Goal: Task Accomplishment & Management: Manage account settings

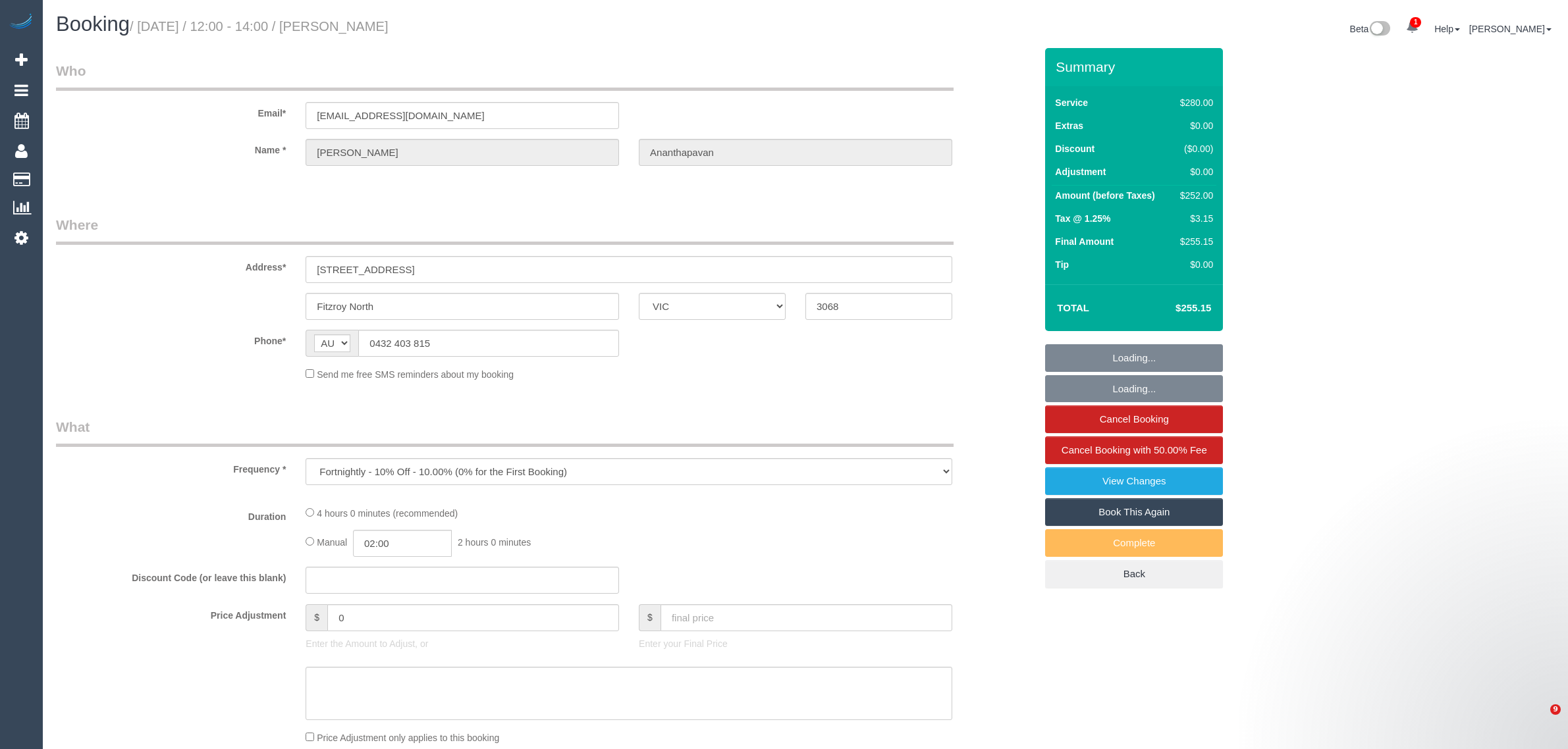
select select "VIC"
select select "number:28"
select select "number:14"
select select "number:19"
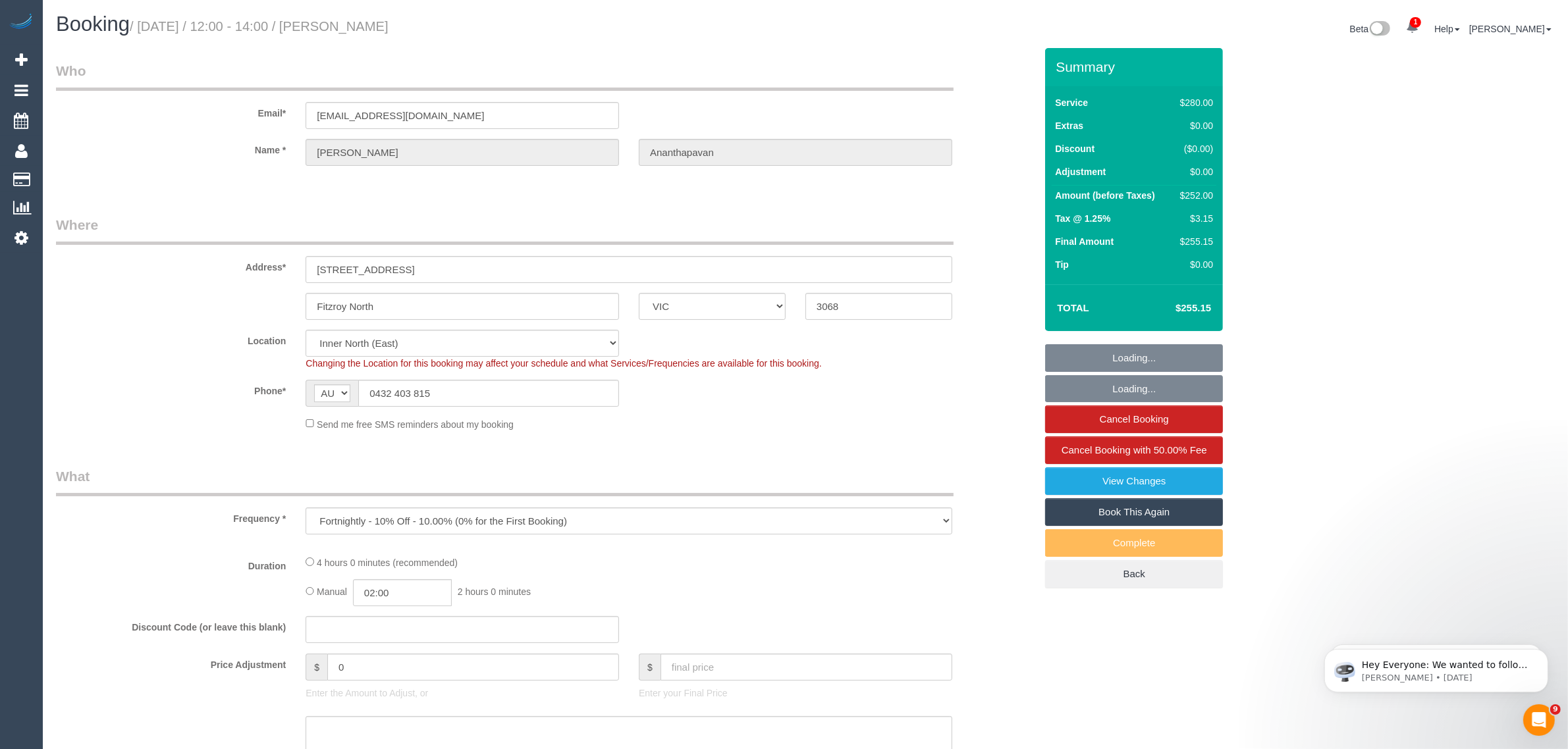
select select "240"
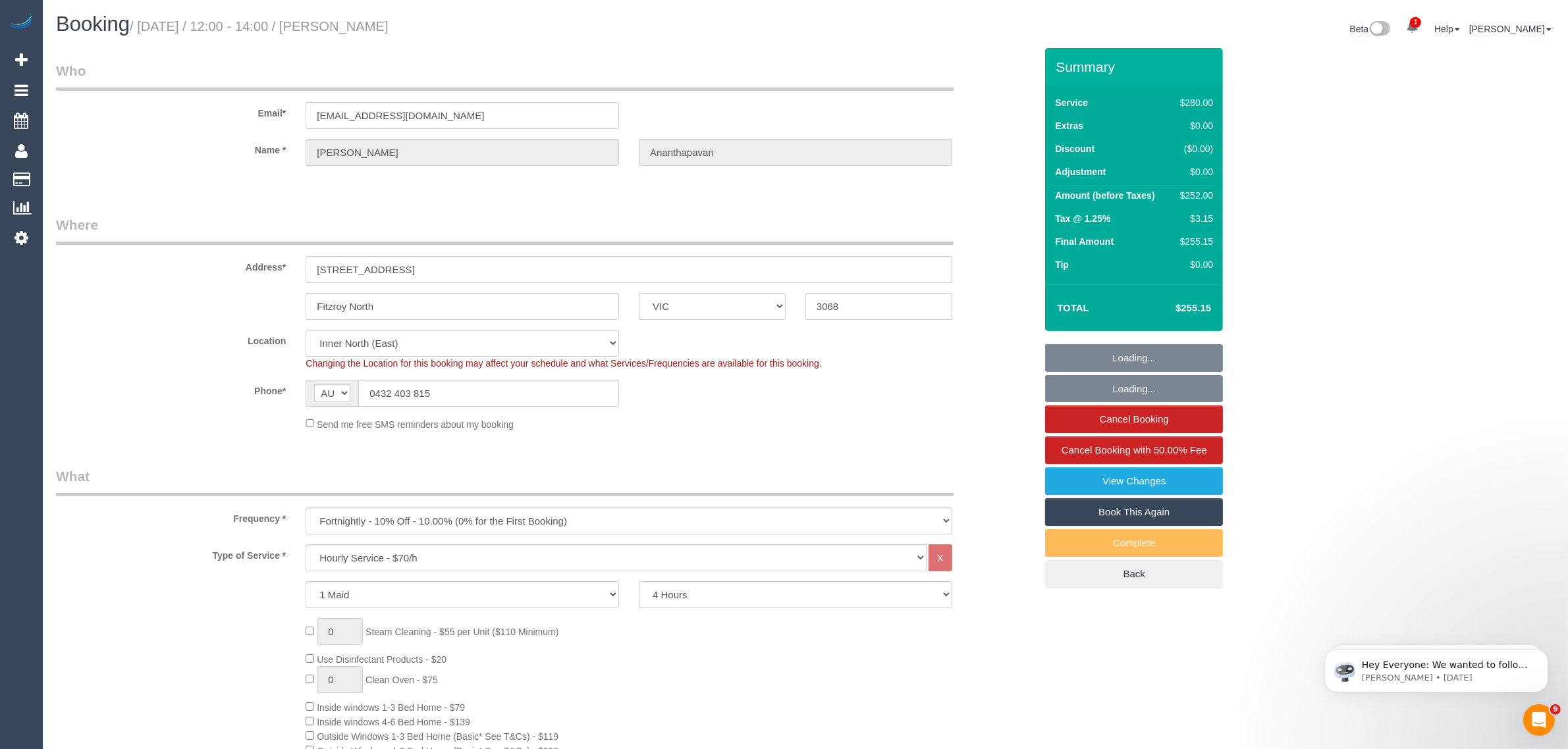
select select "object:1638"
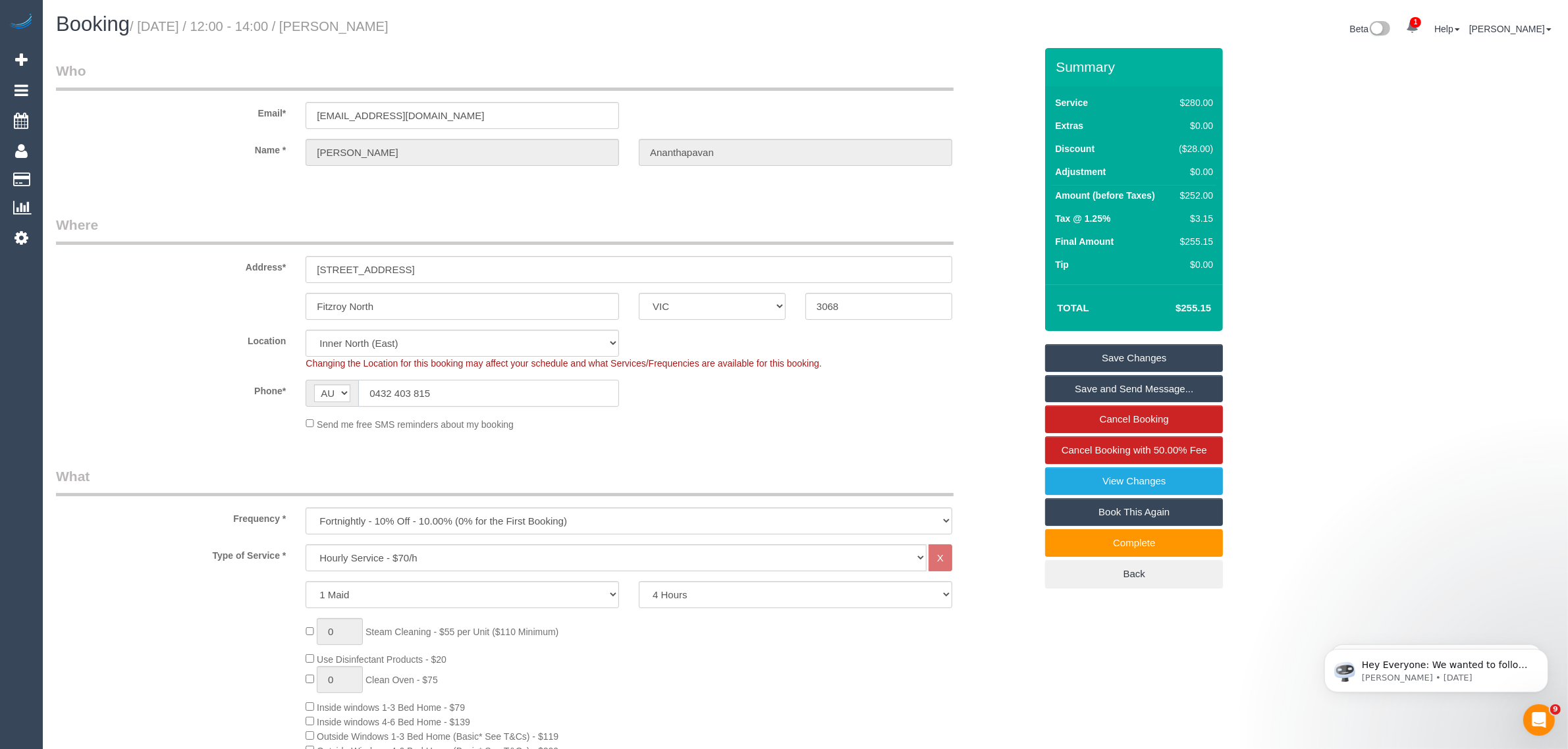
click at [462, 390] on input "0432 403 815" at bounding box center [488, 393] width 260 height 27
click at [547, 392] on input "0432 403 815" at bounding box center [488, 393] width 260 height 27
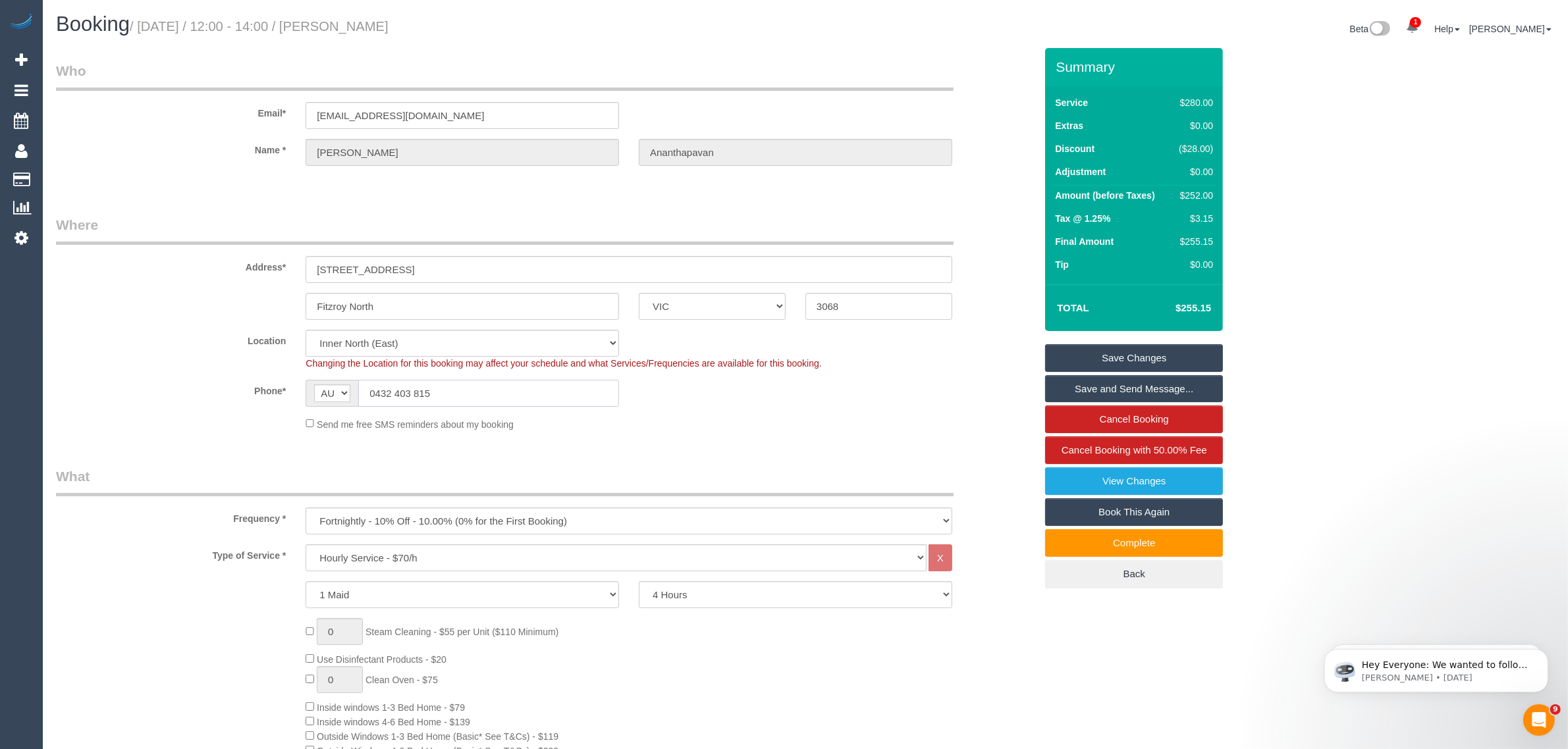
click at [547, 392] on input "0432 403 815" at bounding box center [488, 393] width 260 height 27
drag, startPoint x: 132, startPoint y: 376, endPoint x: 215, endPoint y: 376, distance: 83.0
click at [133, 376] on sui-booking-location "Location Office City East (North) East (South) Inner East Inner North (East) In…" at bounding box center [545, 380] width 979 height 102
click at [488, 389] on input "0432 403 815" at bounding box center [488, 393] width 260 height 27
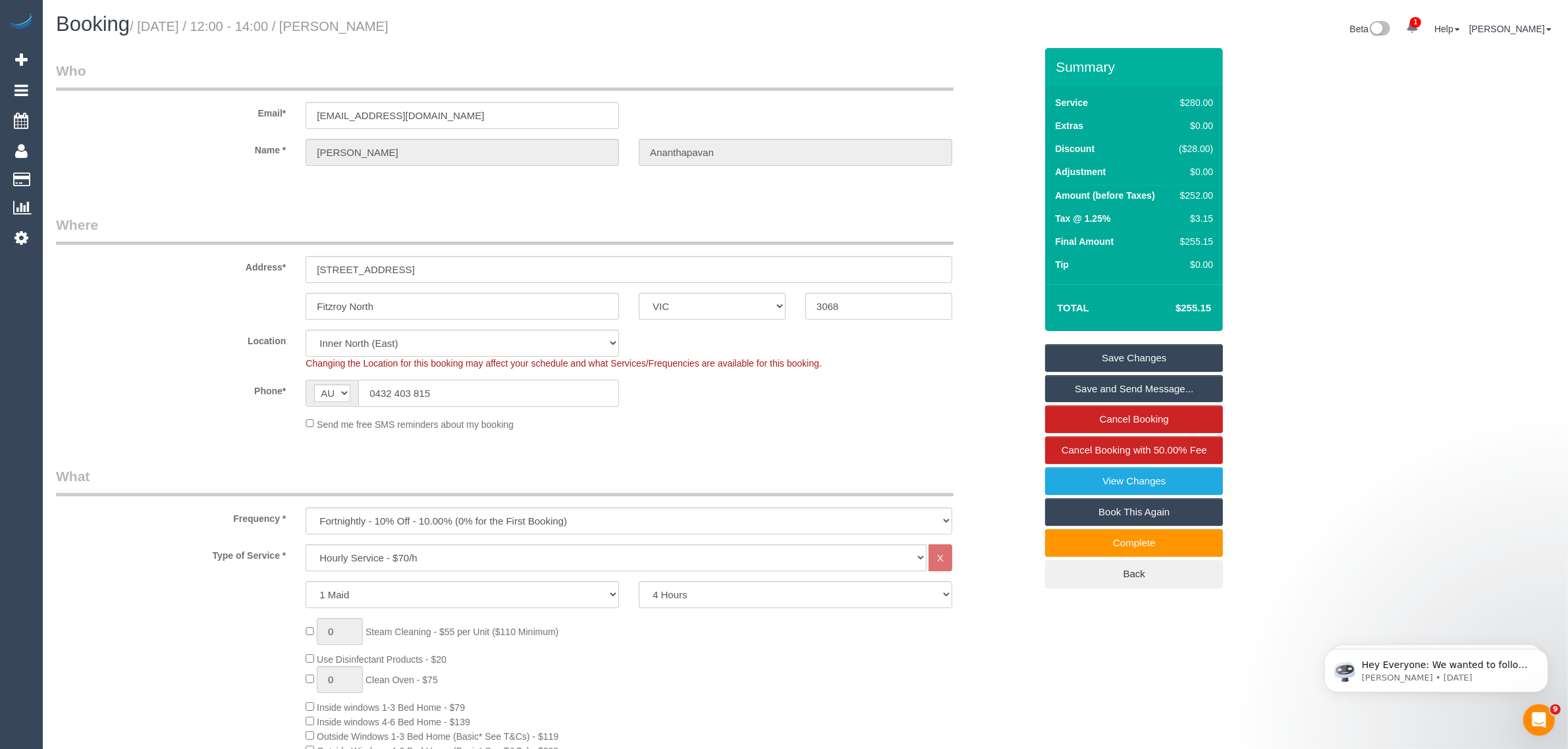
click at [488, 389] on input "0432 403 815" at bounding box center [488, 393] width 260 height 27
click at [488, 389] on input "0432 403 815" at bounding box center [488, 393] width 260 height 27
click at [215, 358] on div "Location Office City East (North) East (South) Inner East Inner North (East) In…" at bounding box center [545, 350] width 999 height 40
click at [162, 293] on div "Fitzroy North ACT NSW NT QLD SA TAS VIC WA 3068" at bounding box center [545, 306] width 999 height 27
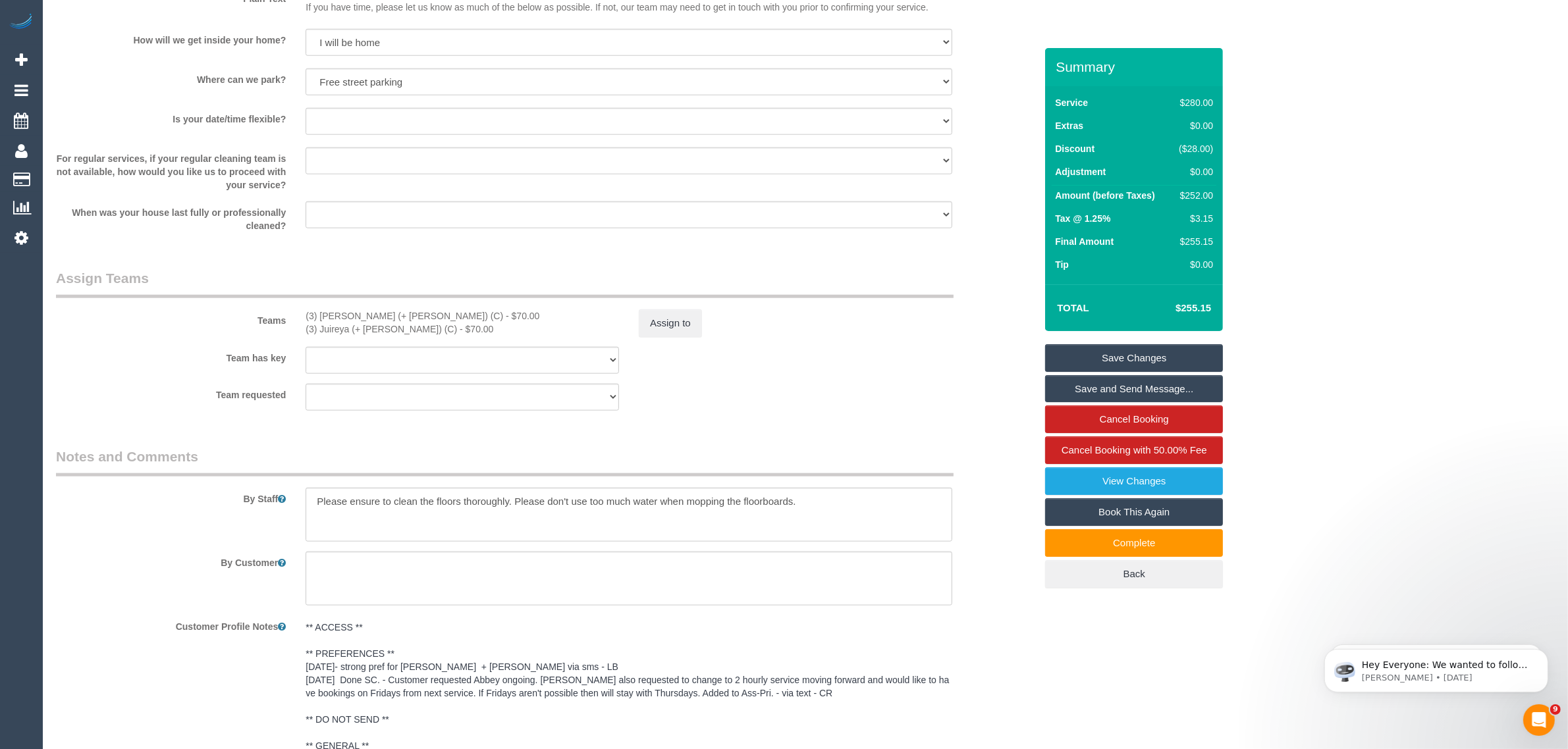
scroll to position [1975, 0]
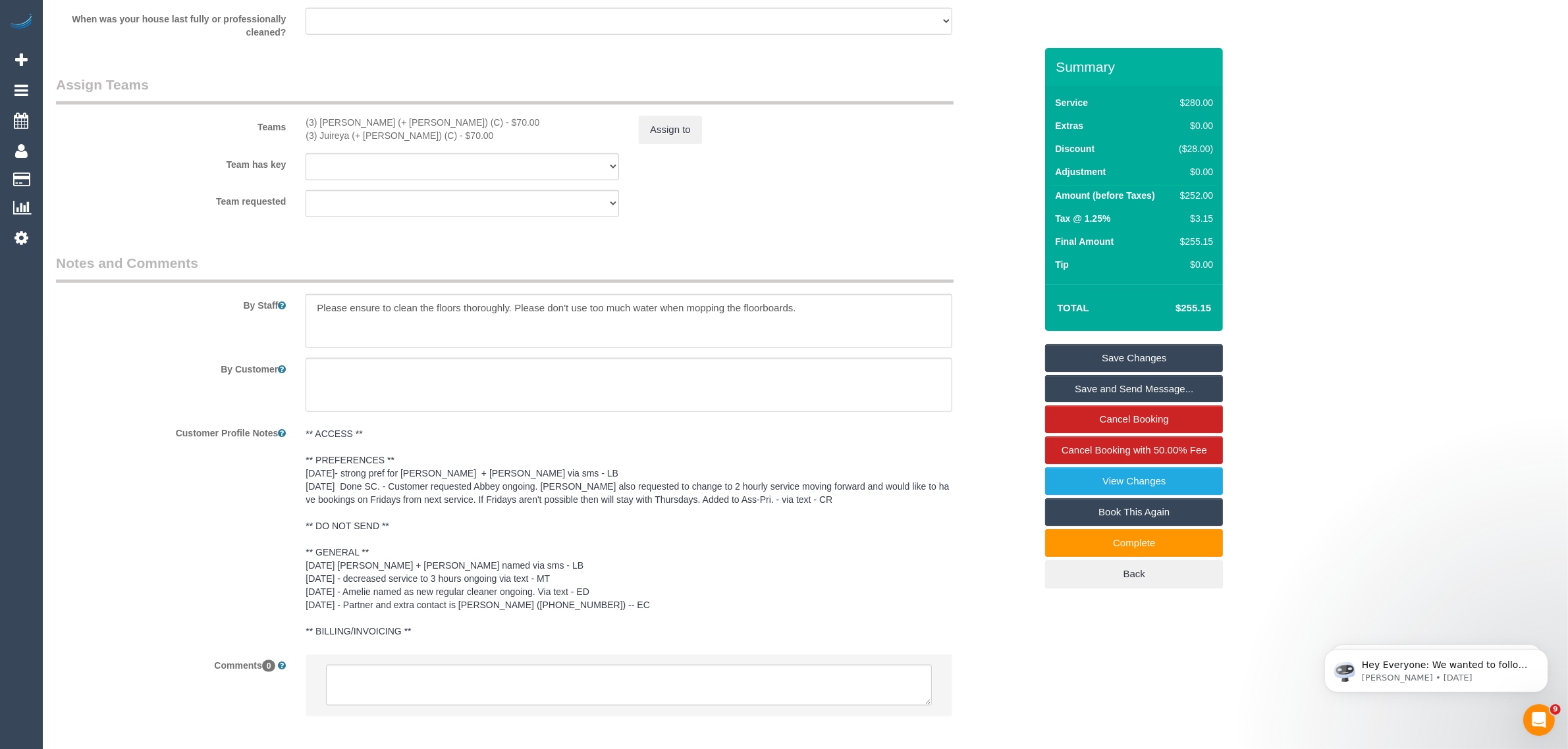
click at [137, 497] on div "Customer Profile Notes ** ACCESS ** ** PREFERENCES ** 5/05/25- strong pref for …" at bounding box center [545, 533] width 999 height 223
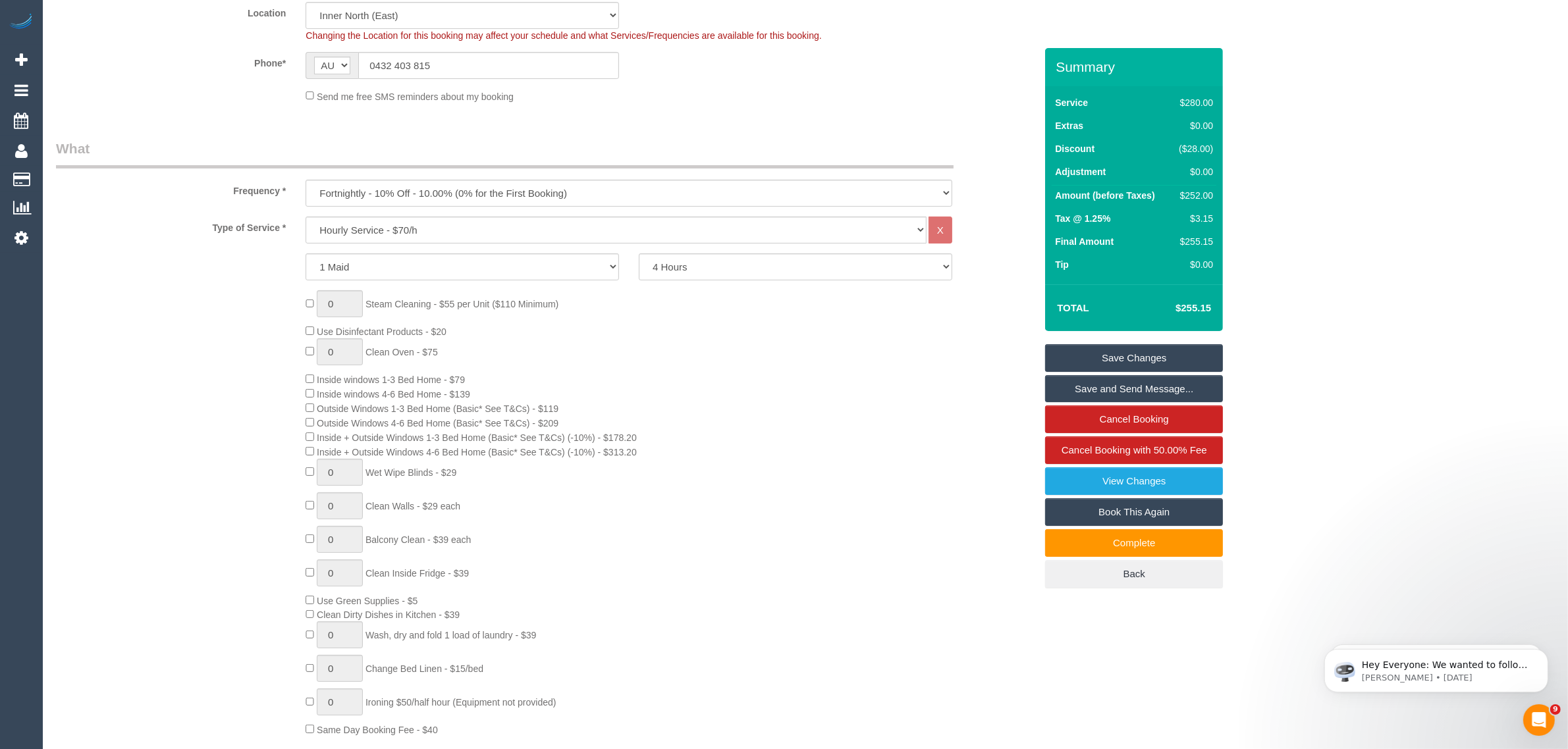
scroll to position [329, 0]
click at [887, 520] on div "0 Steam Cleaning - $55 per Unit ($110 Minimum) Use Disinfectant Products - $20 …" at bounding box center [670, 512] width 749 height 446
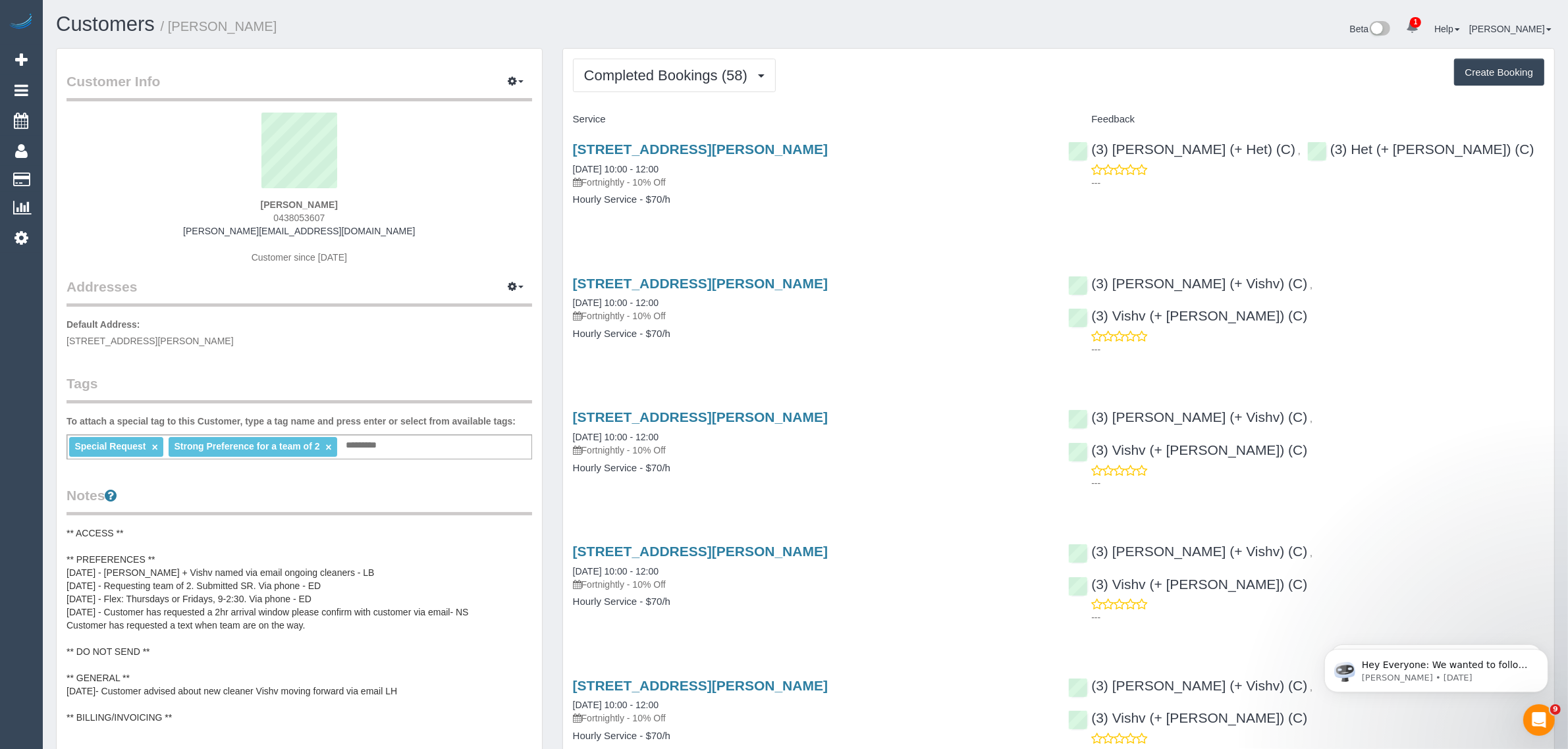
click at [304, 215] on span "0438053607" at bounding box center [299, 218] width 51 height 11
copy span "0438053607"
click at [76, 170] on link "Customers" at bounding box center [125, 180] width 164 height 27
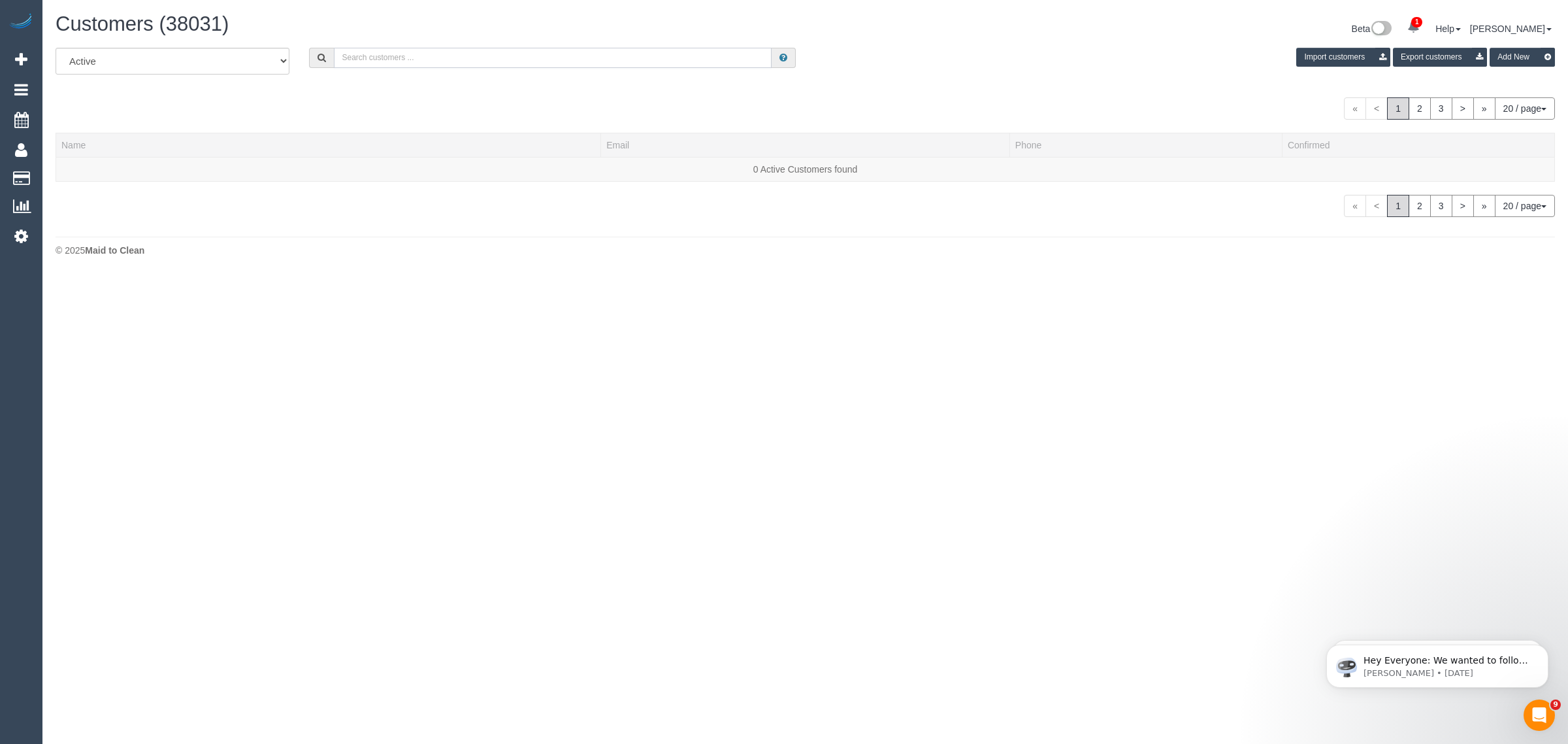
click at [419, 56] on input "text" at bounding box center [552, 58] width 438 height 20
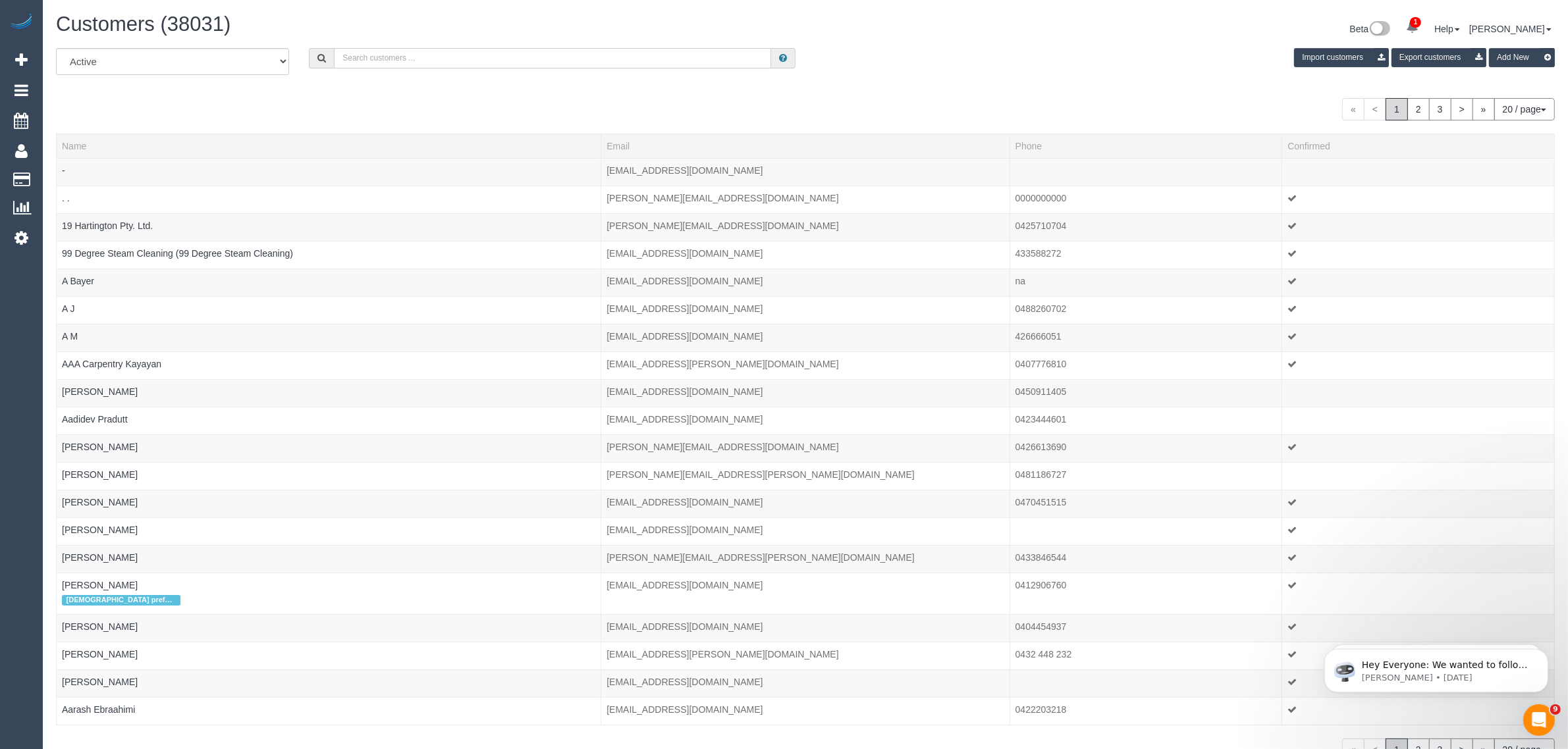
paste input "Irene, daughter of Raffaele Lagamba MCWA & Giovanna Lagamba MCWA"
drag, startPoint x: 407, startPoint y: 58, endPoint x: 282, endPoint y: 48, distance: 125.4
click at [314, 56] on div "Irene, daughter of Raffaele Lagamba MCWA & Giovanna Lagamba MCWA" at bounding box center [552, 58] width 487 height 20
drag, startPoint x: 435, startPoint y: 56, endPoint x: 899, endPoint y: 94, distance: 465.6
click at [895, 94] on div "All Active Archived Raffaele Lagamba MCWA & Giovanna Lagamba MCWA Import custom…" at bounding box center [806, 404] width 1499 height 713
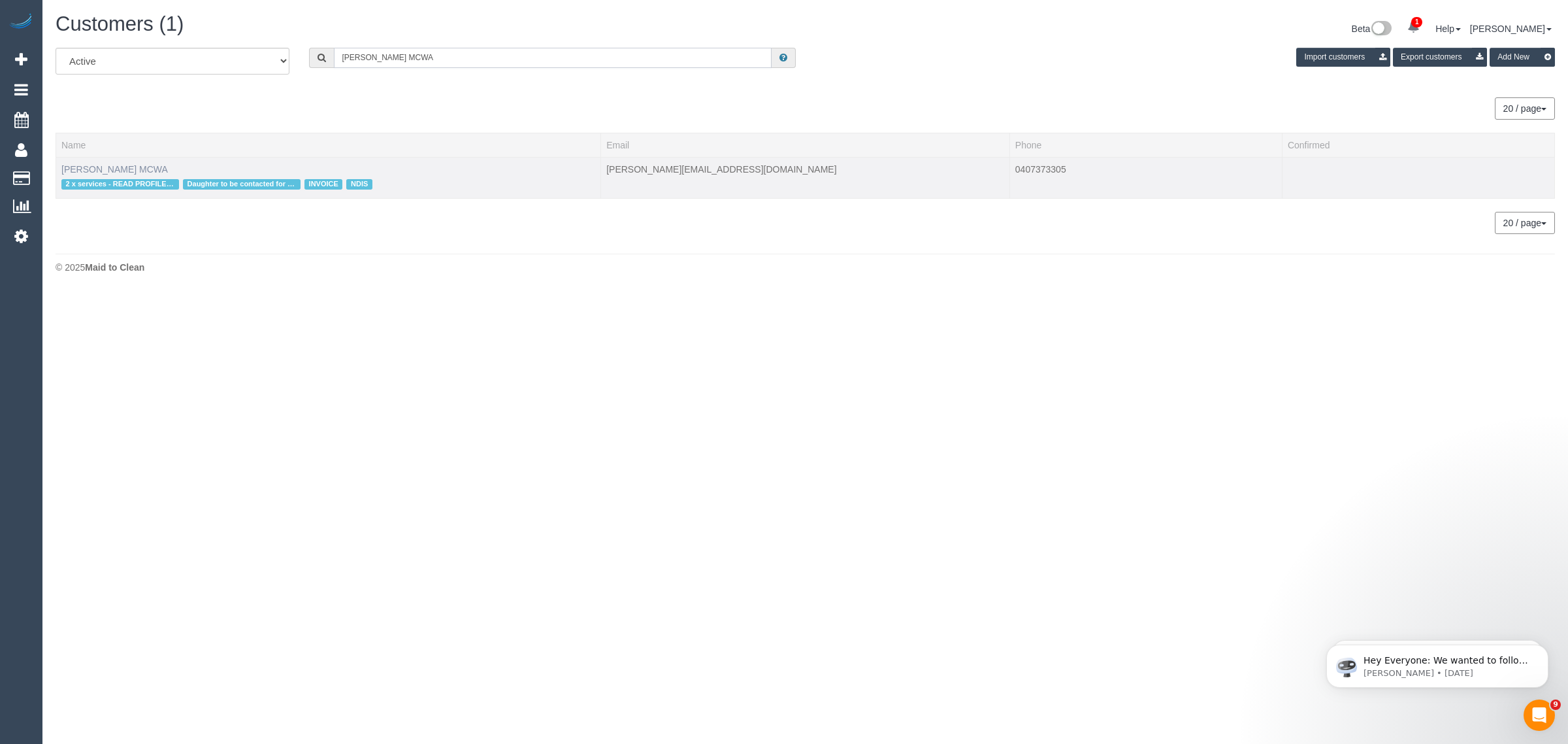
type input "Raffaele Lagamba MCWA"
click at [146, 165] on link "Raffaele Lagamba MCWA" at bounding box center [115, 169] width 107 height 11
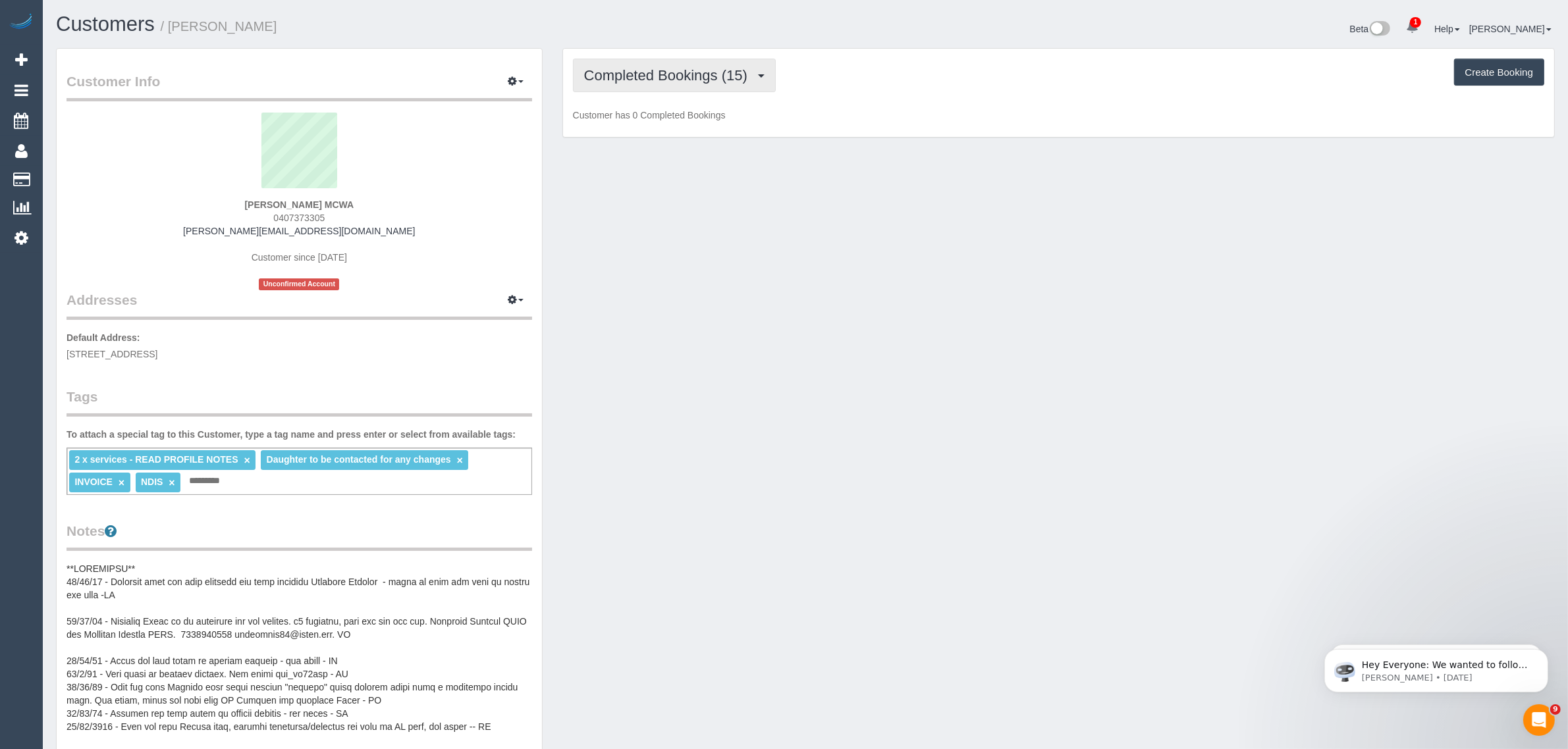
click at [666, 61] on button "Completed Bookings (15)" at bounding box center [674, 75] width 203 height 34
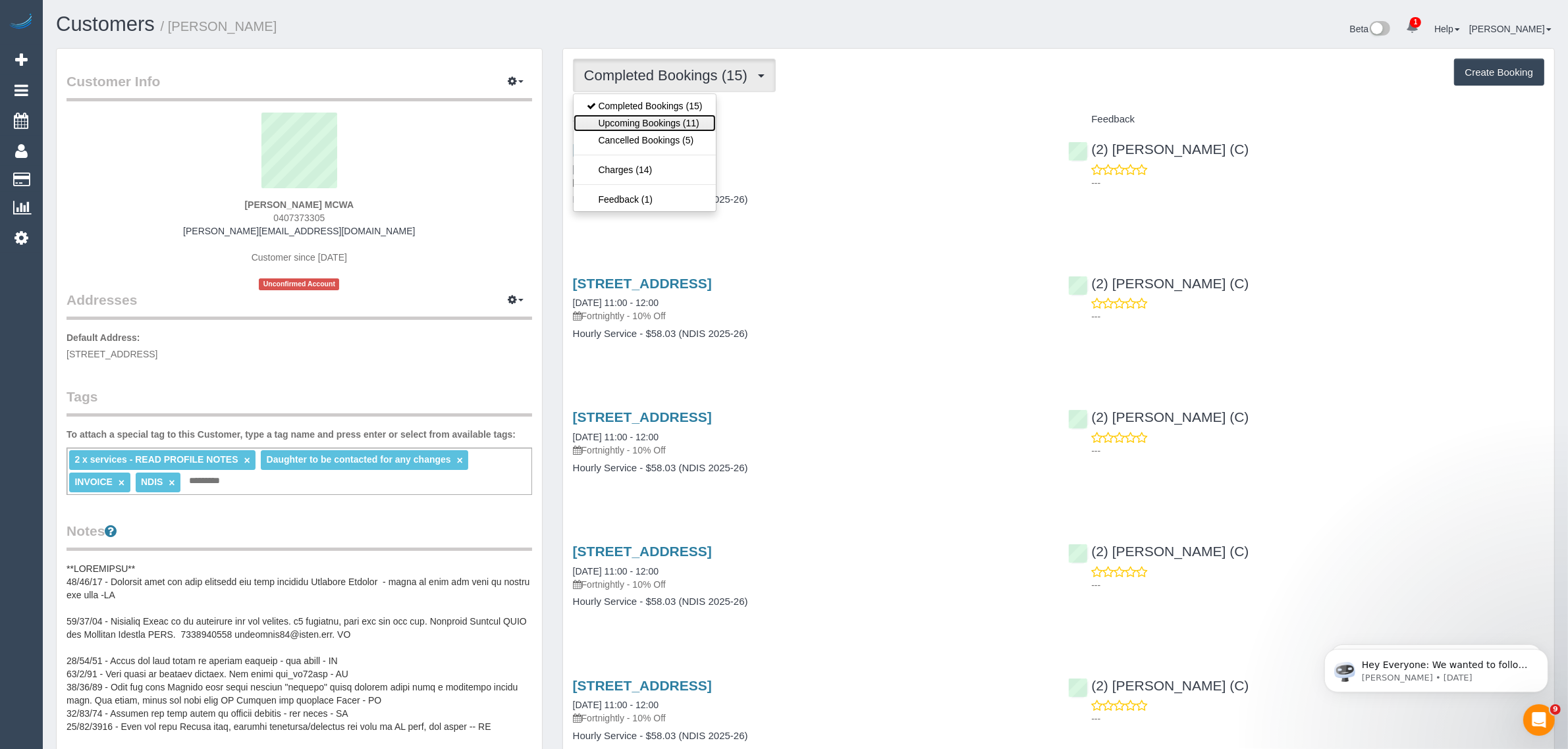
click at [644, 118] on link "Upcoming Bookings (11)" at bounding box center [644, 123] width 142 height 17
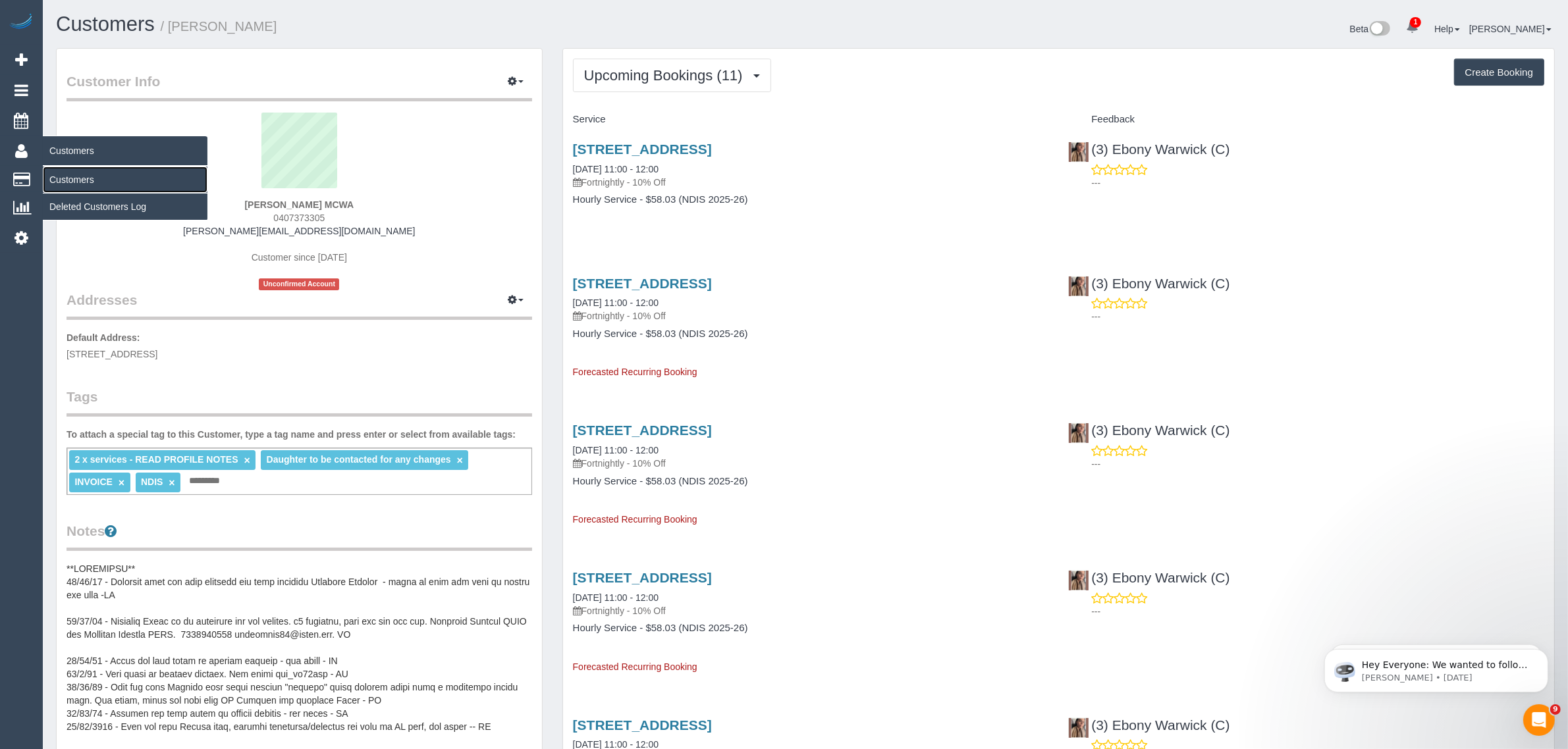
click at [74, 175] on link "Customers" at bounding box center [125, 180] width 164 height 27
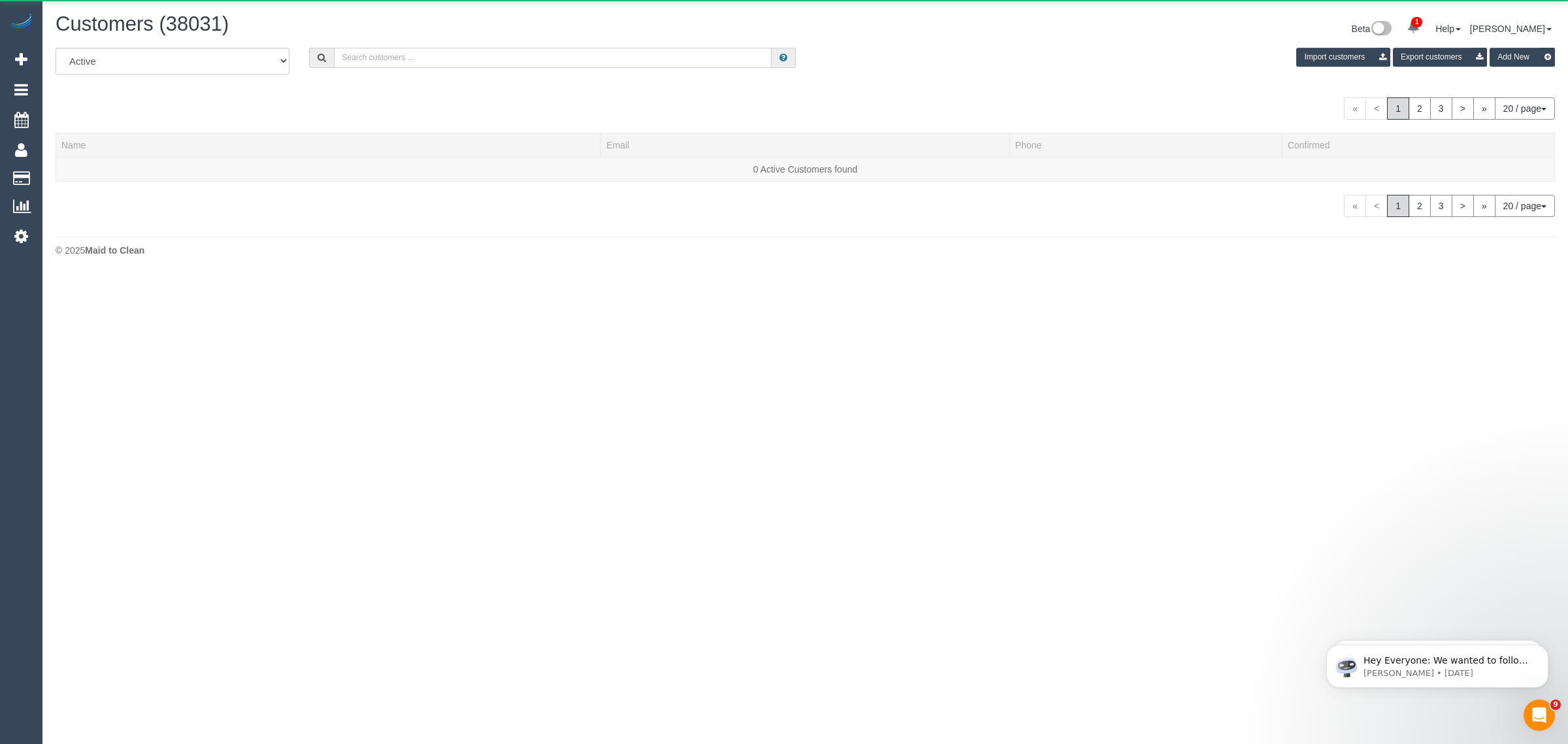
click at [438, 64] on input "text" at bounding box center [552, 58] width 438 height 20
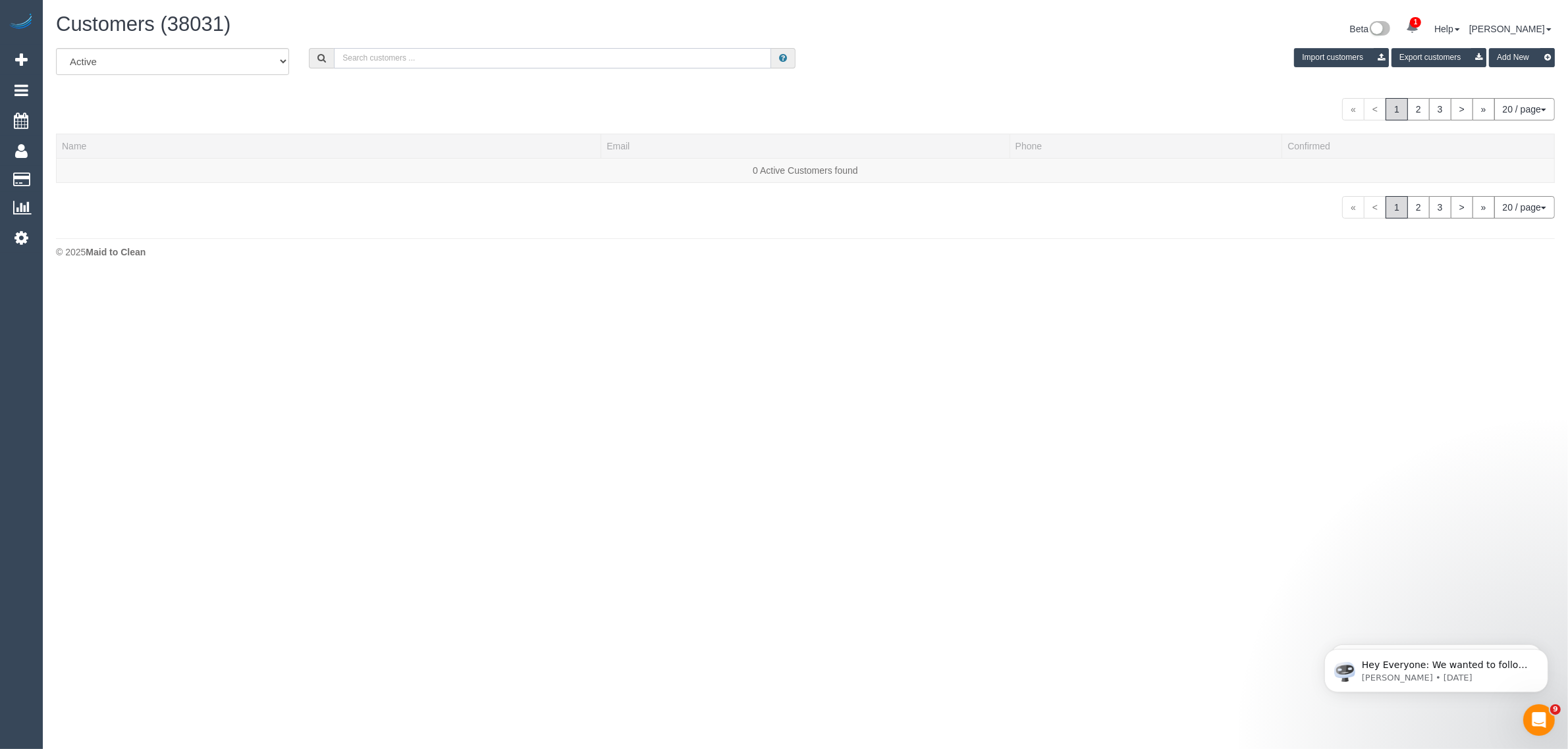
paste input "Irene, daughter of Raffaele Lagamba MCWA & Giovanna Lagamba MCWA"
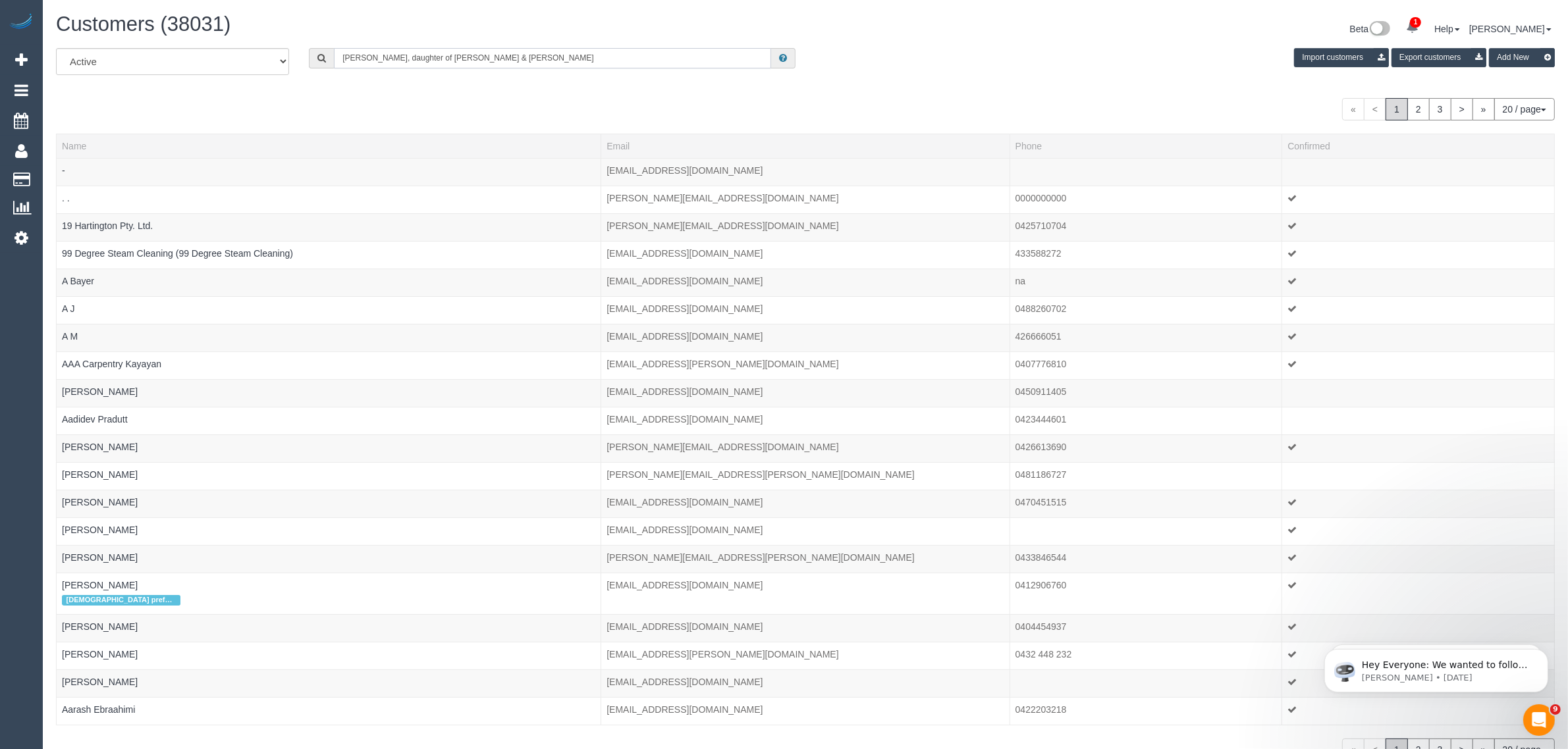
drag, startPoint x: 505, startPoint y: 61, endPoint x: 301, endPoint y: 46, distance: 204.6
click at [305, 48] on div "Irene, daughter of Raffaele Lagamba MCWA & Giovanna Lagamba MCWA" at bounding box center [552, 58] width 506 height 20
click at [457, 53] on input "Giovanna Lagamba MCWA" at bounding box center [552, 58] width 437 height 20
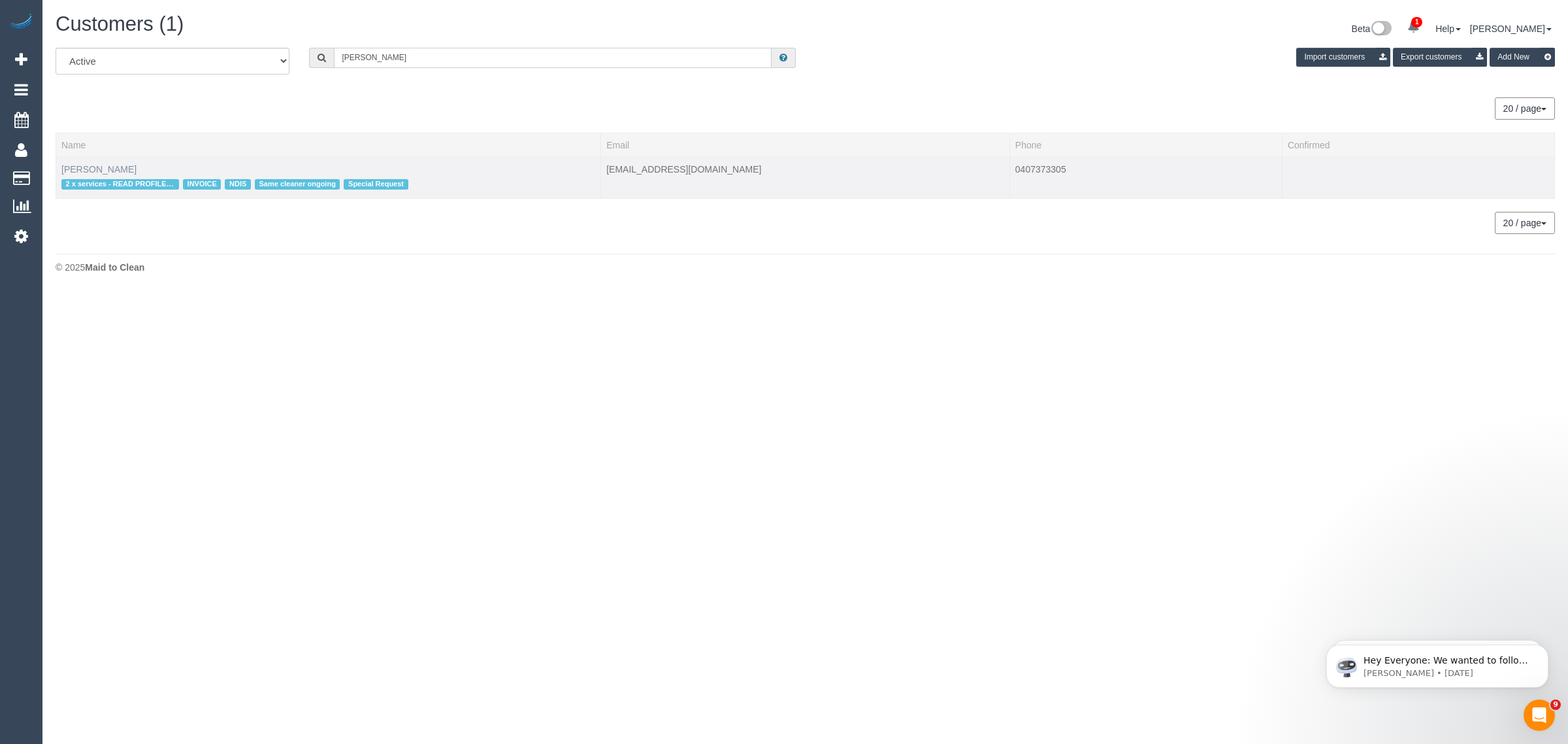
type input "Giovanna Lagamba MCWA"
click at [135, 168] on link "Giovanna Lagamba MCWA" at bounding box center [99, 169] width 75 height 11
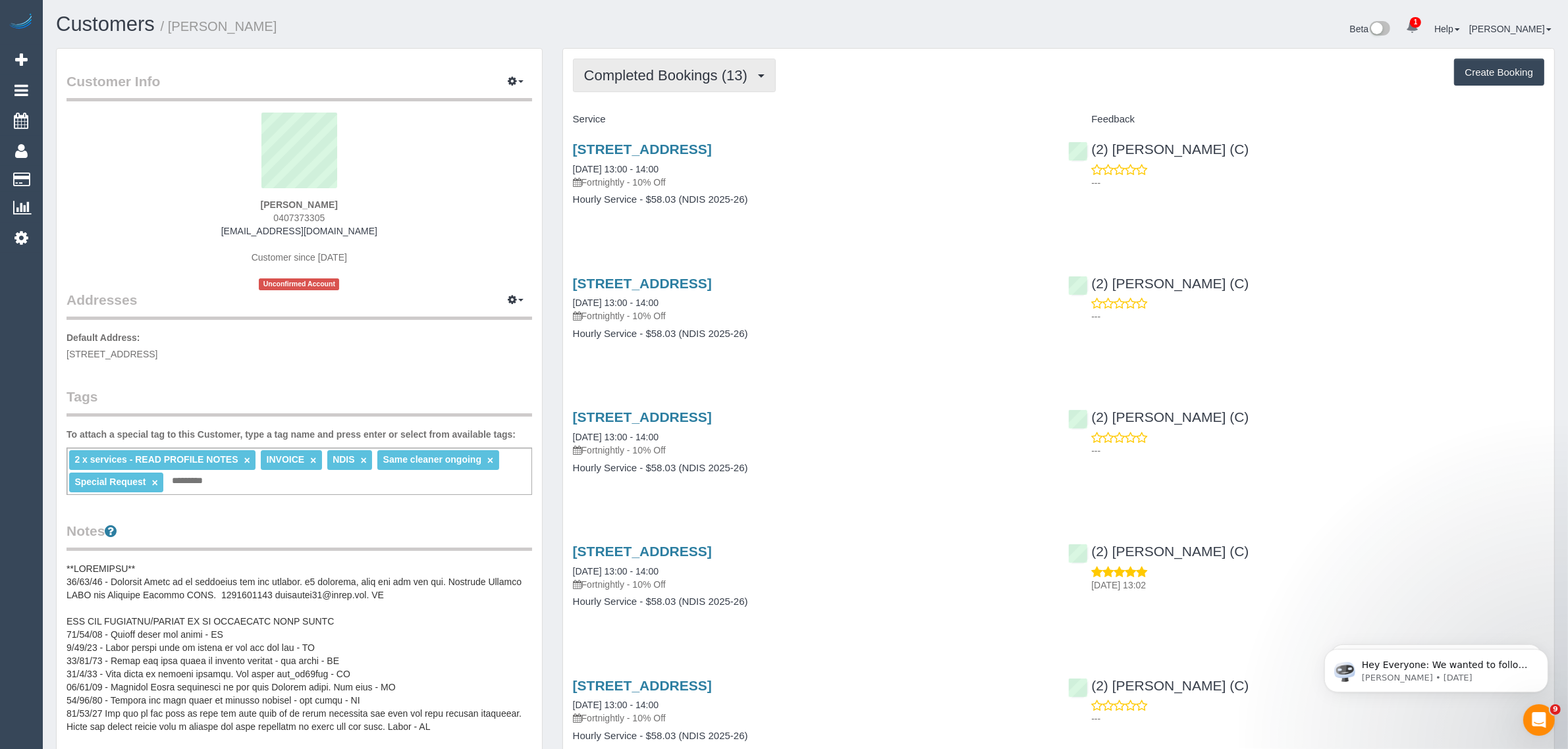
click at [661, 76] on span "Completed Bookings (13)" at bounding box center [669, 75] width 170 height 17
click at [636, 119] on link "Upcoming Bookings (11)" at bounding box center [644, 123] width 142 height 17
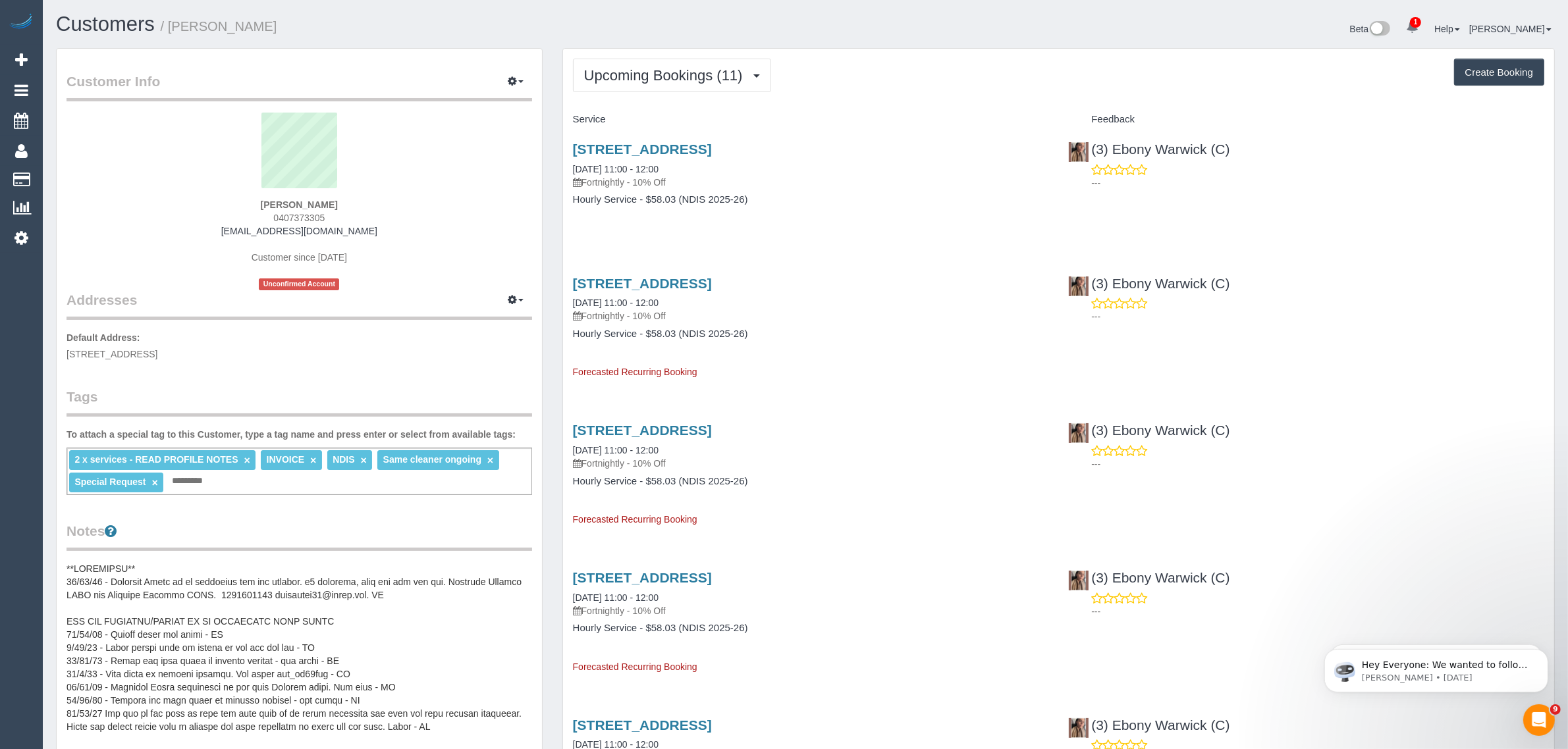
drag, startPoint x: 673, startPoint y: 166, endPoint x: 571, endPoint y: 170, distance: 102.1
click at [571, 170] on div "94 Sycamore Street, Hoppers Crossing, VIC 3029 09/10/2025 11:00 - 12:00 Fortnig…" at bounding box center [810, 181] width 495 height 102
copy link "09/10/2025 11:00 - 12:00"
drag, startPoint x: 1242, startPoint y: 146, endPoint x: 1091, endPoint y: 149, distance: 151.0
click at [1091, 149] on div "(3) Ebony Warwick (C) ---" at bounding box center [1305, 162] width 495 height 64
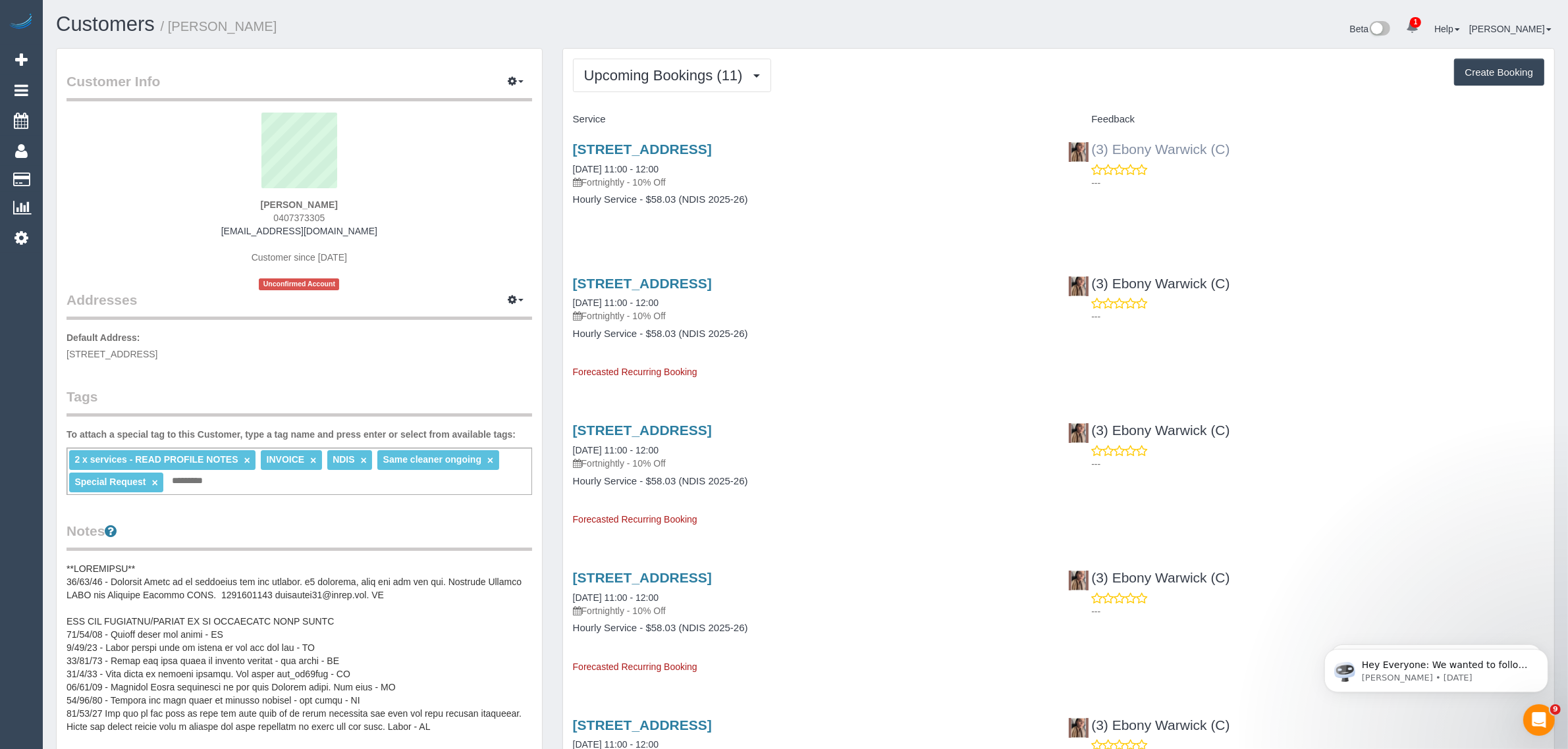
copy link "(3) Ebony Warwick (C)"
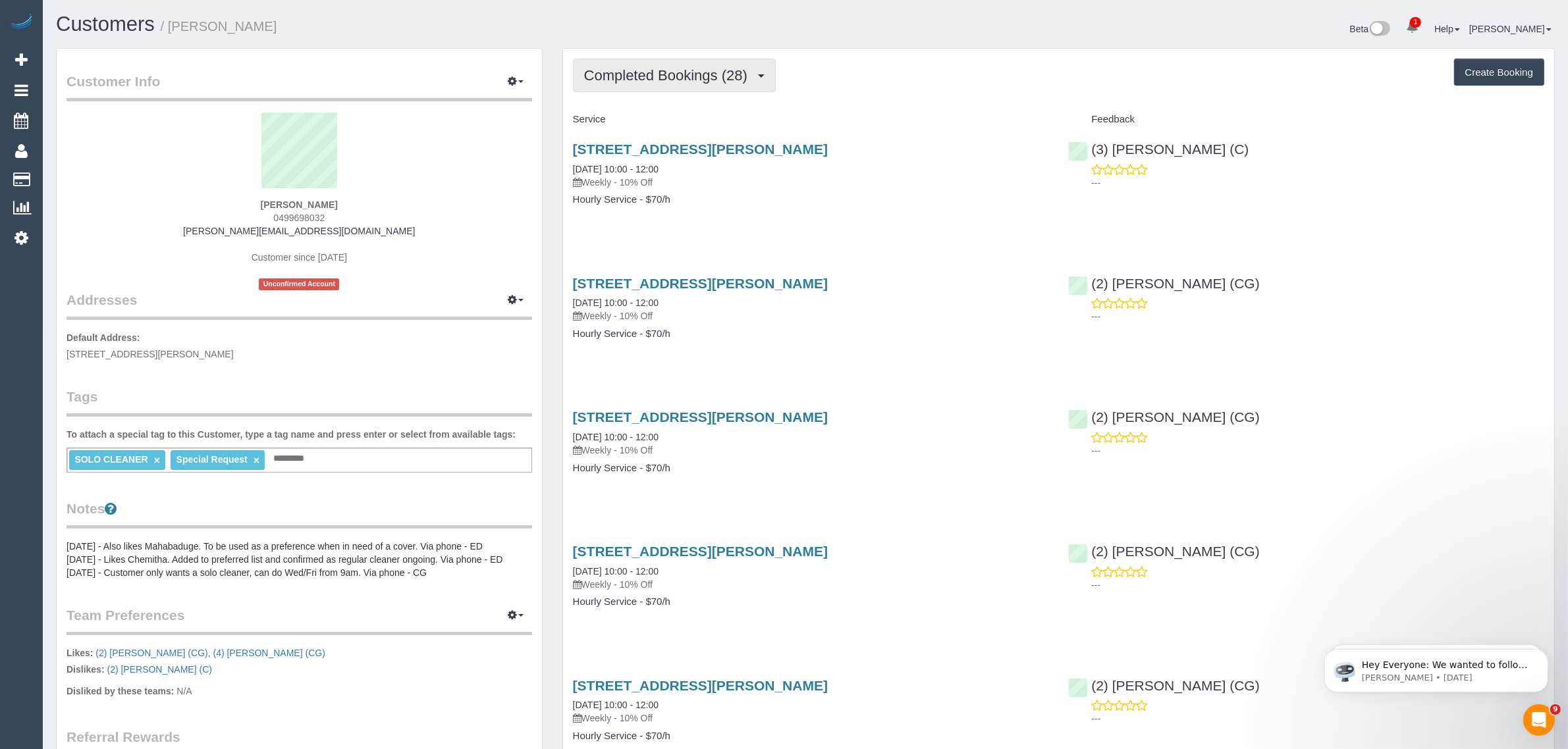
click at [656, 84] on button "Completed Bookings (28)" at bounding box center [674, 75] width 203 height 34
click at [646, 116] on link "Upcoming Bookings (12)" at bounding box center [644, 123] width 142 height 17
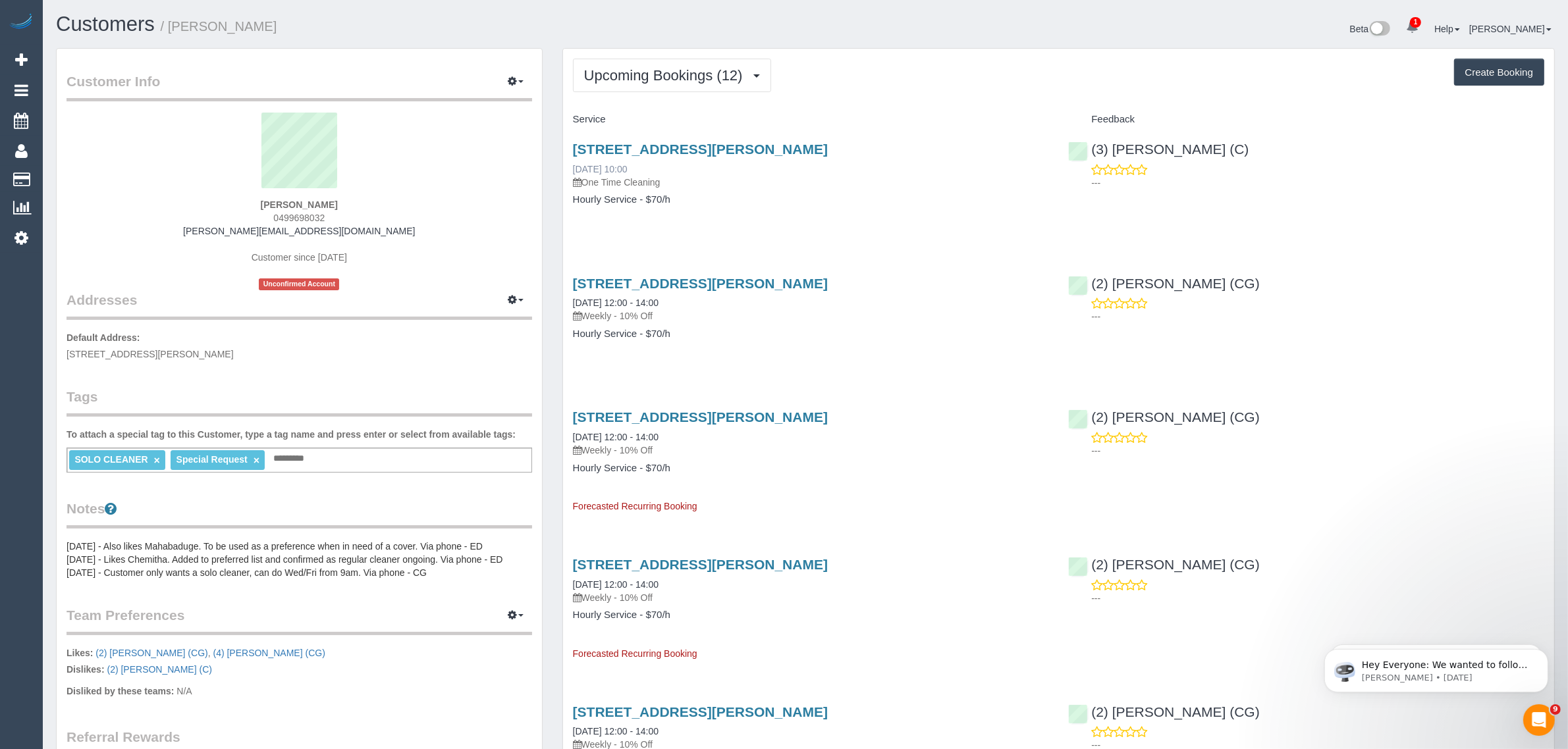
drag, startPoint x: 671, startPoint y: 170, endPoint x: 571, endPoint y: 162, distance: 100.3
click at [573, 162] on div "50a Lynch Cresent, Brighton, VIC 3186 09/10/2025 10:00 One Time Cleaning" at bounding box center [811, 165] width 476 height 48
copy link "09/10/2025 10:00"
drag, startPoint x: 336, startPoint y: 219, endPoint x: 270, endPoint y: 219, distance: 66.0
click at [270, 219] on div "Andrea Pakis 0499698032 andrea@healthcaremelbourne.com.au Customer since 2024 U…" at bounding box center [299, 201] width 465 height 177
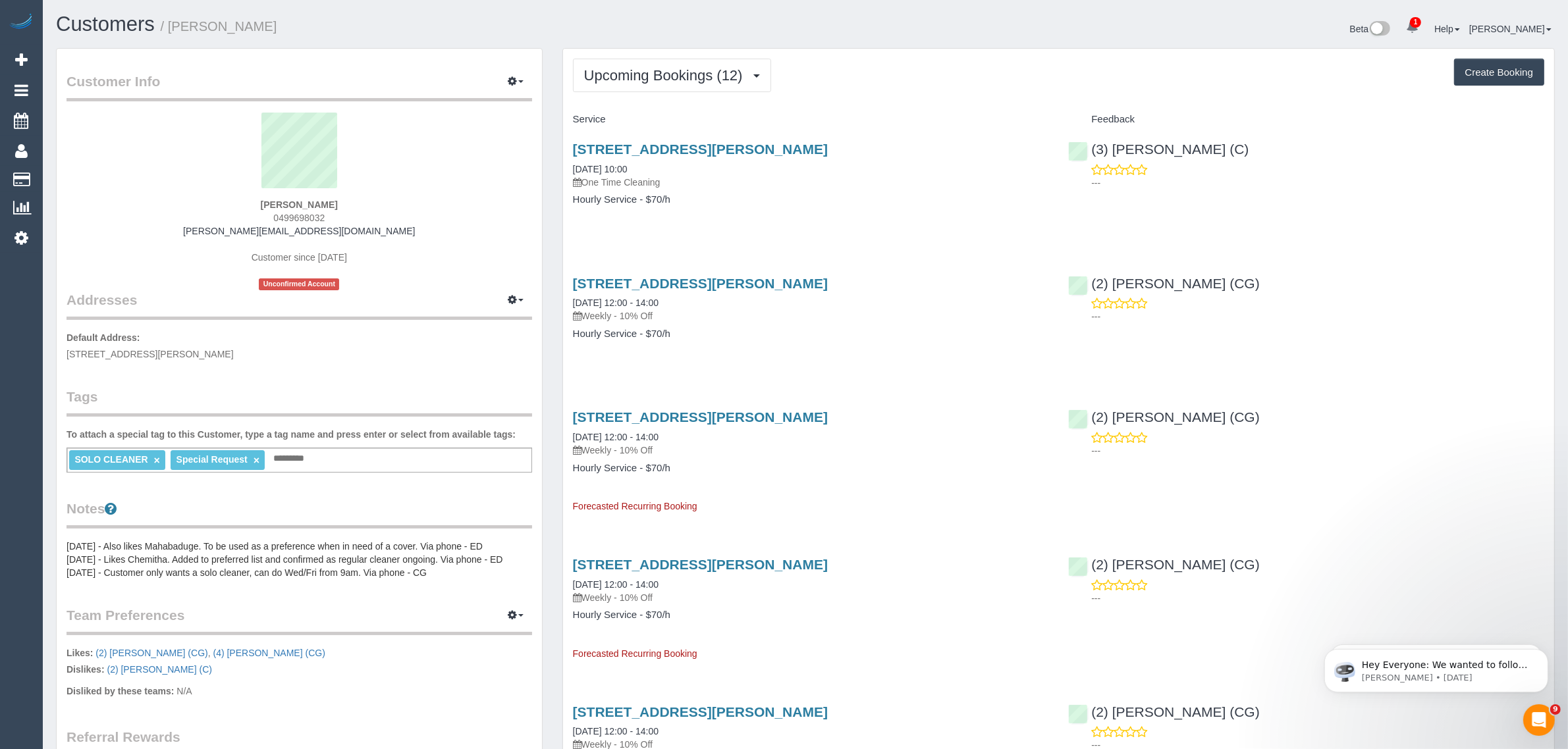
copy span "0499698032"
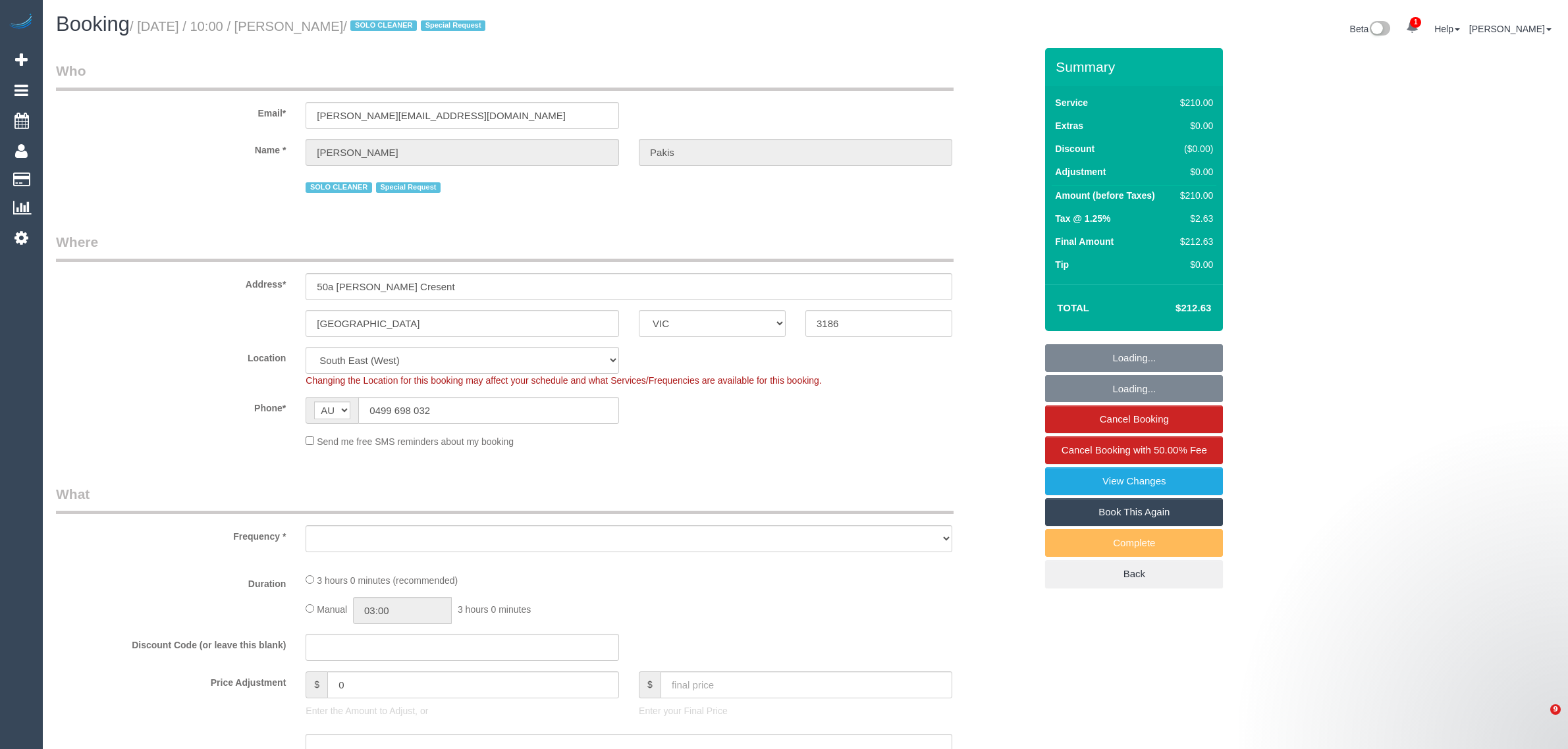
select select "VIC"
select select "number:27"
select select "number:14"
select select "number:19"
select select "number:36"
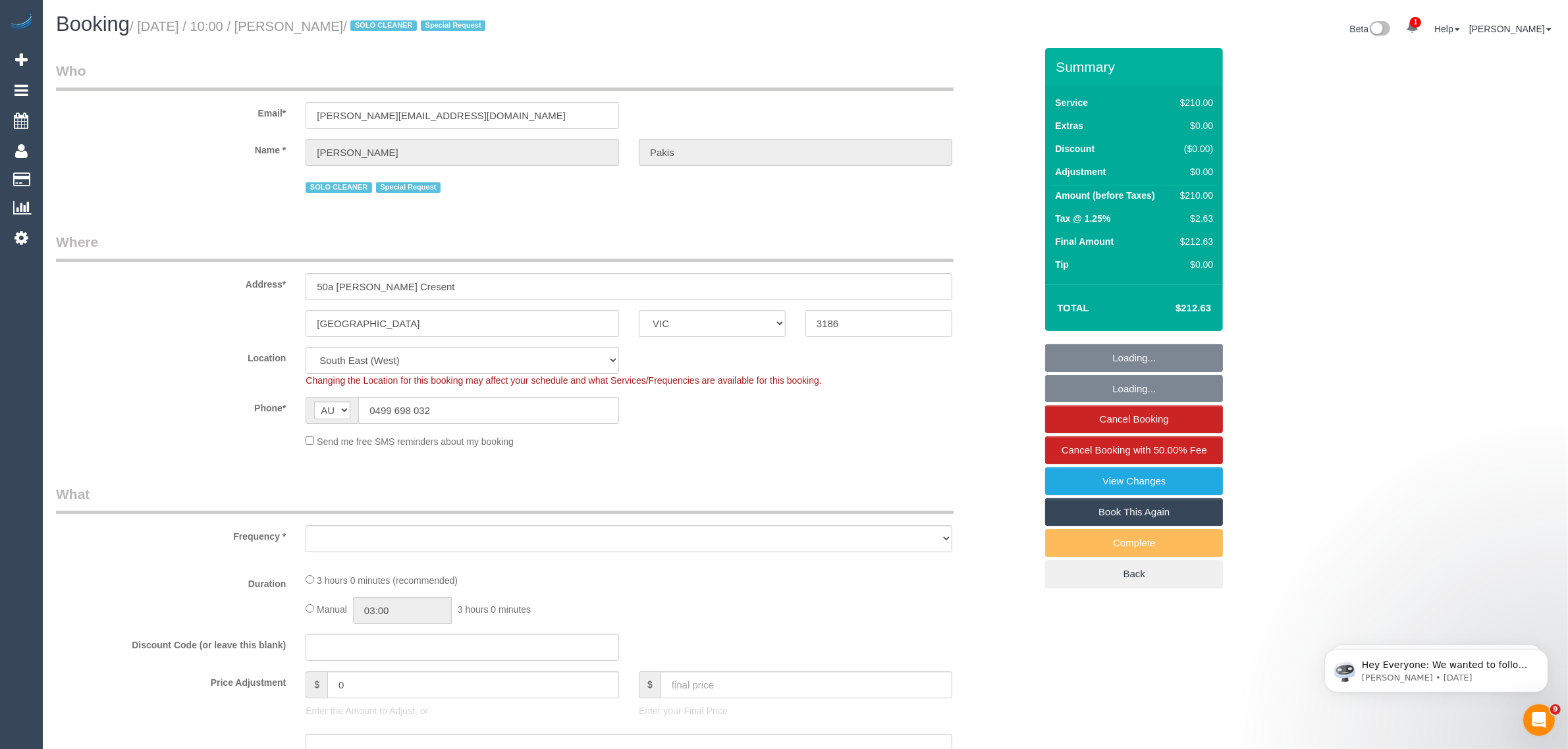
select select "number:35"
select select "object:702"
select select "string:stripe-pm_1RdgU52GScqysDRVNxvFkaYN"
select select "object:707"
select select "180"
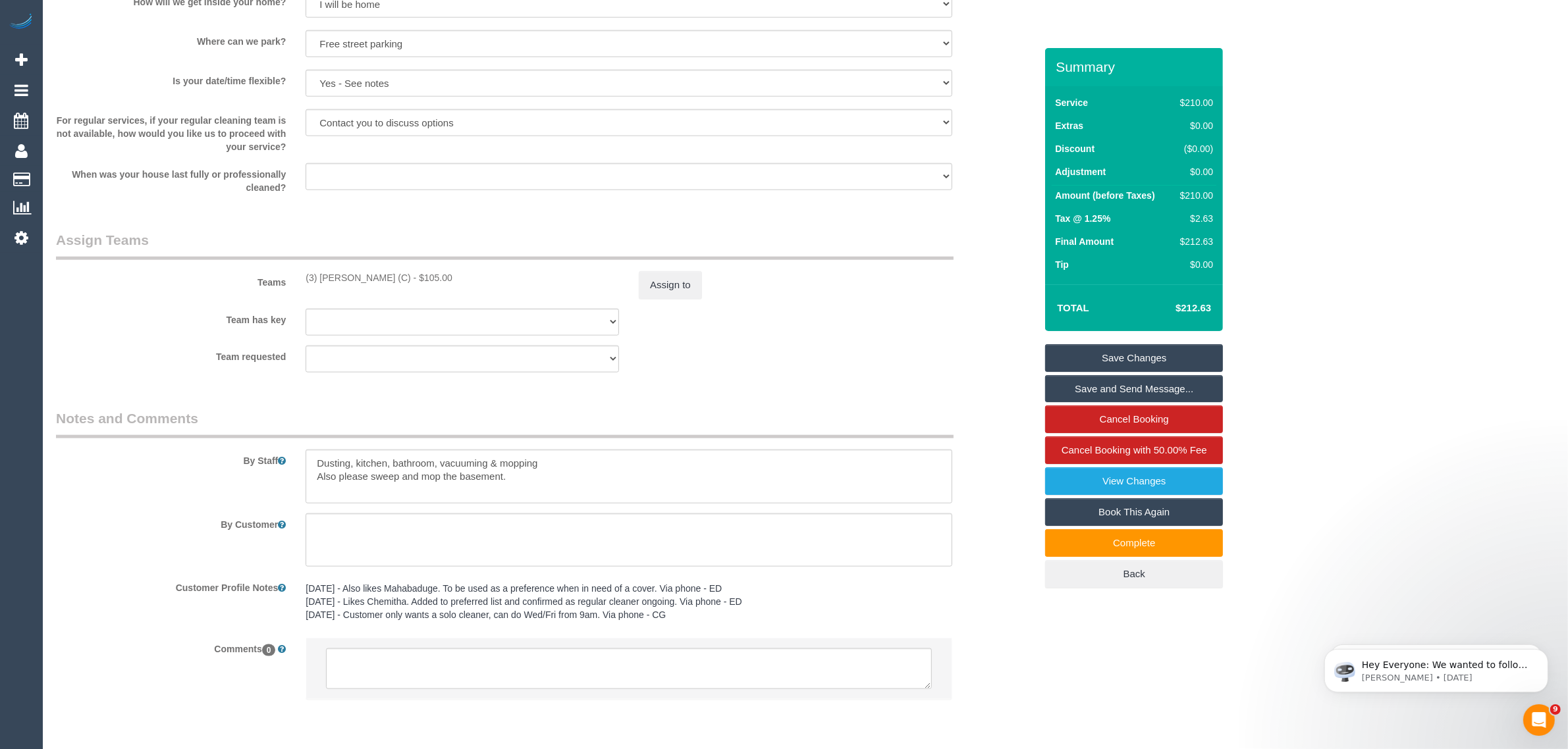
scroll to position [1884, 0]
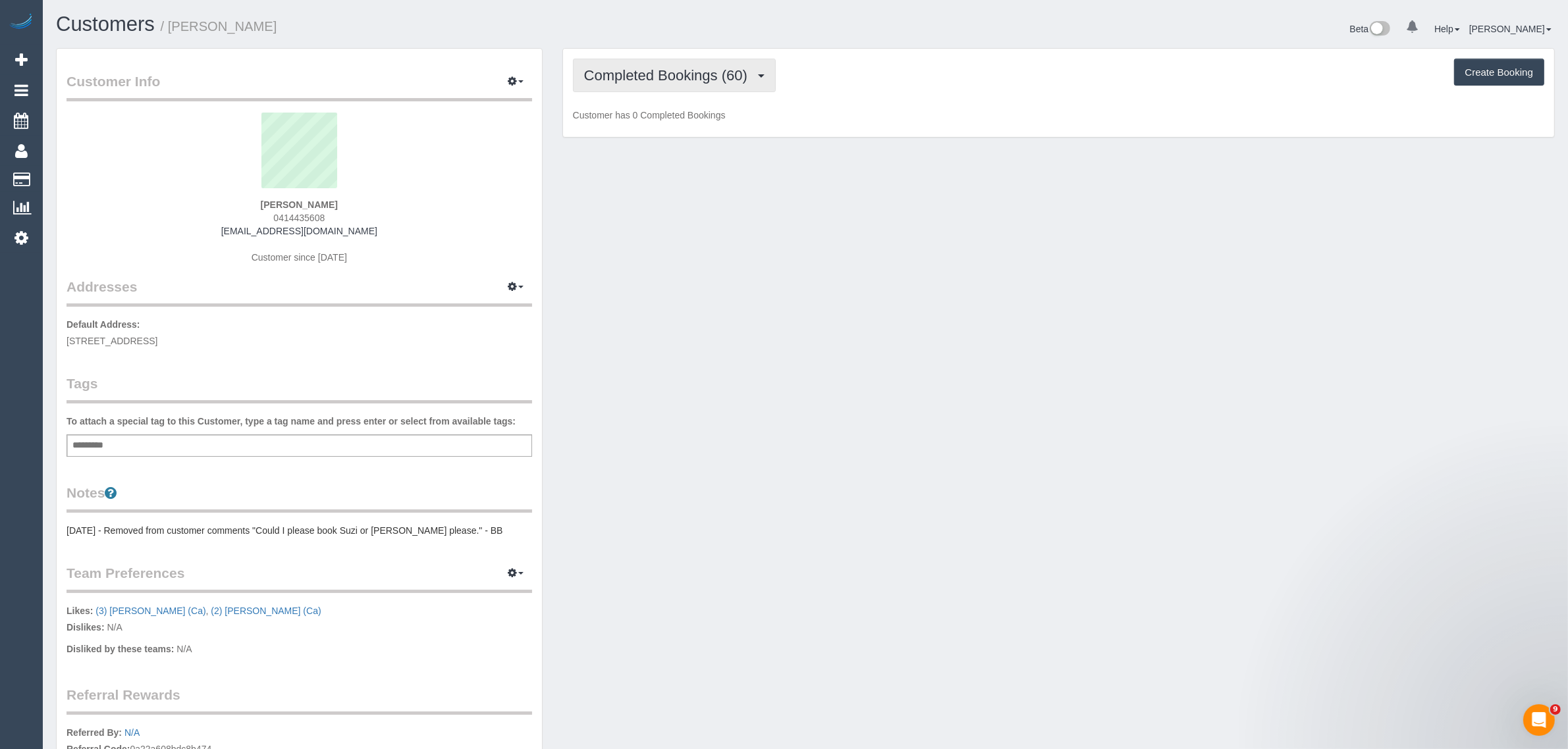
click at [669, 81] on span "Completed Bookings (60)" at bounding box center [669, 75] width 170 height 17
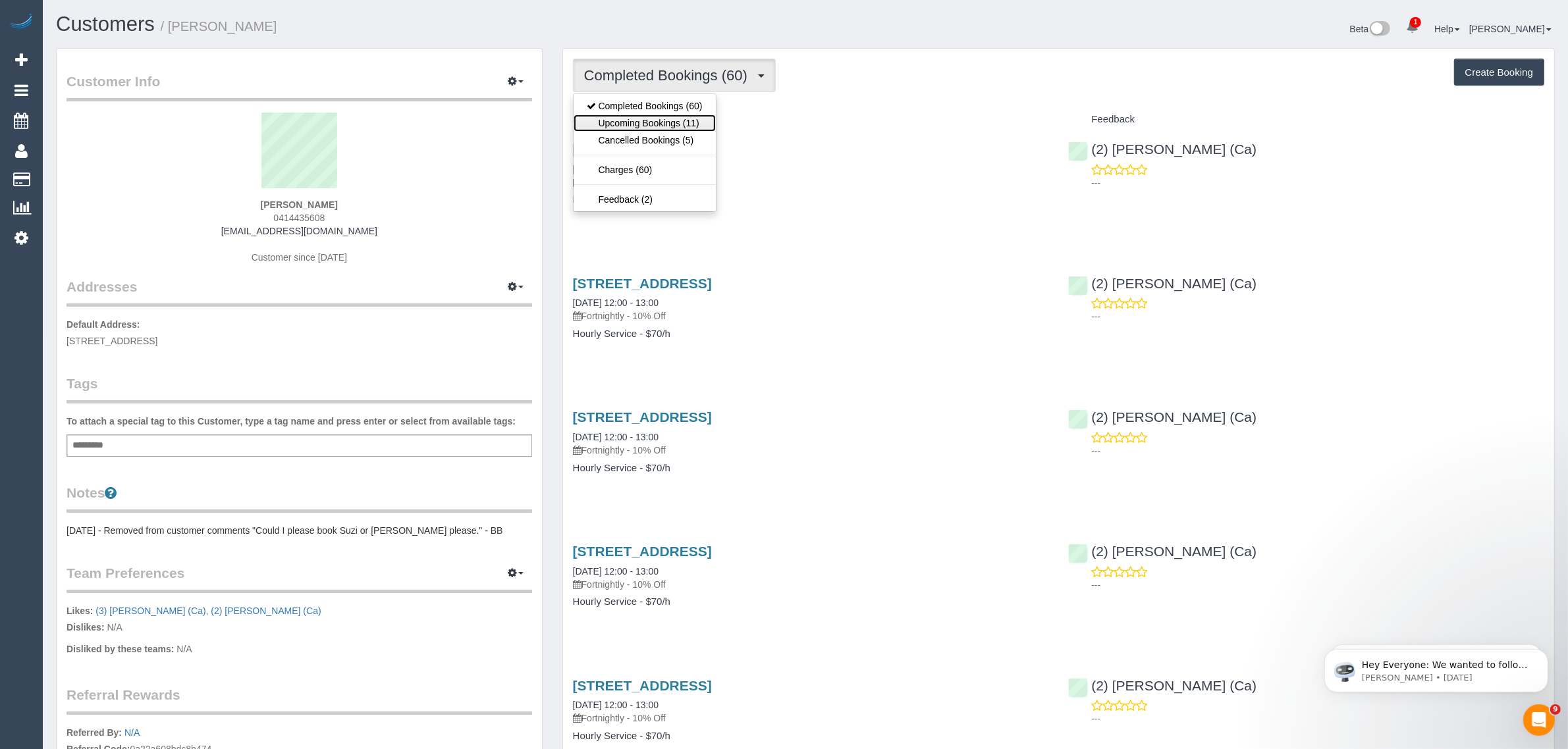
click at [642, 126] on link "Upcoming Bookings (11)" at bounding box center [644, 123] width 142 height 17
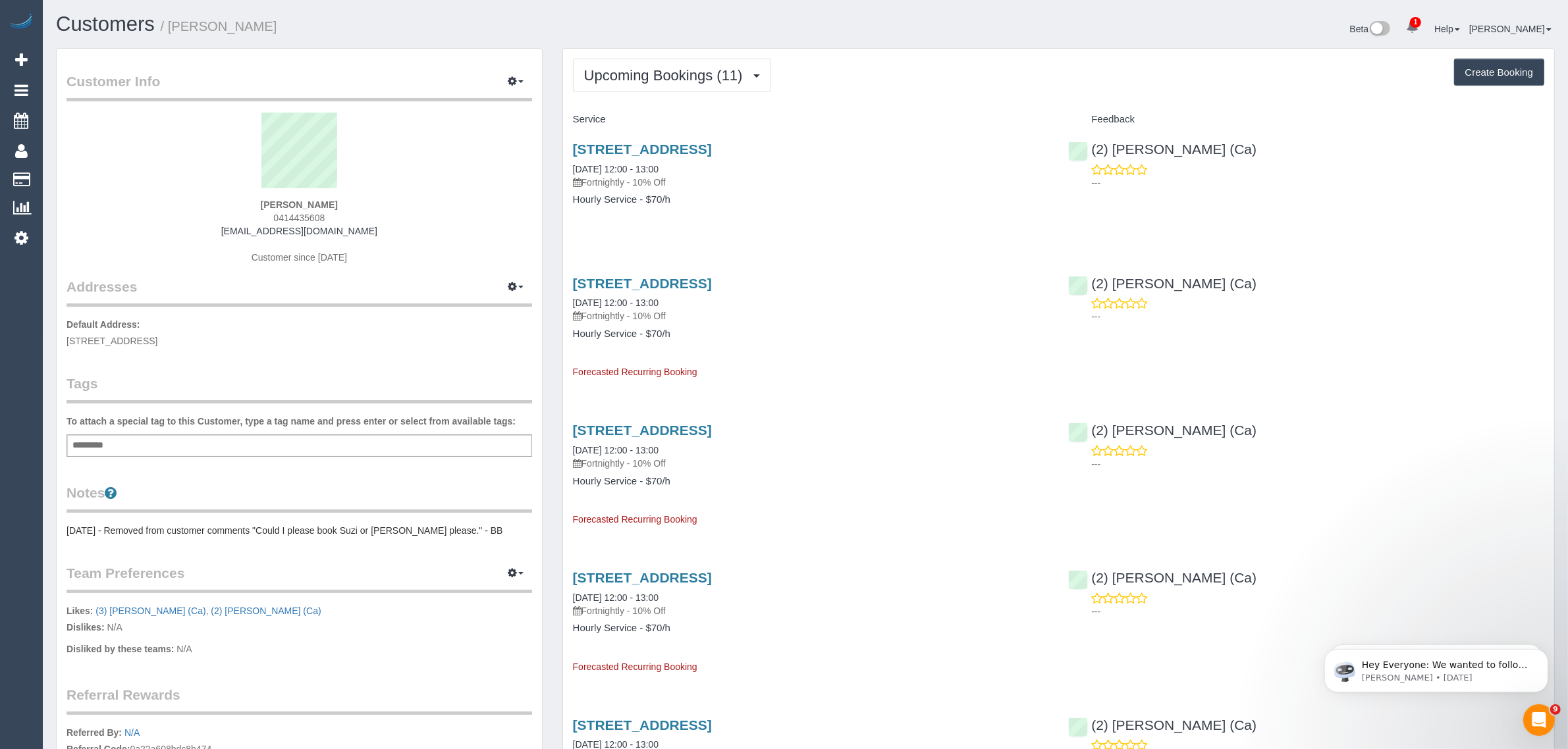
click at [296, 213] on span "0414435608" at bounding box center [299, 218] width 51 height 11
copy div "0414435608"
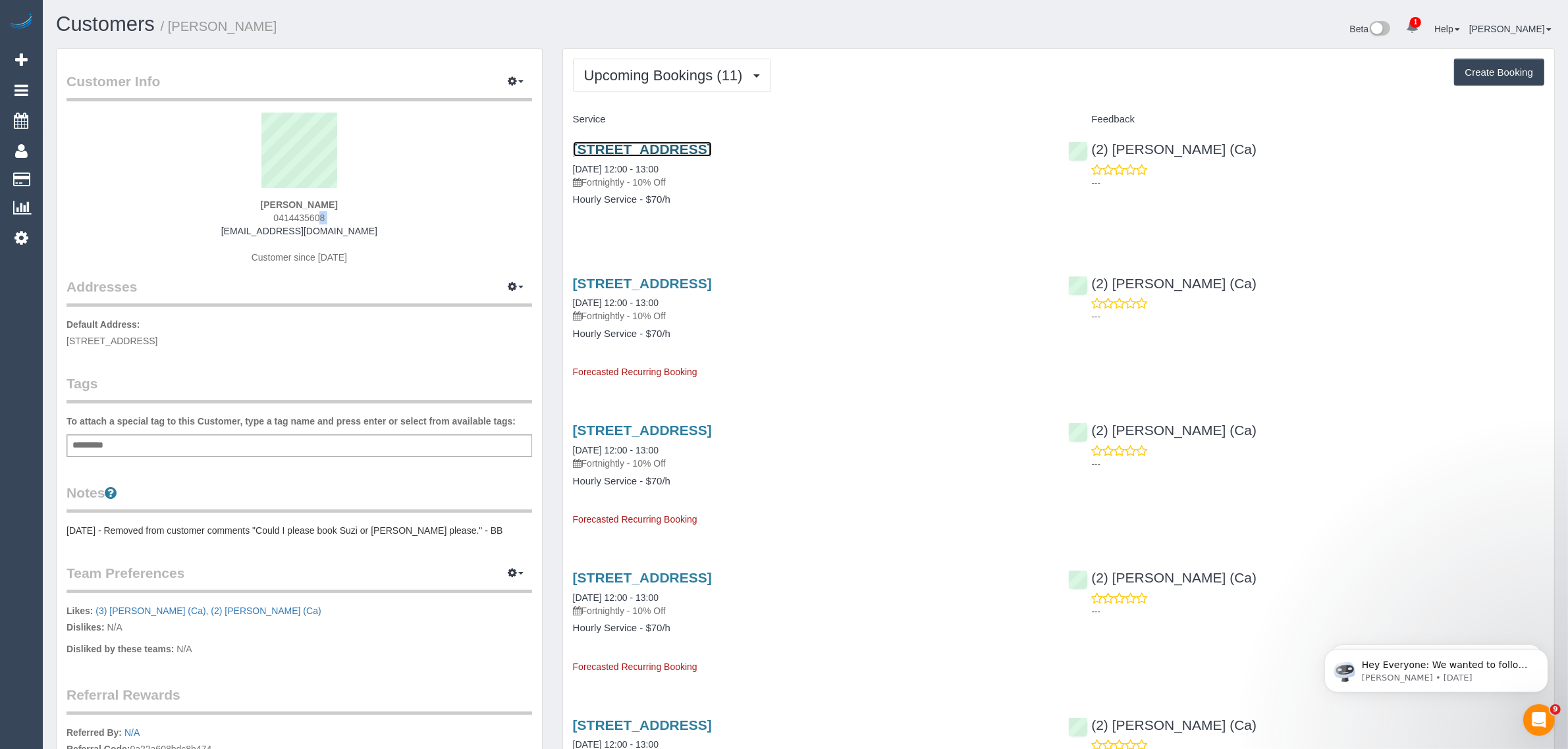
click at [638, 150] on link "18 Booyan Cres, Greensborough, VIC 3088" at bounding box center [642, 149] width 139 height 15
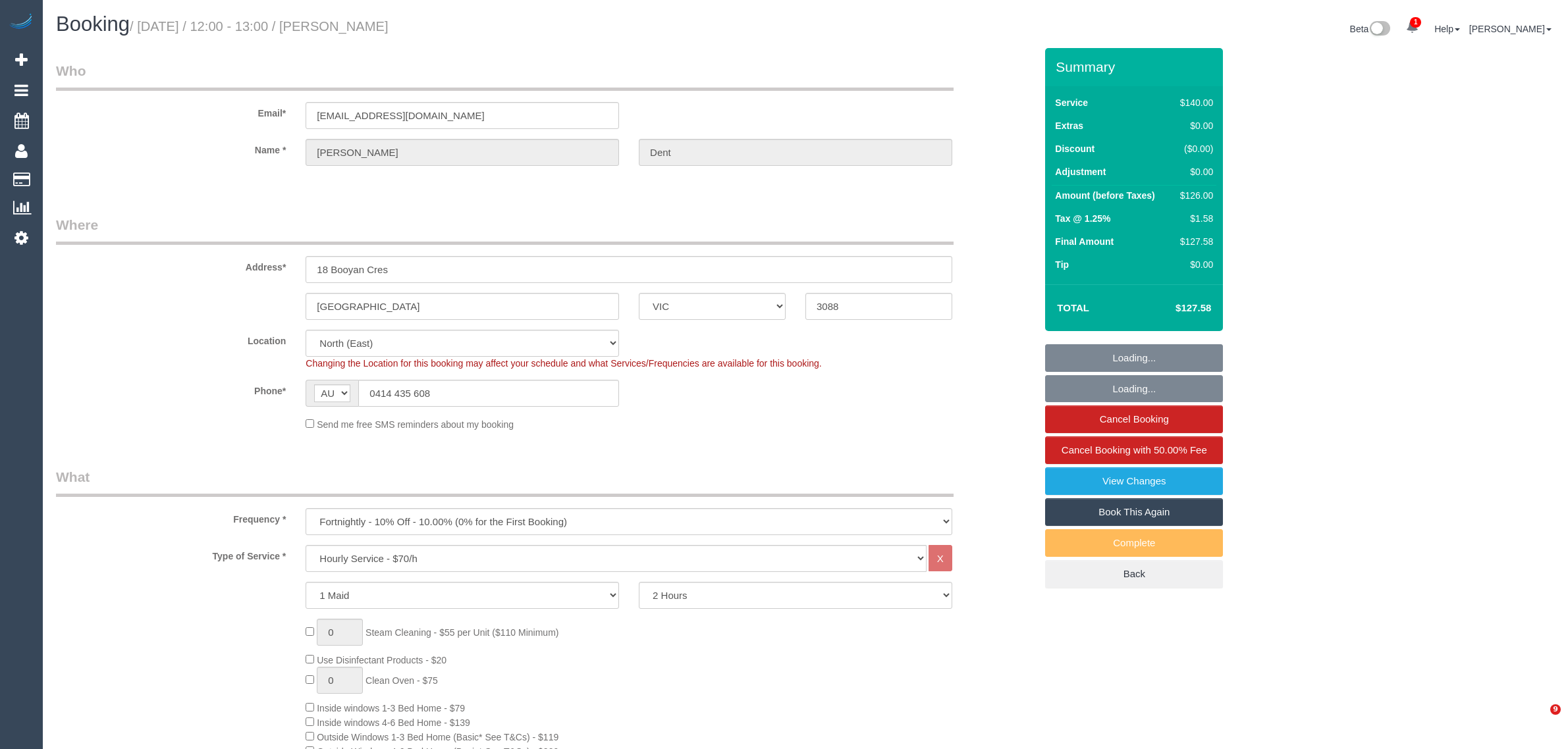
select select "VIC"
select select "string:stripe-pm_1Mfgqy2GScqysDRVkiZHir9q"
select select "number:27"
select select "number:14"
select select "number:19"
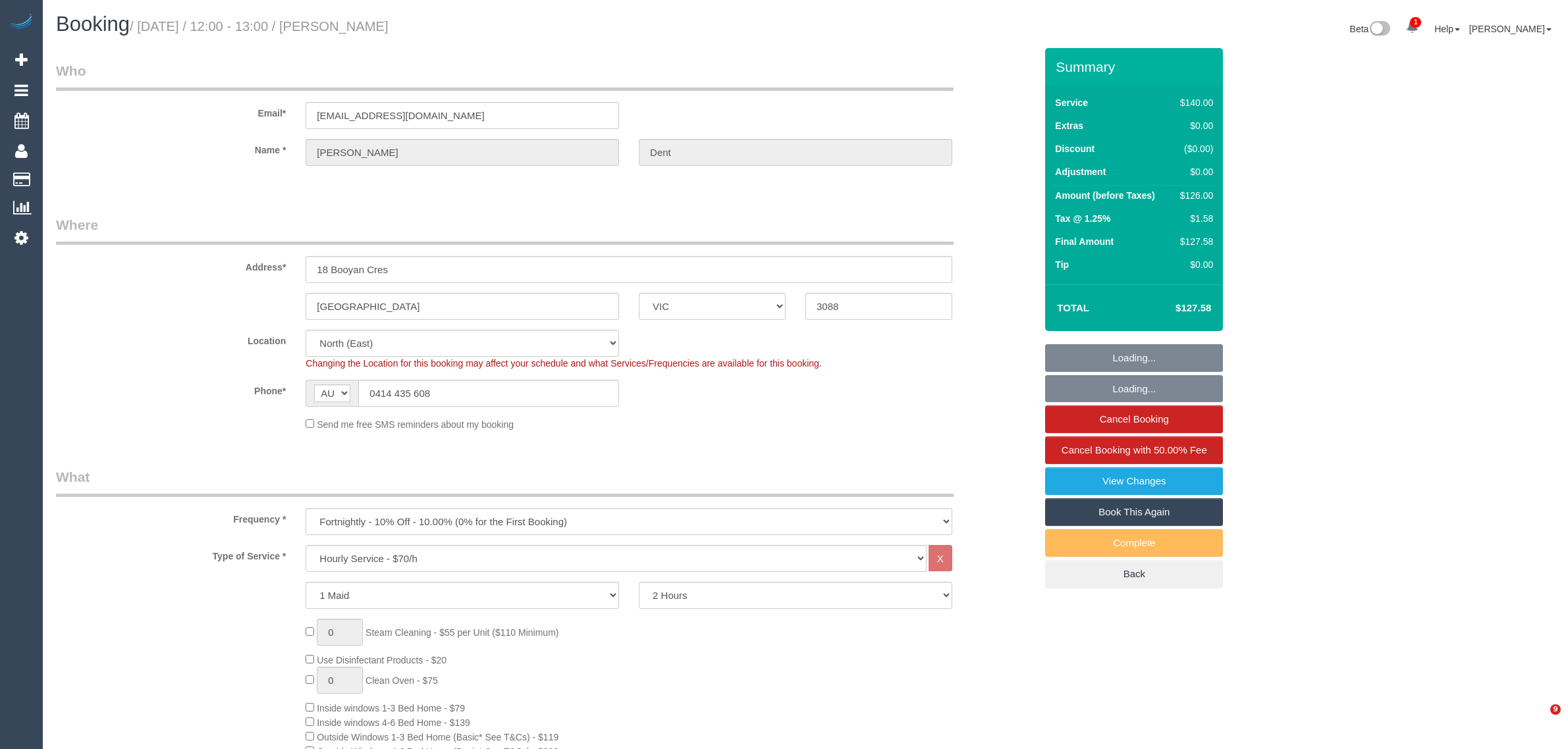
select select "number:25"
select select "number:35"
select select "number:13"
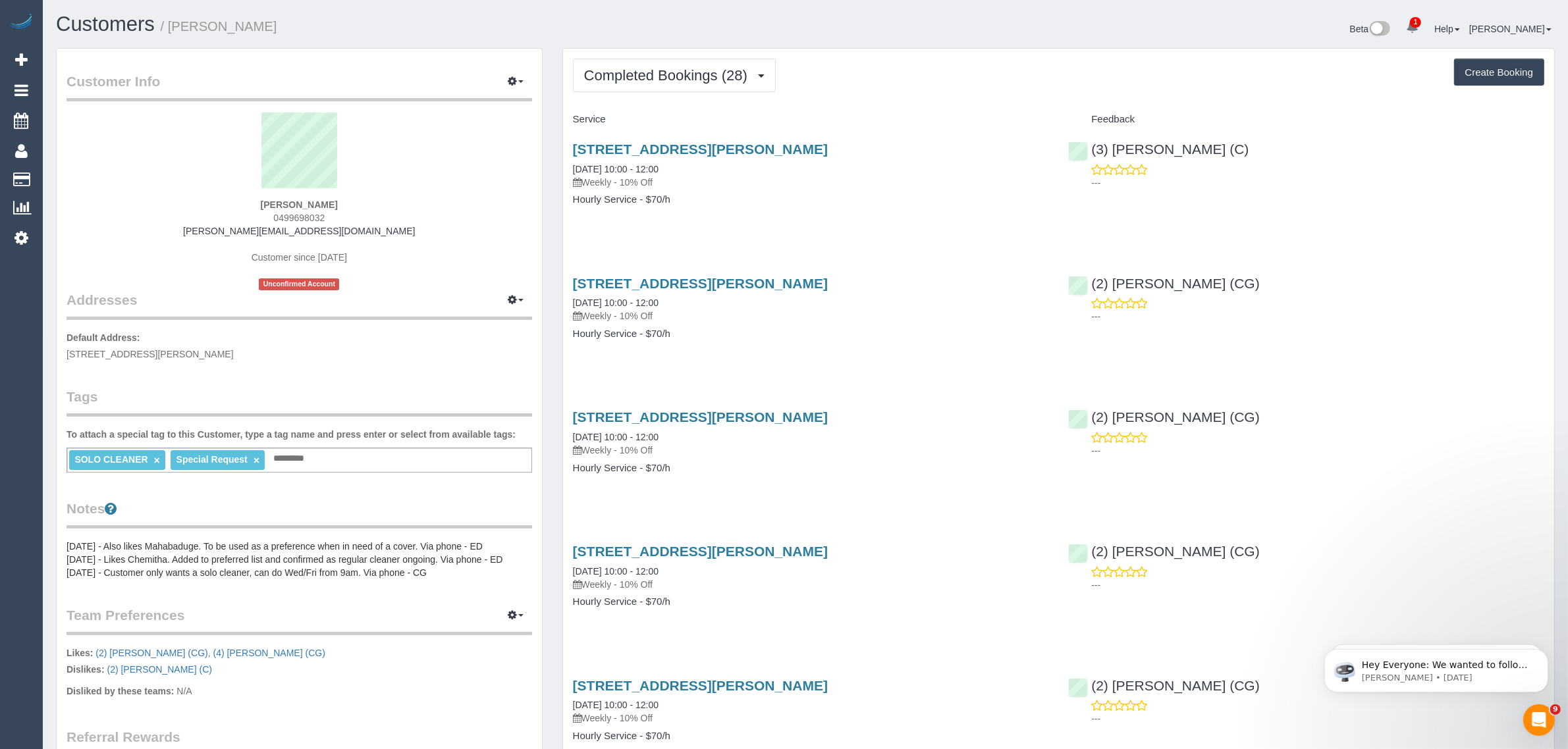
click at [316, 214] on span "0499698032" at bounding box center [299, 218] width 51 height 11
copy span "0499698032"
click at [638, 83] on button "Completed Bookings (28)" at bounding box center [674, 75] width 203 height 34
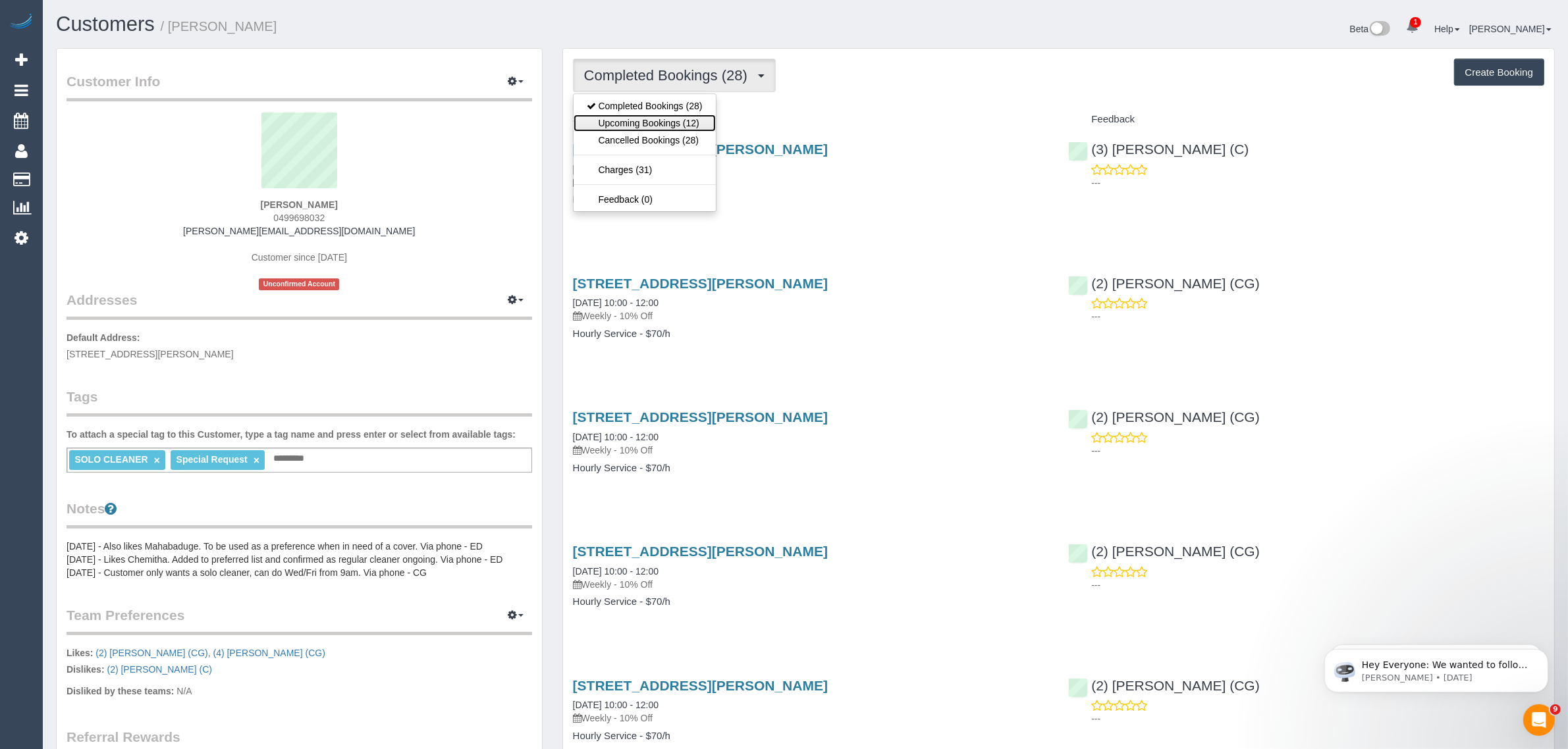
click at [624, 123] on link "Upcoming Bookings (12)" at bounding box center [644, 123] width 142 height 17
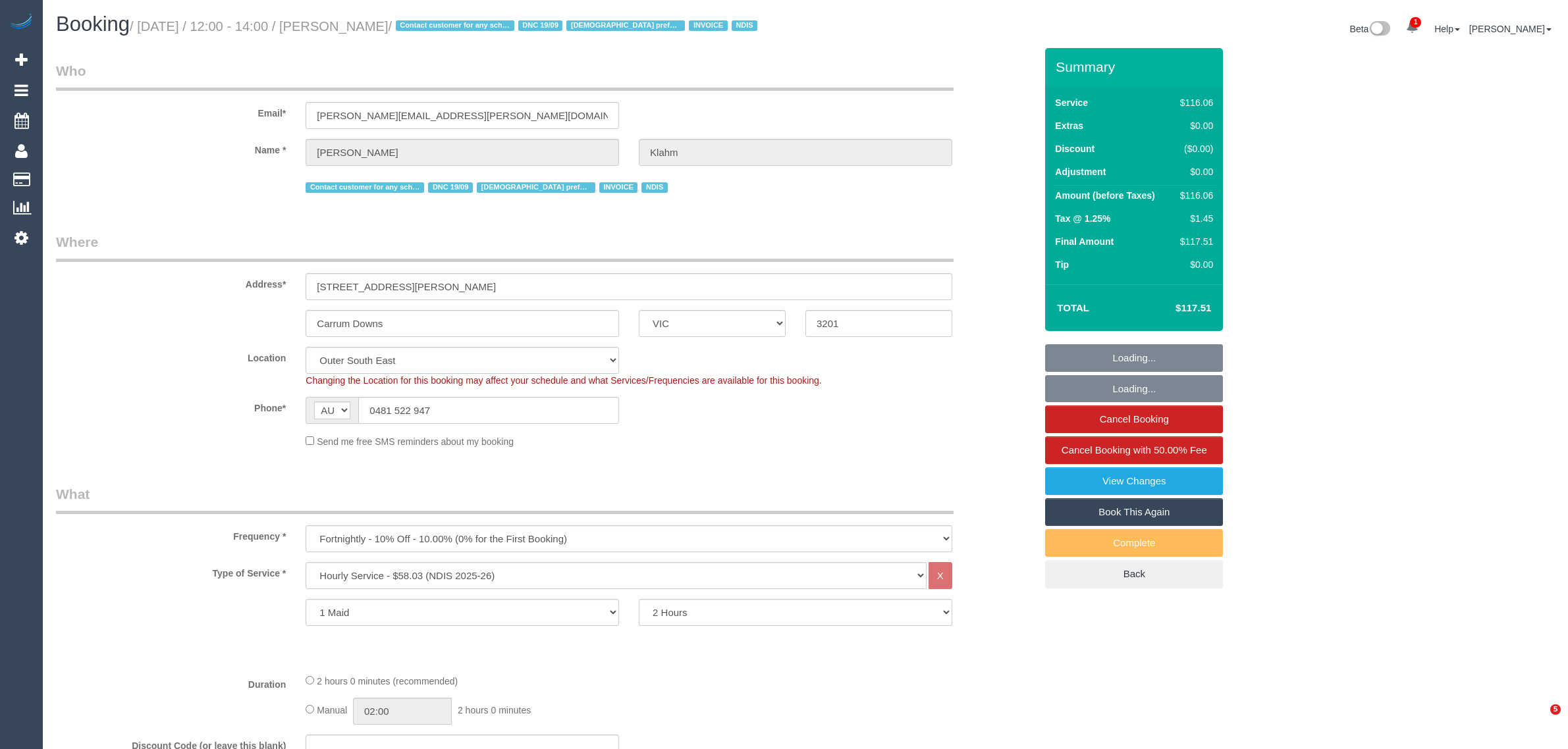
select select "VIC"
select select "number:28"
select select "number:14"
select select "number:19"
select select "number:36"
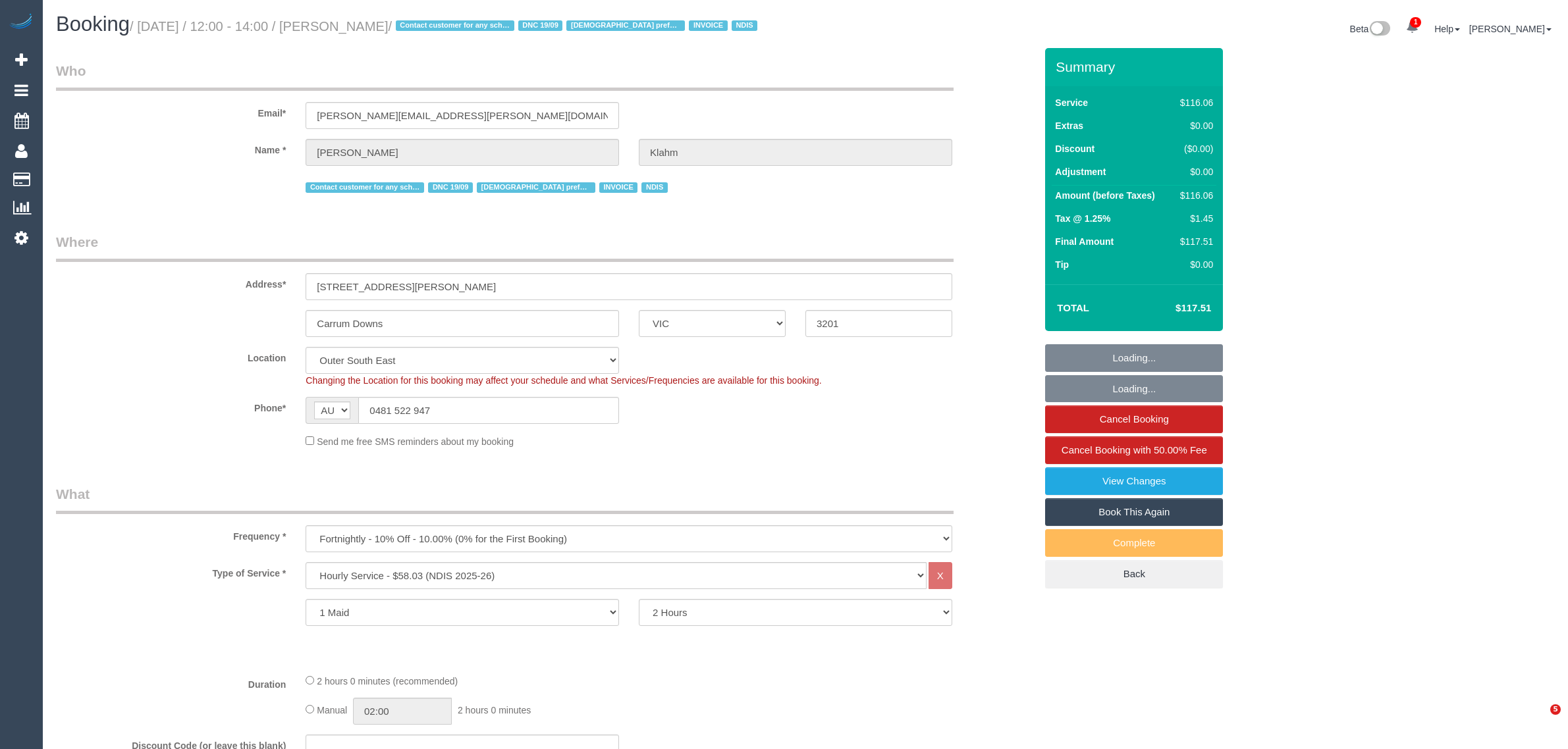
select select "number:35"
select select "object:1099"
click at [524, 417] on input "0481 522 947" at bounding box center [488, 409] width 260 height 27
click at [524, 416] on input "0481 522 947" at bounding box center [488, 409] width 260 height 27
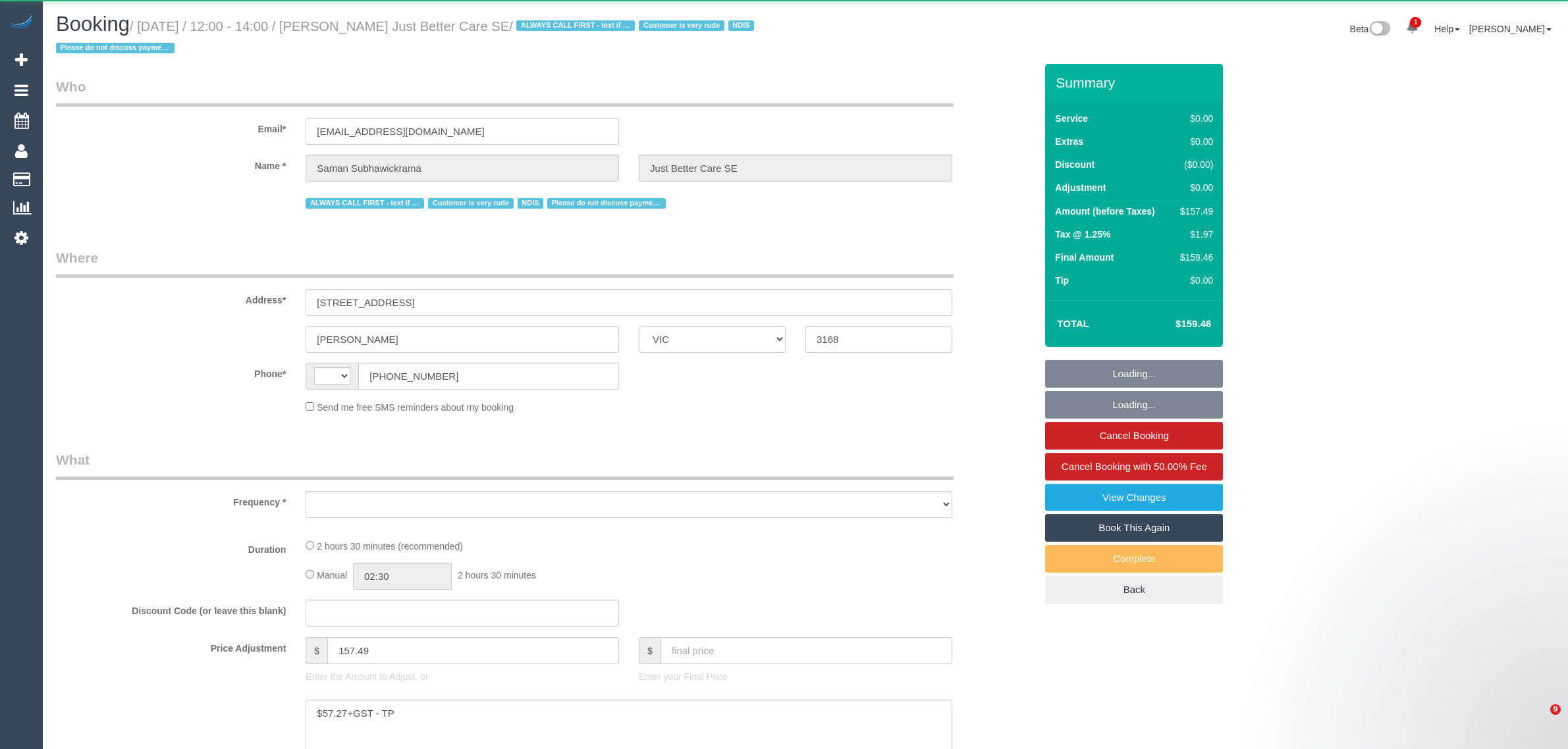
select select "VIC"
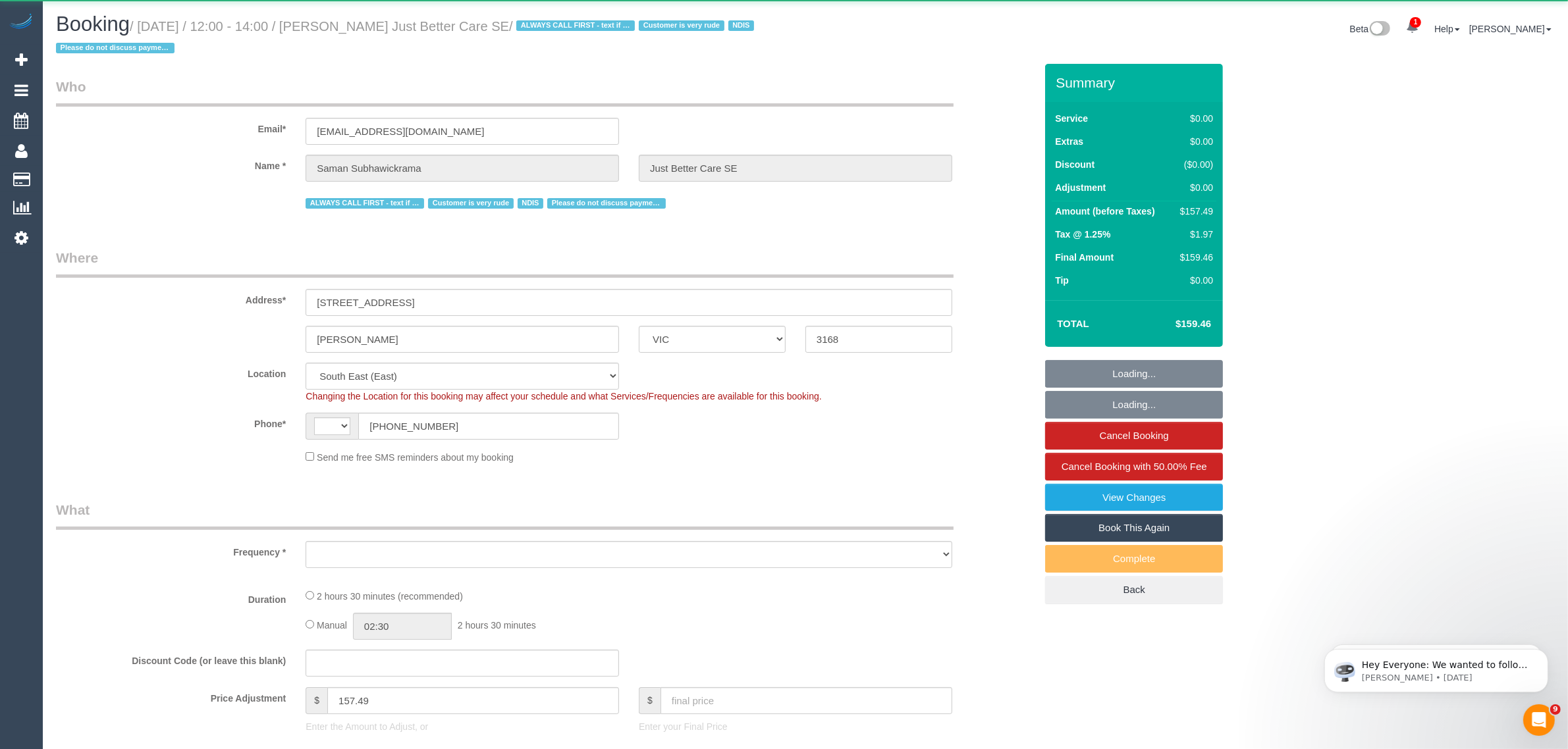
select select "string:AU"
select select "object:298"
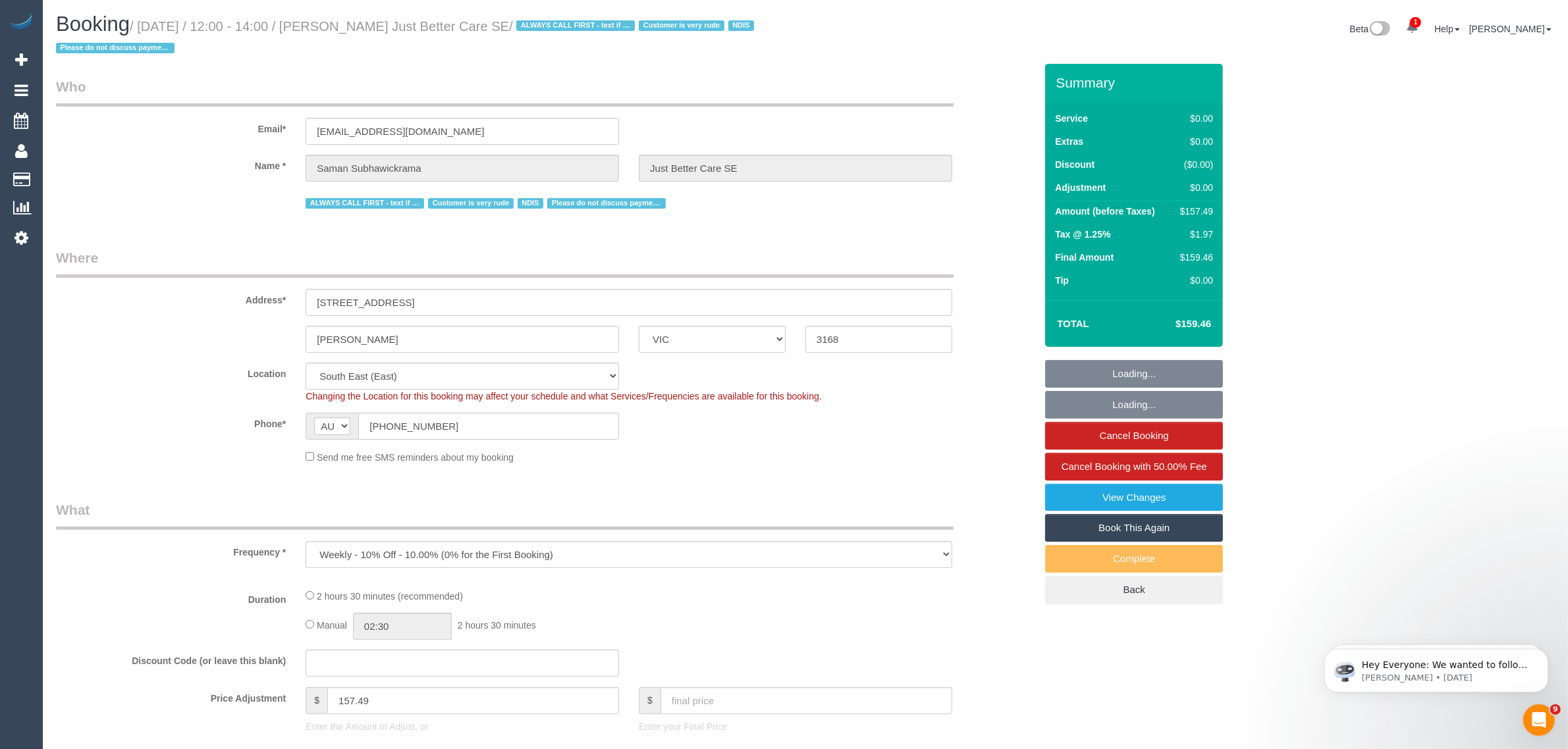
select select "150"
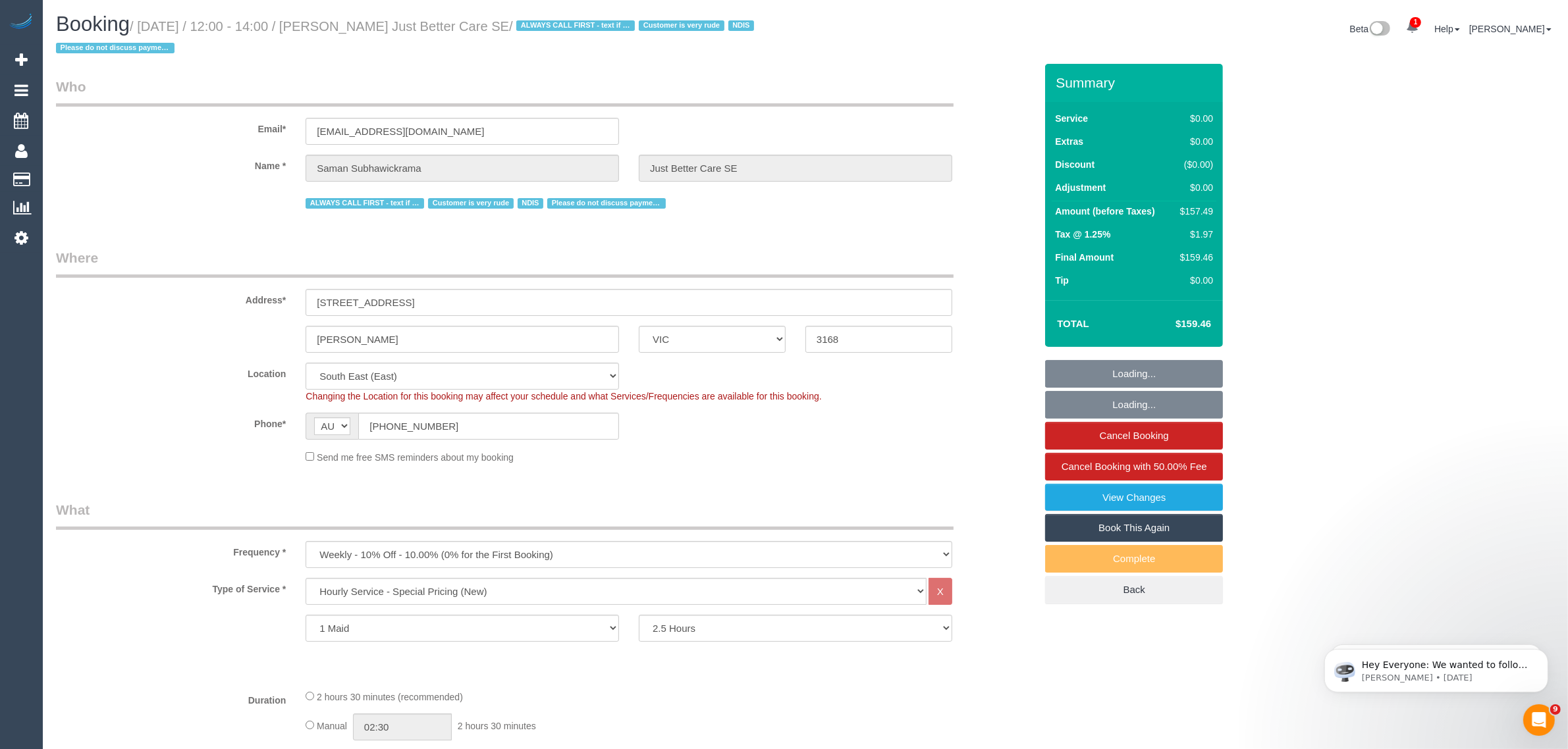
select select "number:28"
select select "number:14"
select select "number:18"
select select "number:23"
select select "object:1356"
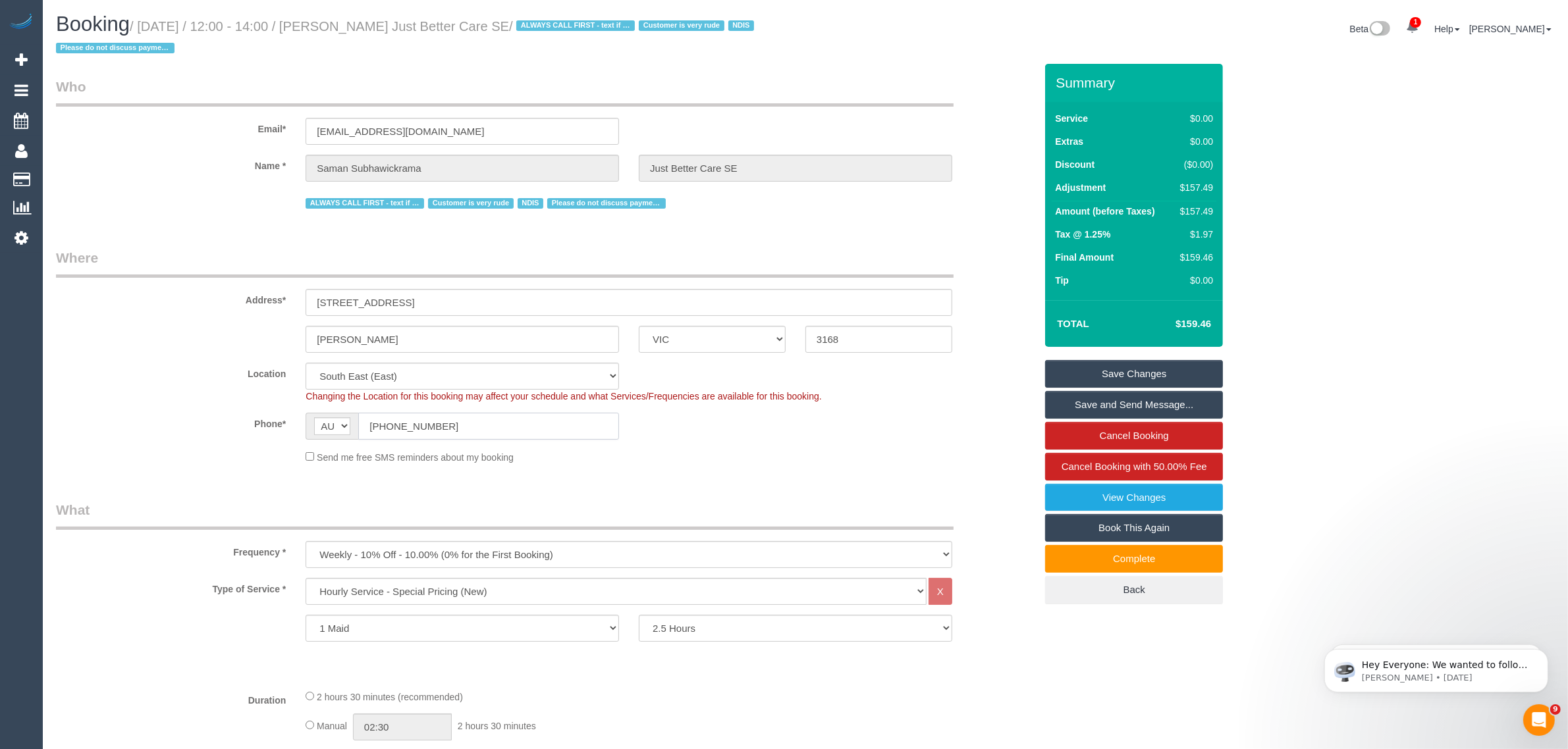
click at [516, 415] on input "(03) 9596 2444" at bounding box center [488, 425] width 260 height 27
click at [516, 415] on input "(03) 9596 2444" at bounding box center [488, 425] width 260 height 27
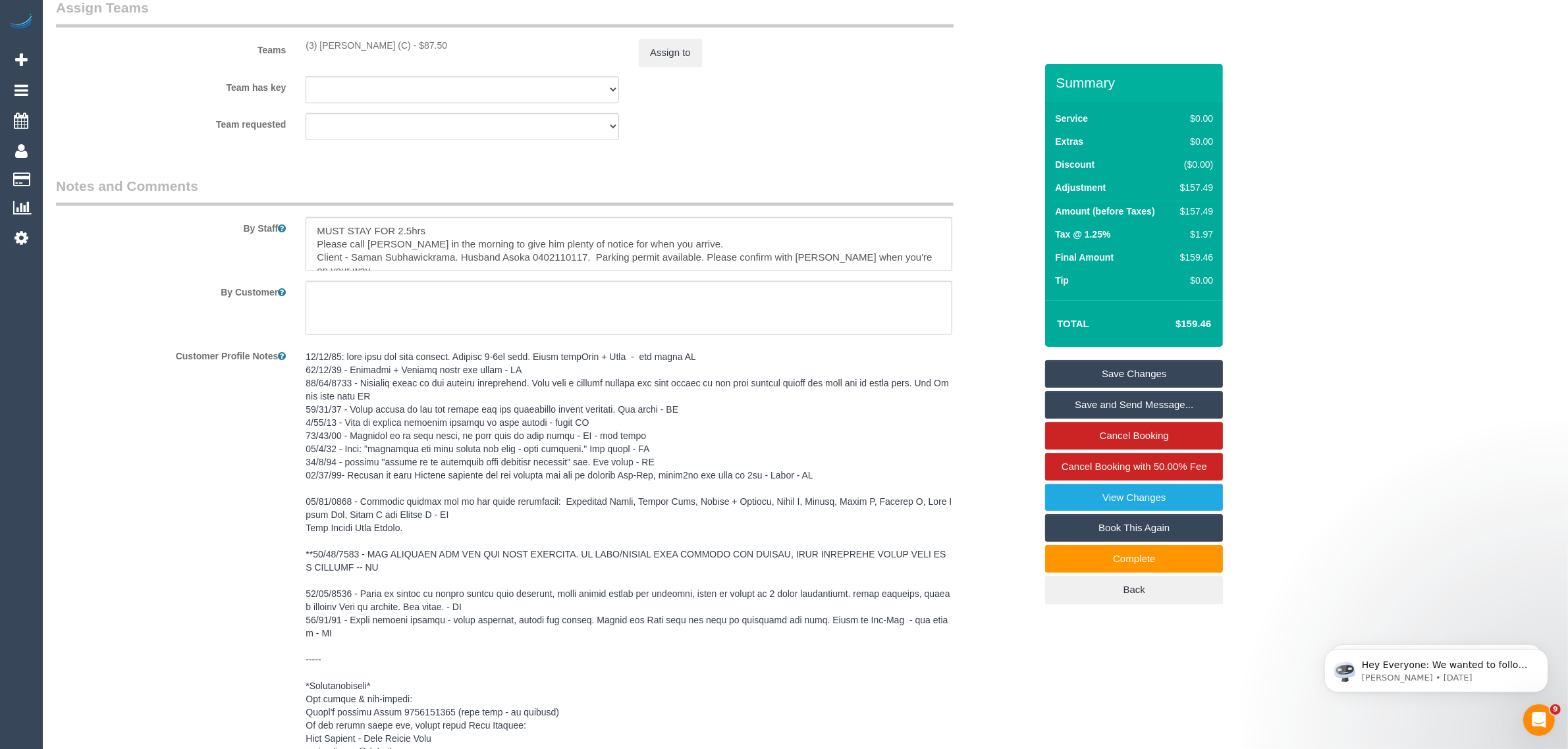
scroll to position [1310, 0]
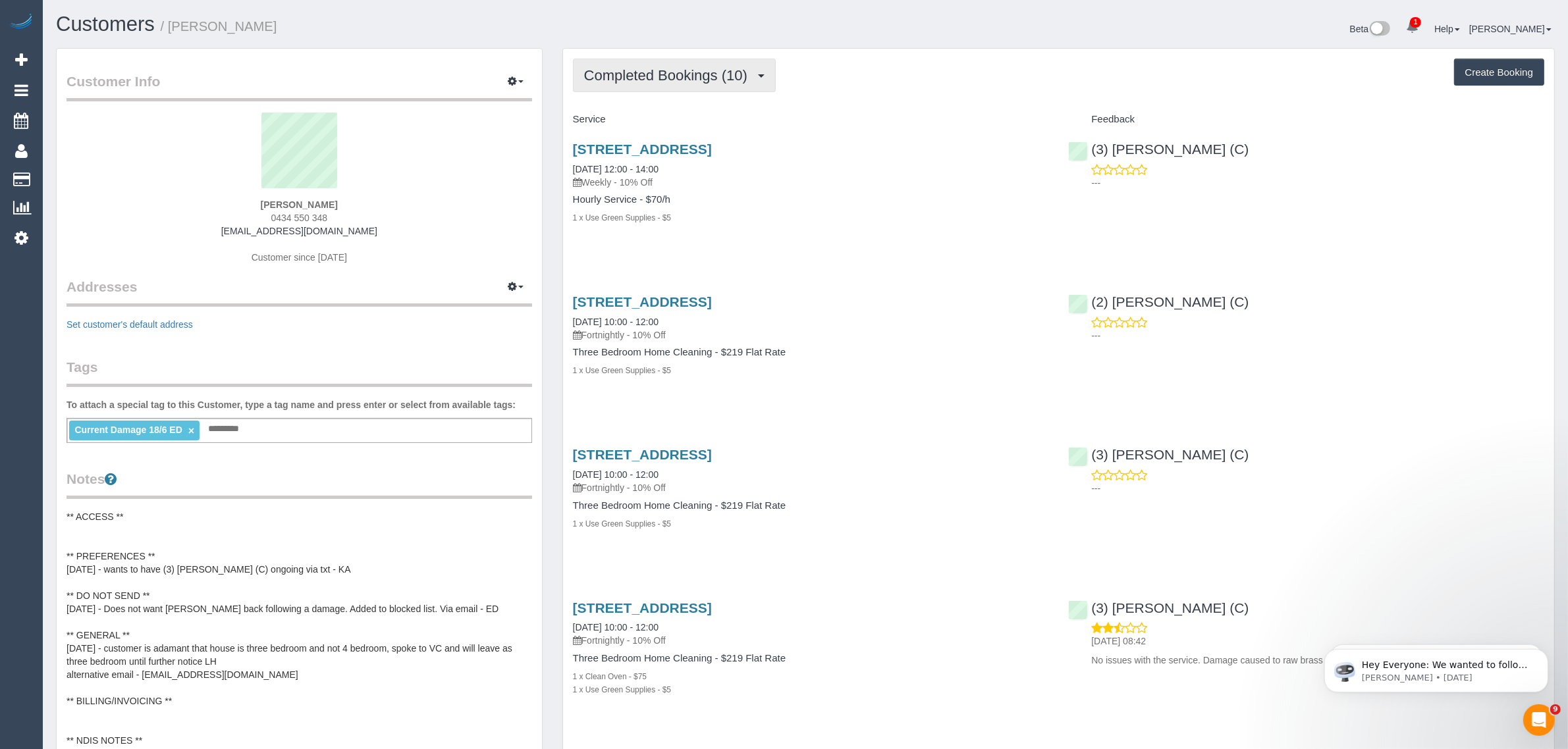
click at [703, 63] on button "Completed Bookings (10)" at bounding box center [674, 75] width 203 height 34
click at [651, 116] on link "Upcoming Bookings (12)" at bounding box center [644, 123] width 142 height 17
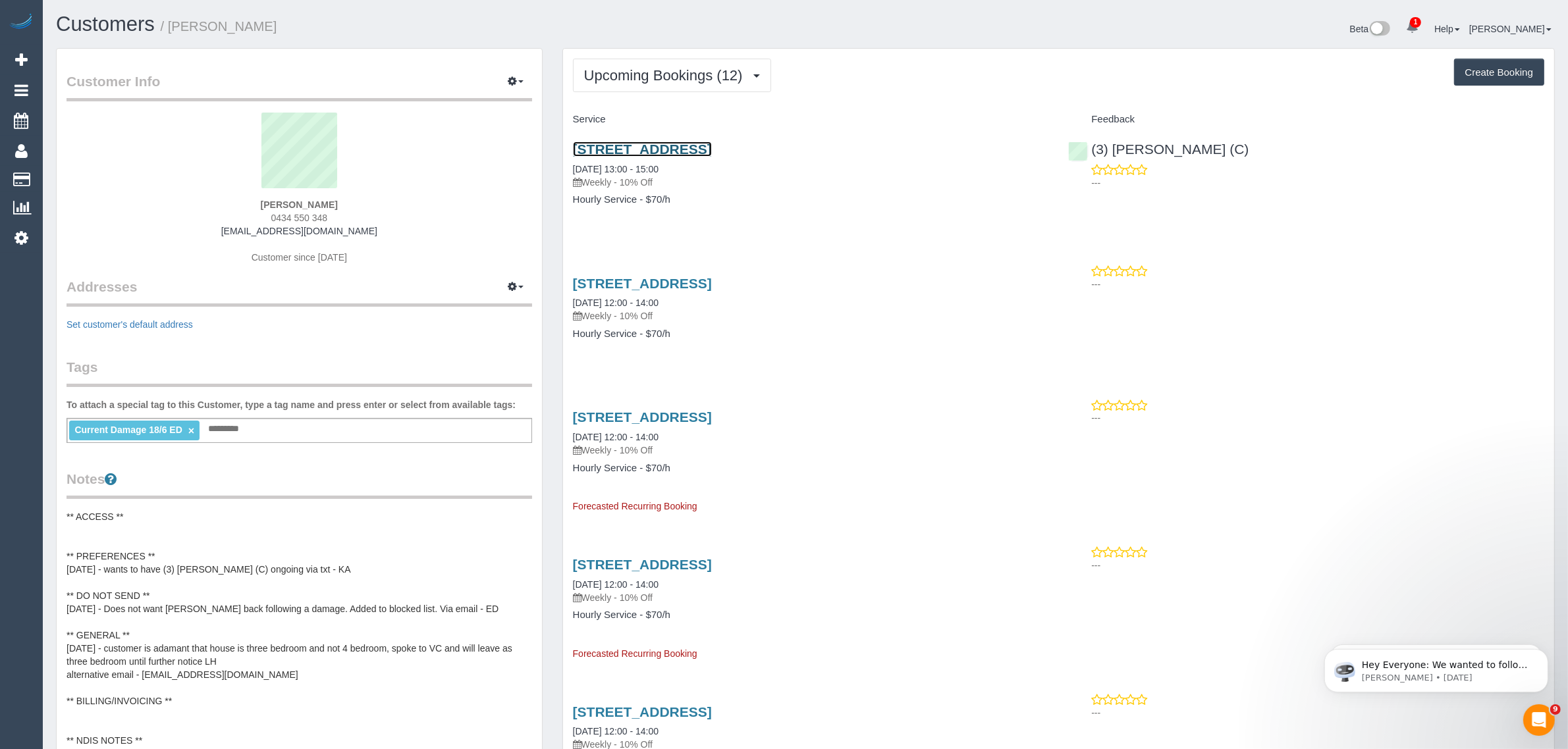
click at [686, 141] on link "44 Spectrum Way, Coburg North, VIC 3058" at bounding box center [642, 149] width 139 height 15
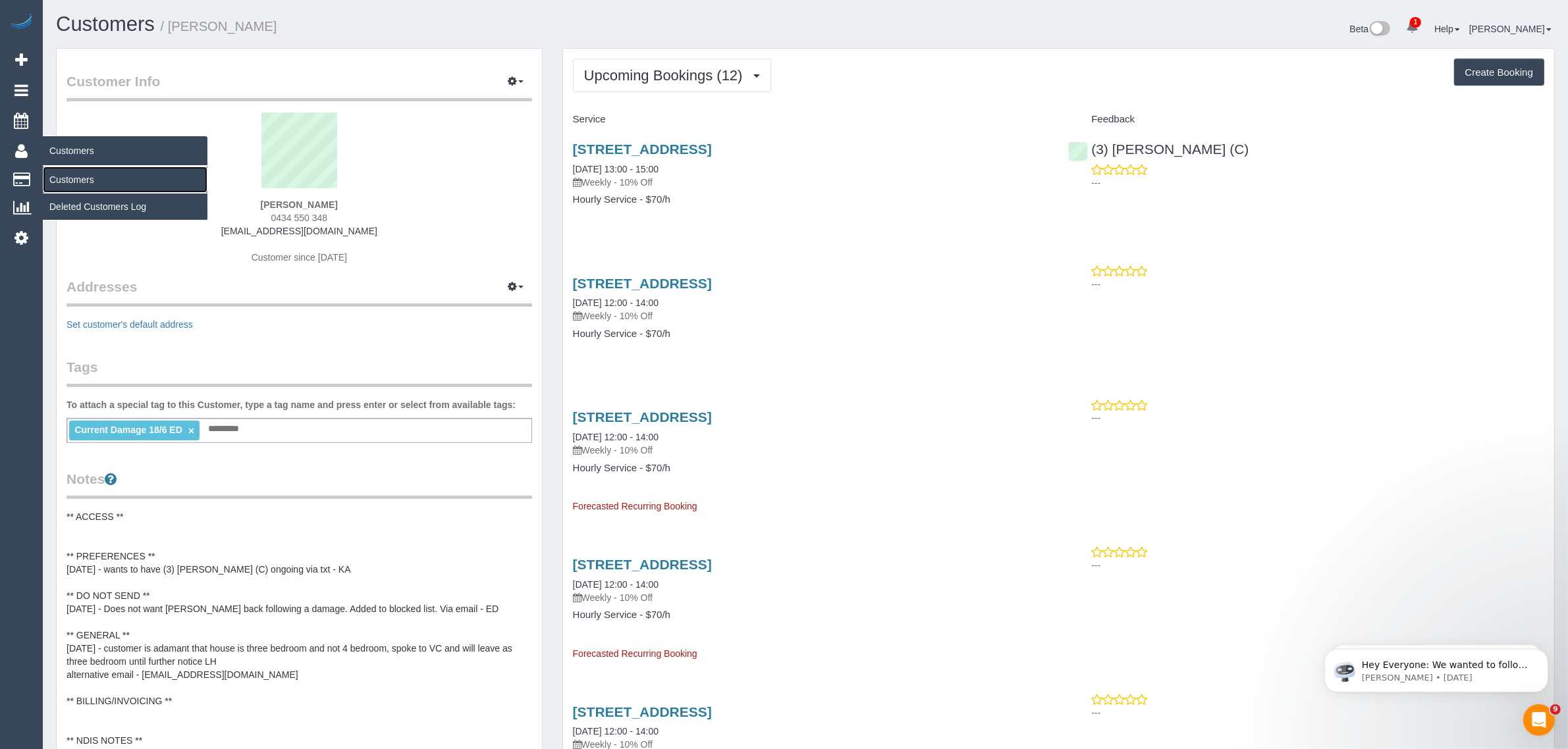
click at [53, 173] on link "Customers" at bounding box center [125, 180] width 164 height 27
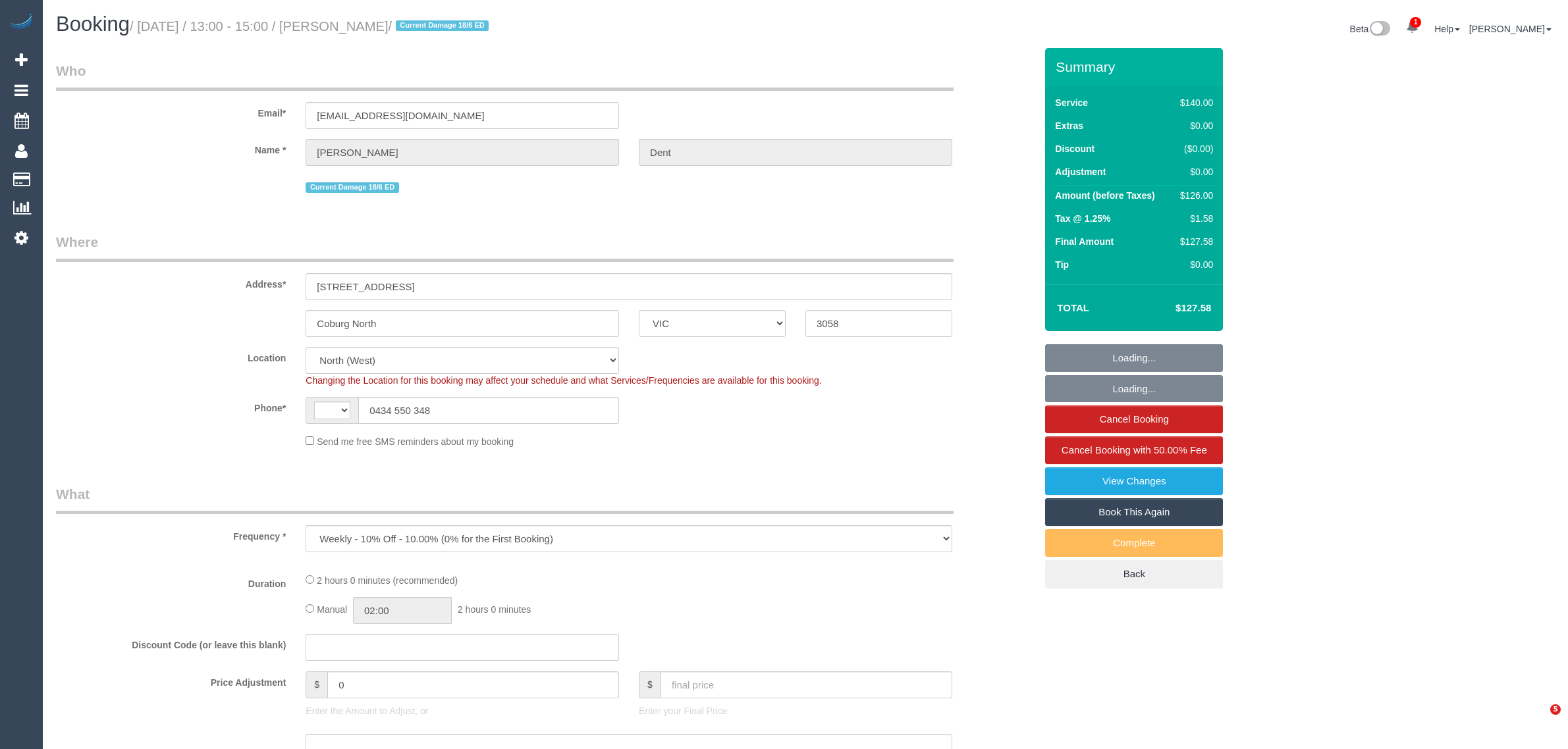
select select "VIC"
select select "string:AU"
select select "string:stripe-pm_1R08oR2GScqysDRVSKA98B3j"
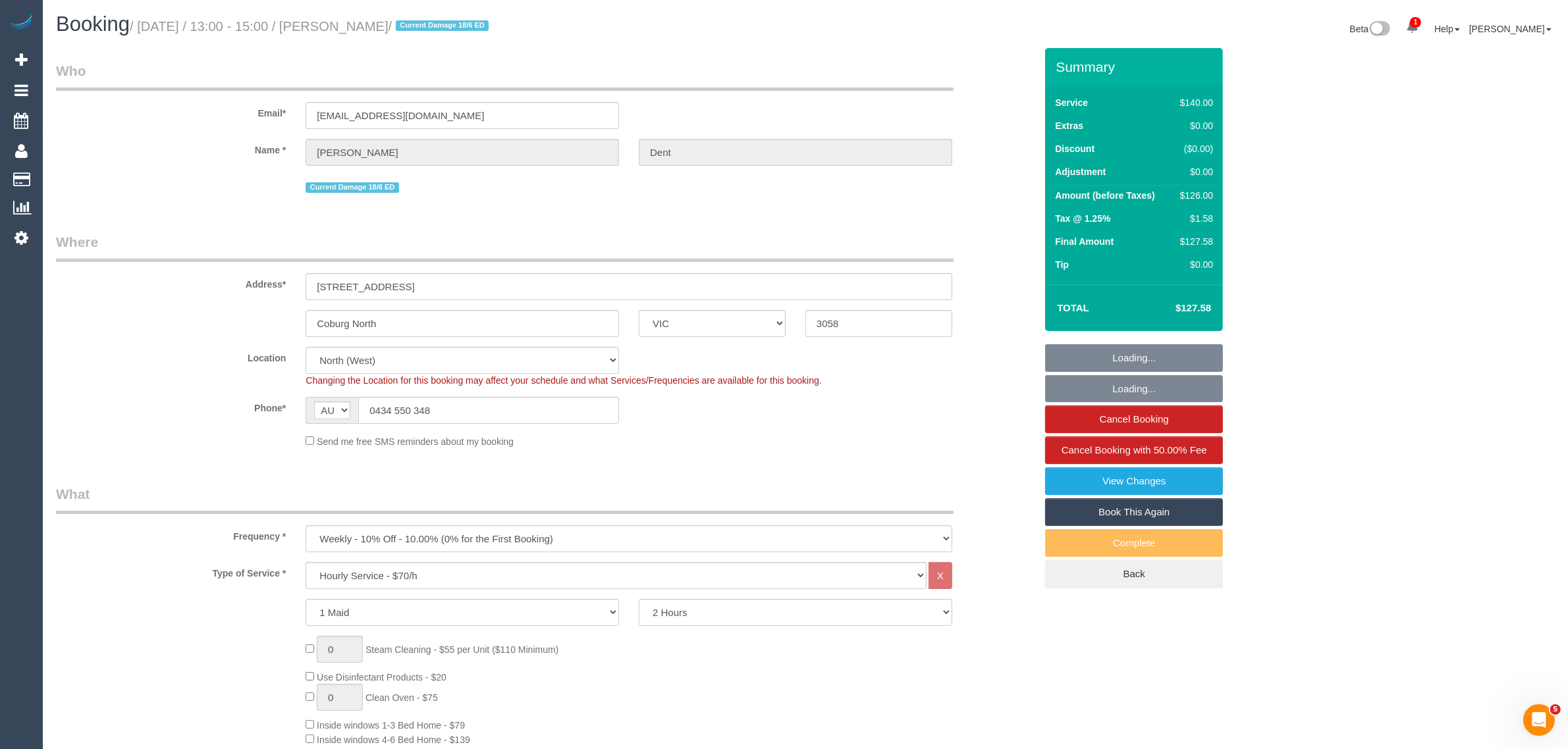
select select "object:829"
select select "number:27"
select select "number:16"
select select "number:19"
select select "number:22"
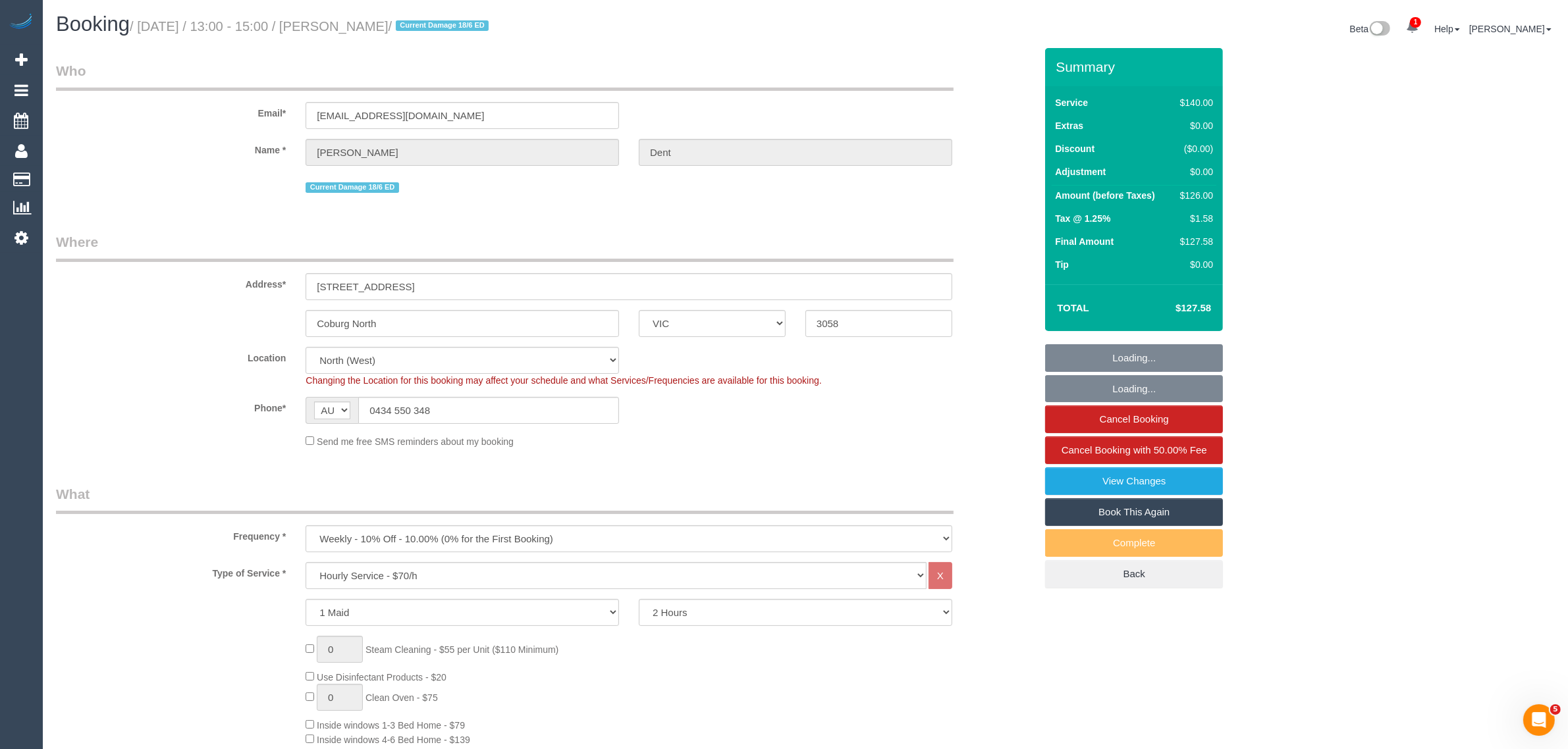
select select "number:34"
select select "number:11"
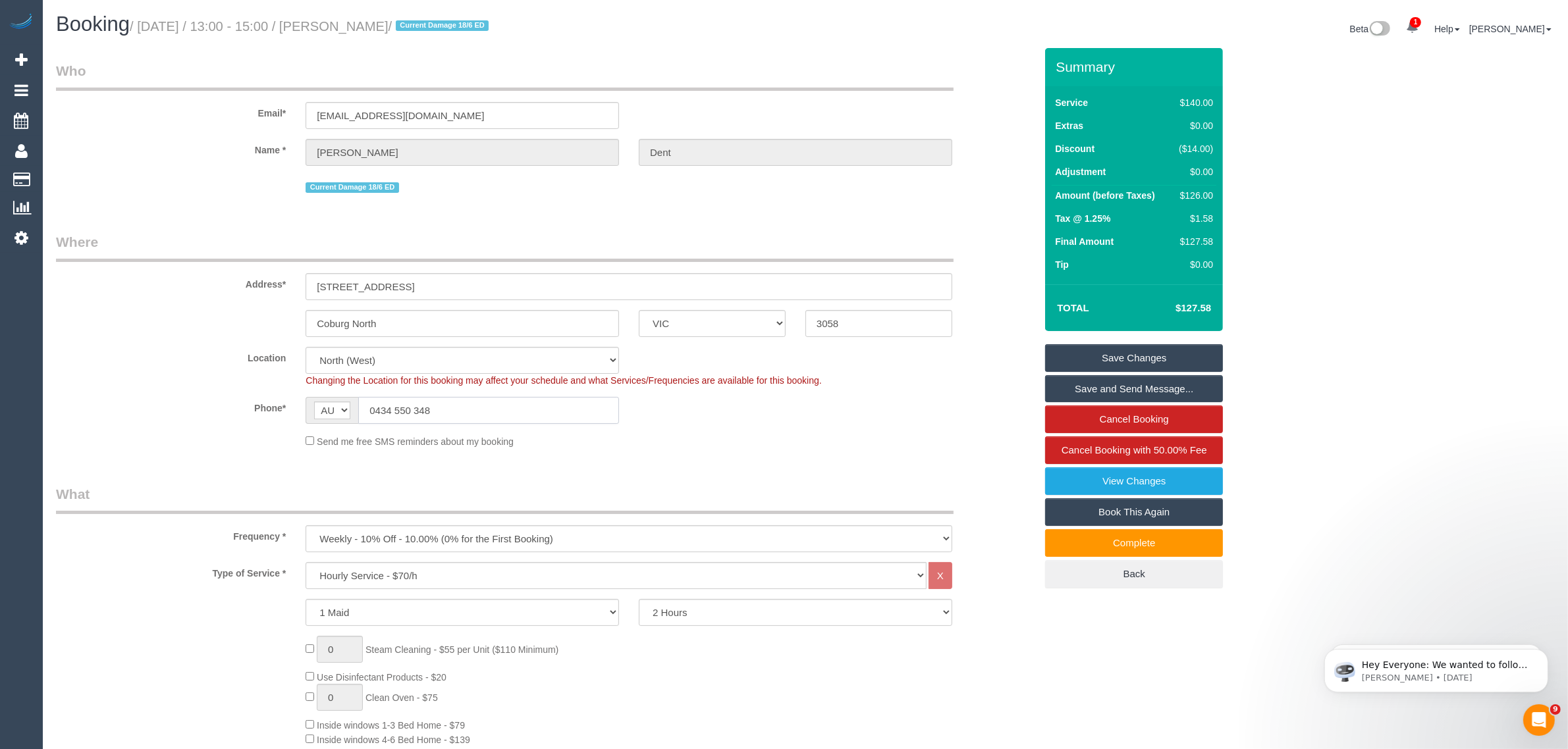
click at [499, 406] on input "0434 550 348" at bounding box center [488, 409] width 260 height 27
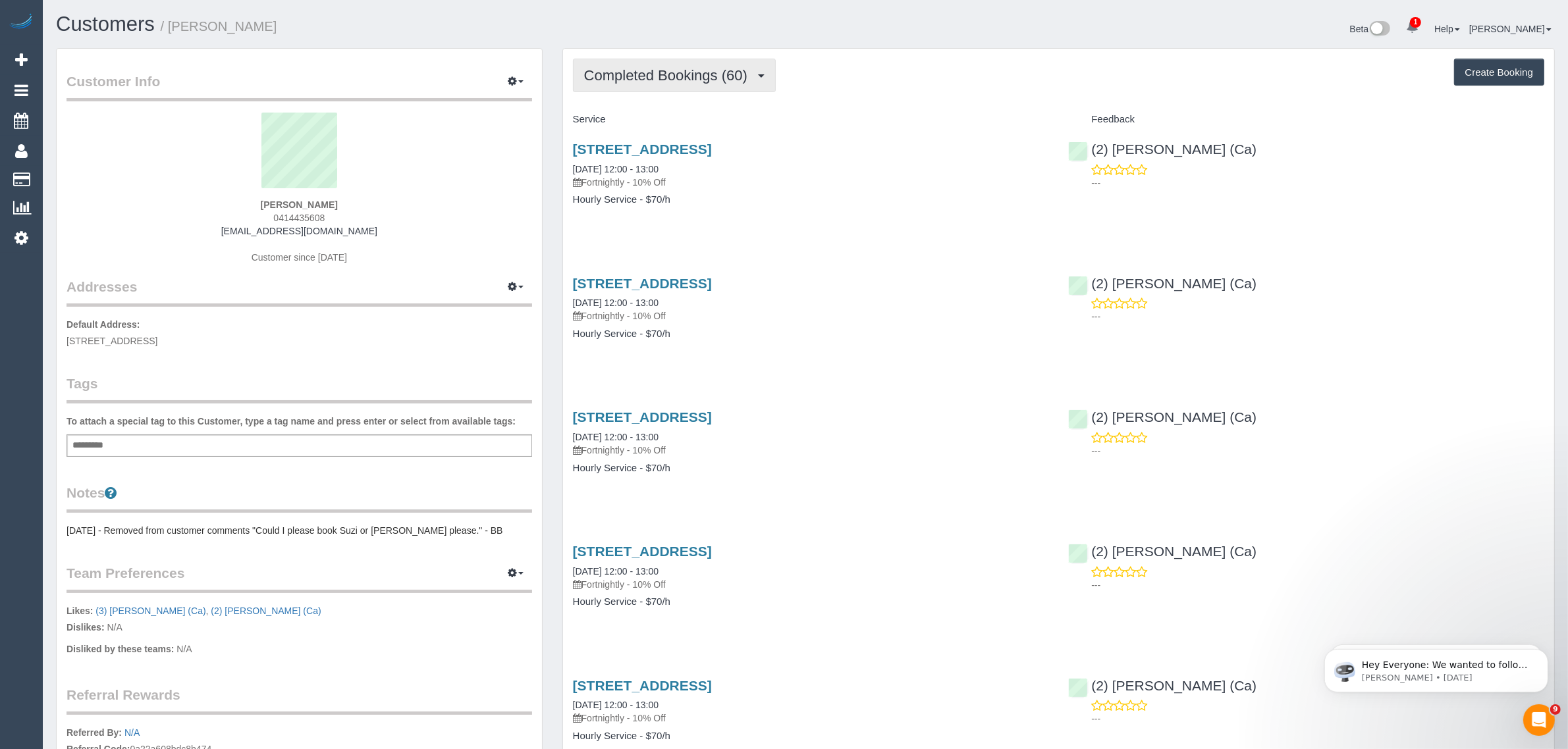
click at [616, 80] on span "Completed Bookings (60)" at bounding box center [669, 75] width 170 height 17
click at [607, 129] on link "Upcoming Bookings (11)" at bounding box center [644, 123] width 142 height 17
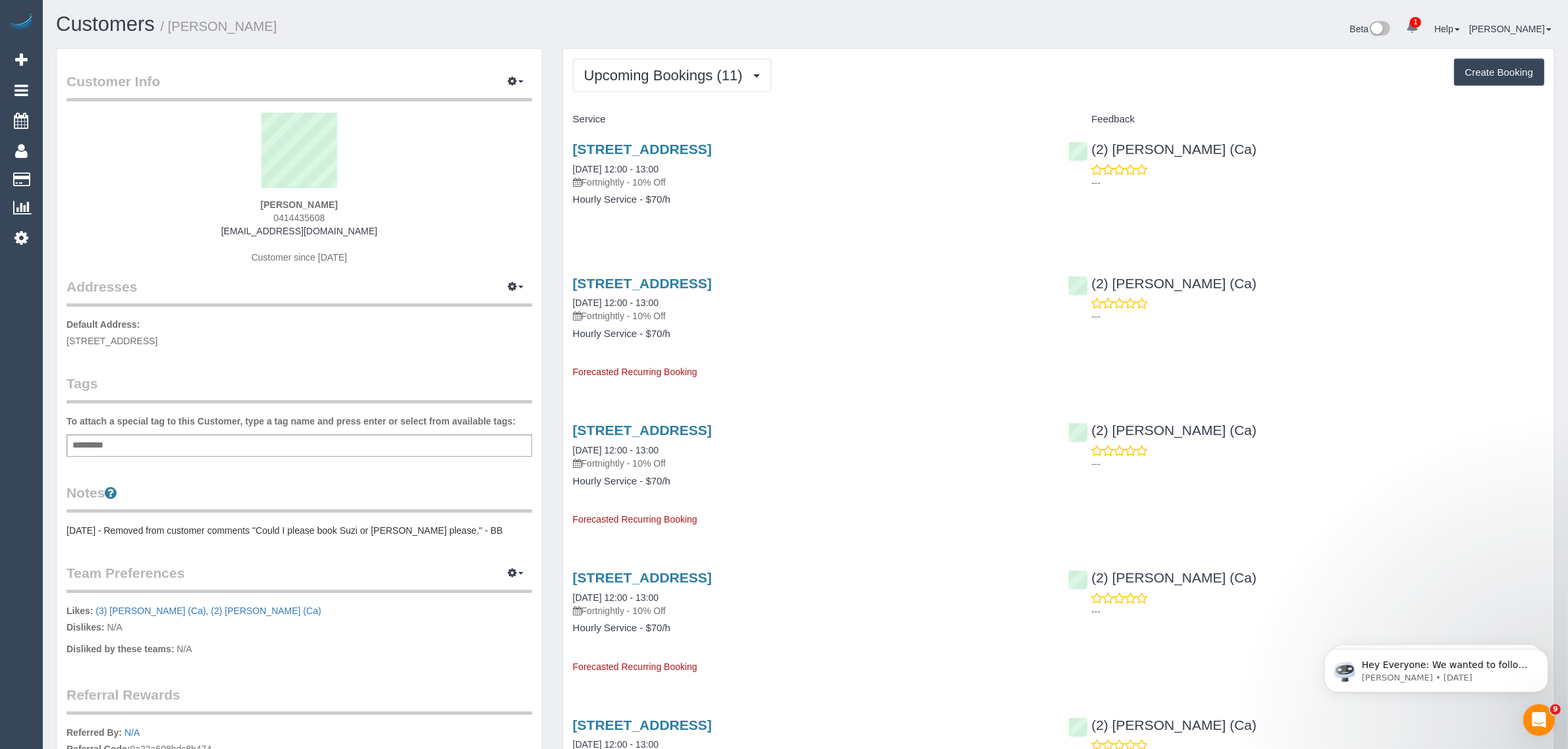
click at [321, 216] on span "0414435608" at bounding box center [299, 218] width 51 height 11
copy span "0414435608"
click at [674, 18] on h1 "Customers / Danielle Dent" at bounding box center [426, 24] width 739 height 22
click at [547, 236] on div "Customer Info Edit Contact Info Send Message Email Preferences Special Sales Ta…" at bounding box center [299, 486] width 506 height 875
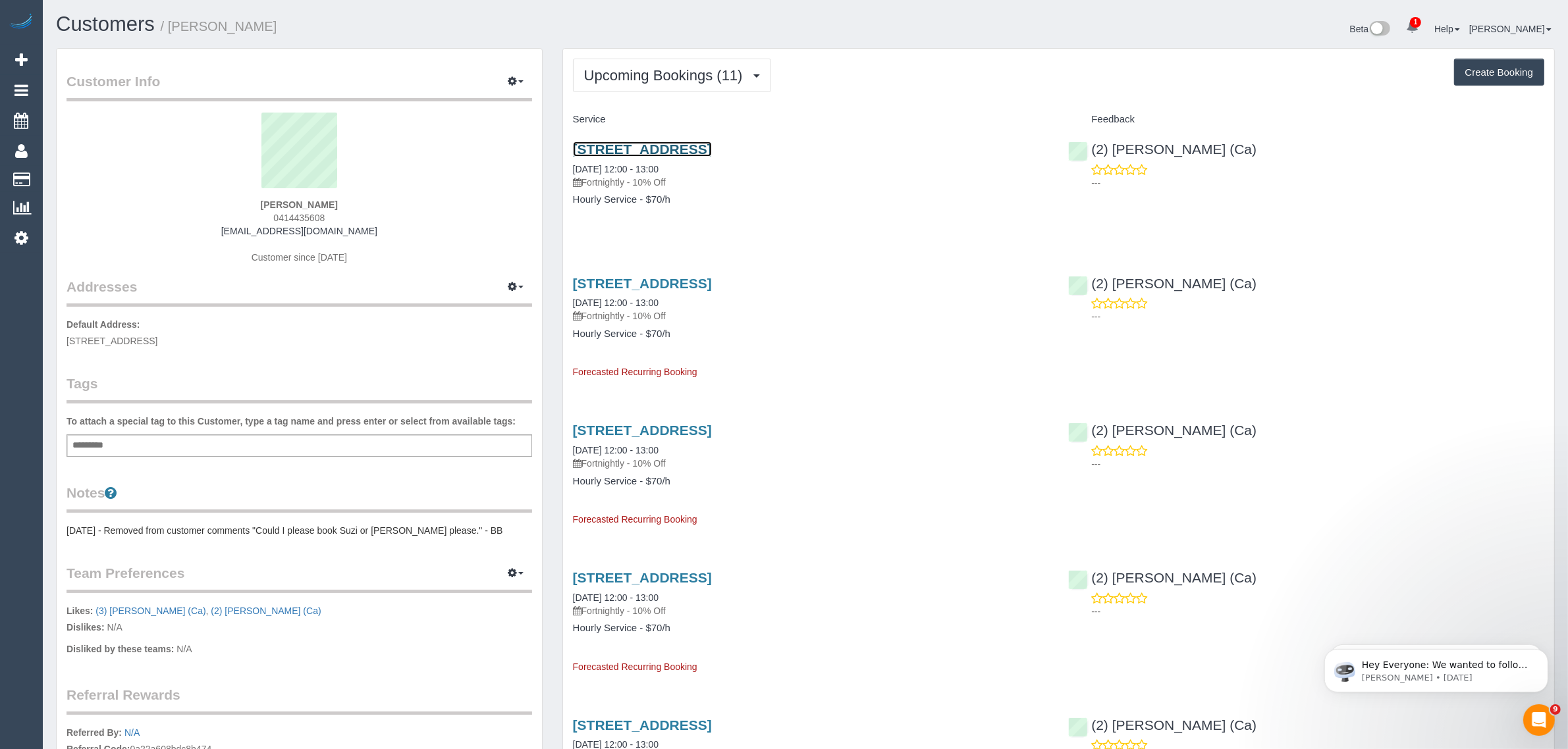
click at [665, 146] on link "18 Booyan Cres, Greensborough, VIC 3088" at bounding box center [642, 149] width 139 height 15
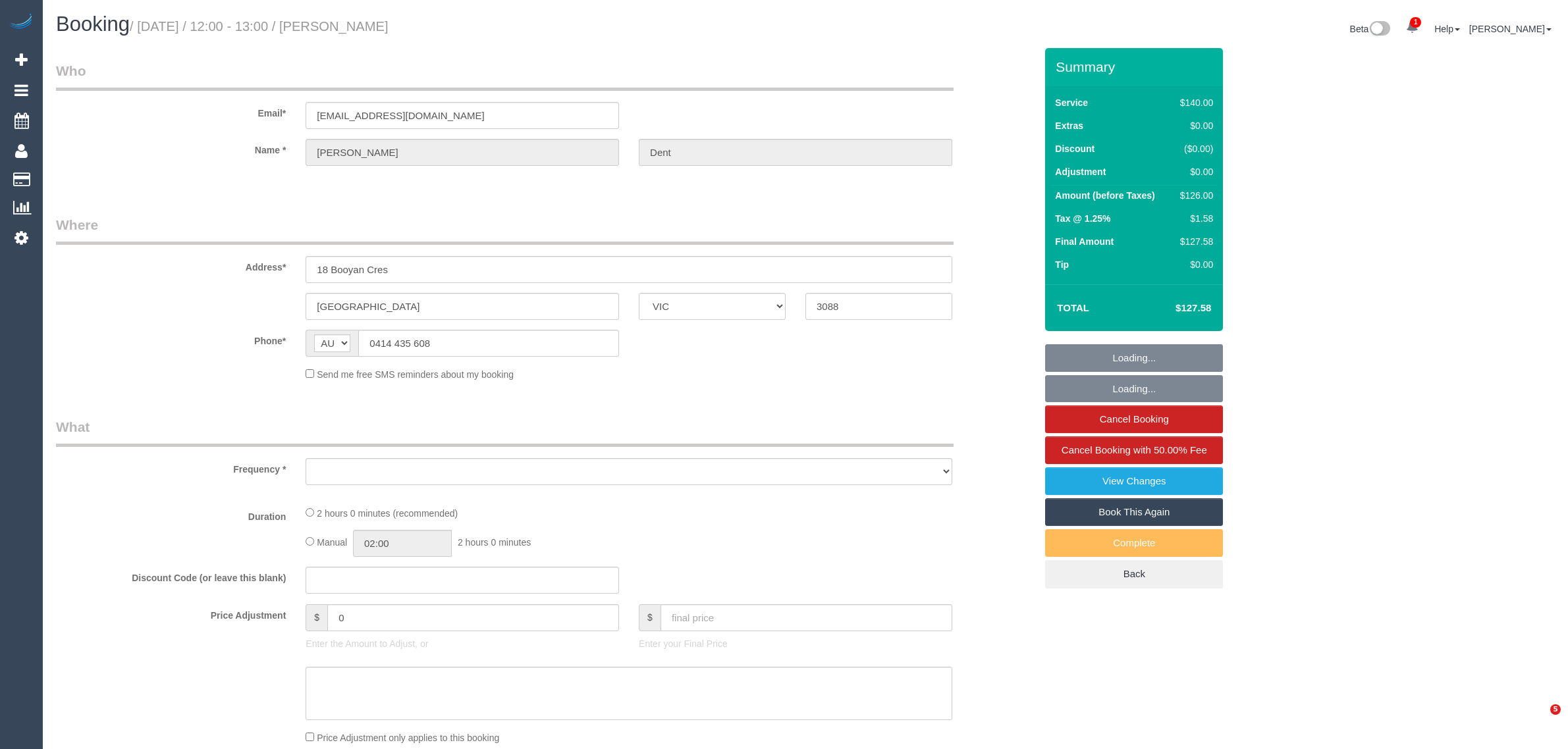
select select "VIC"
select select "object:541"
select select "string:stripe-pm_1Mfgqy2GScqysDRVkiZHir9q"
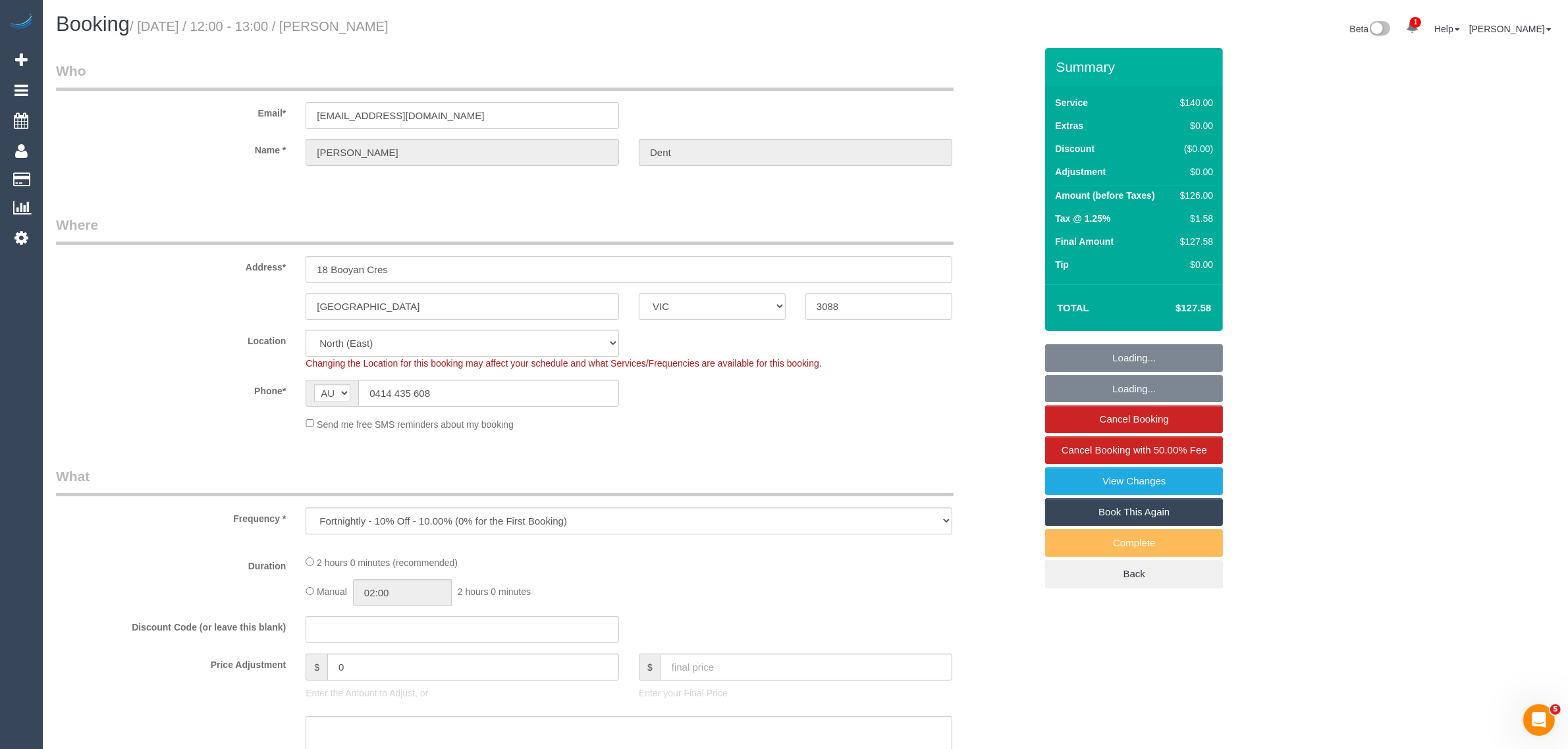
select select "number:27"
select select "number:14"
select select "number:19"
select select "number:25"
select select "number:35"
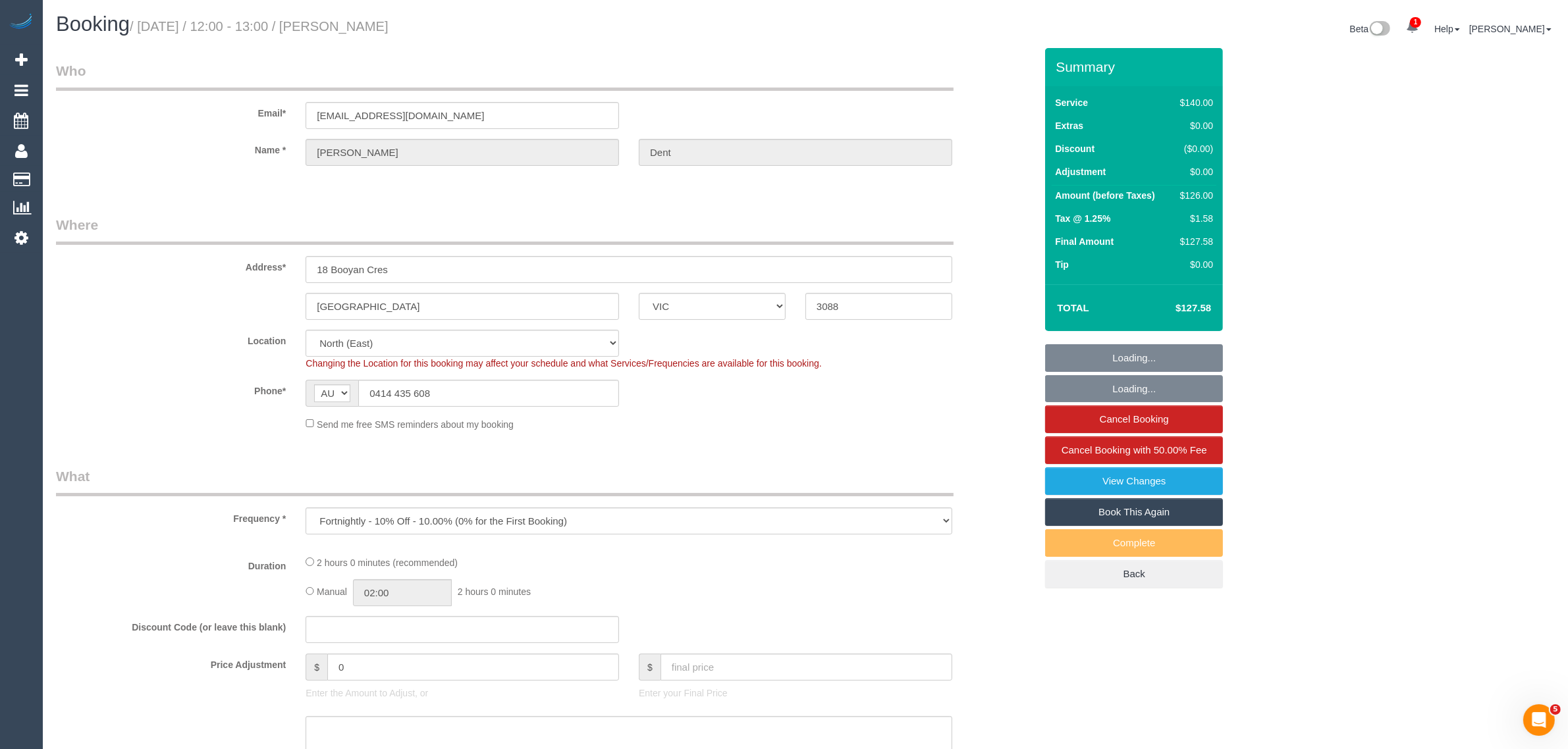
select select "number:13"
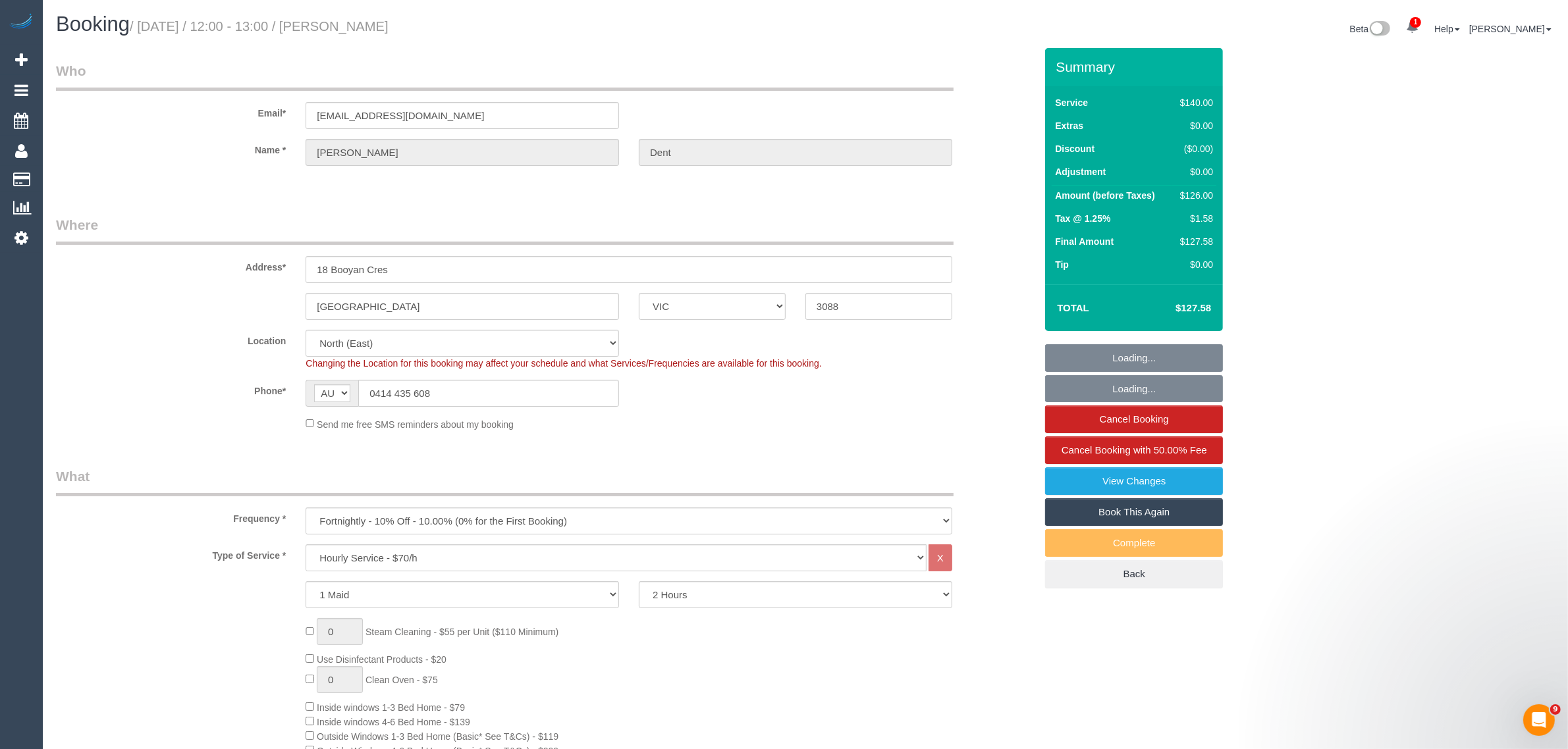
select select "object:870"
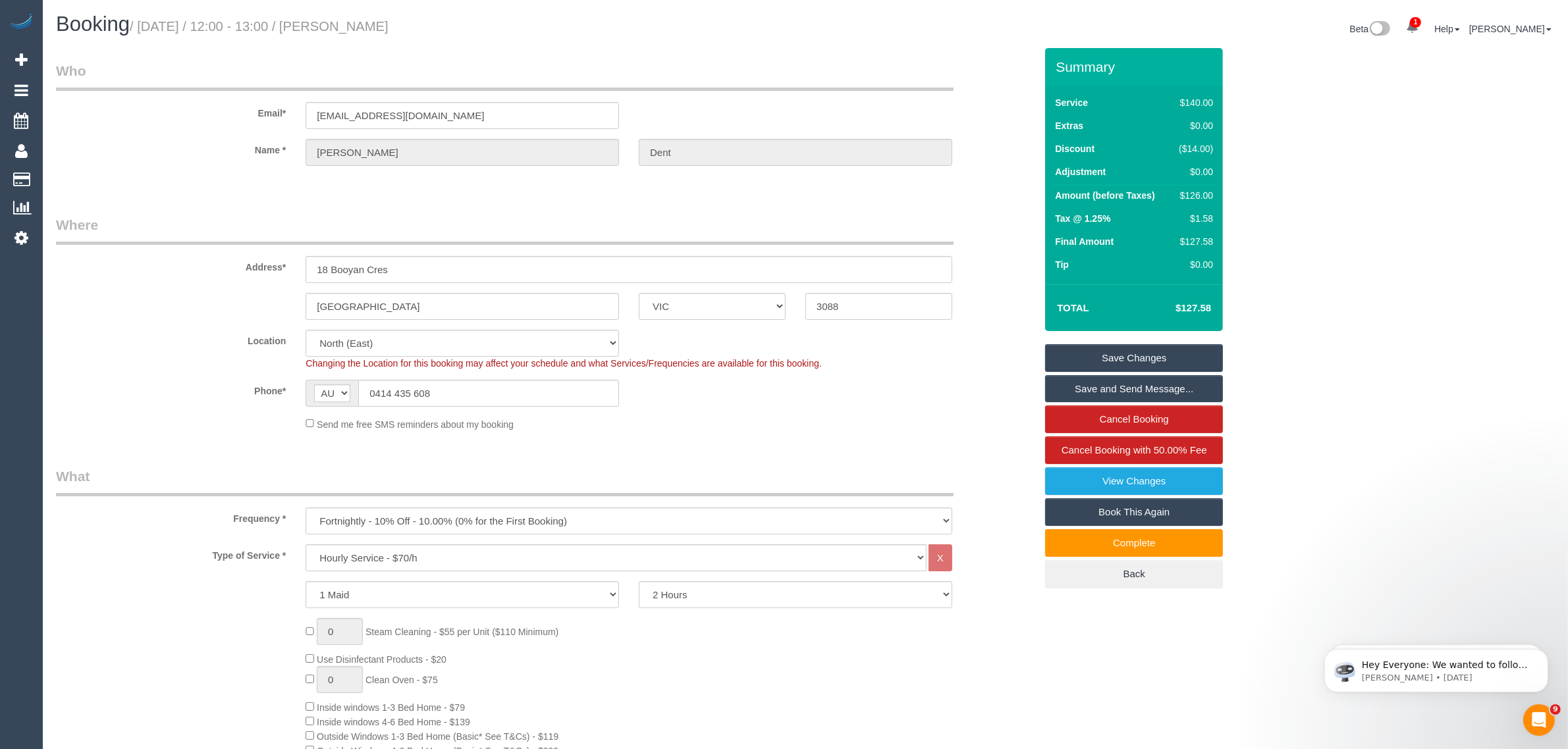
click at [784, 435] on fieldset "Where Address* 18 Booyan Cres Greensborough ACT NSW NT QLD SA TAS VIC WA 3088 L…" at bounding box center [545, 328] width 979 height 226
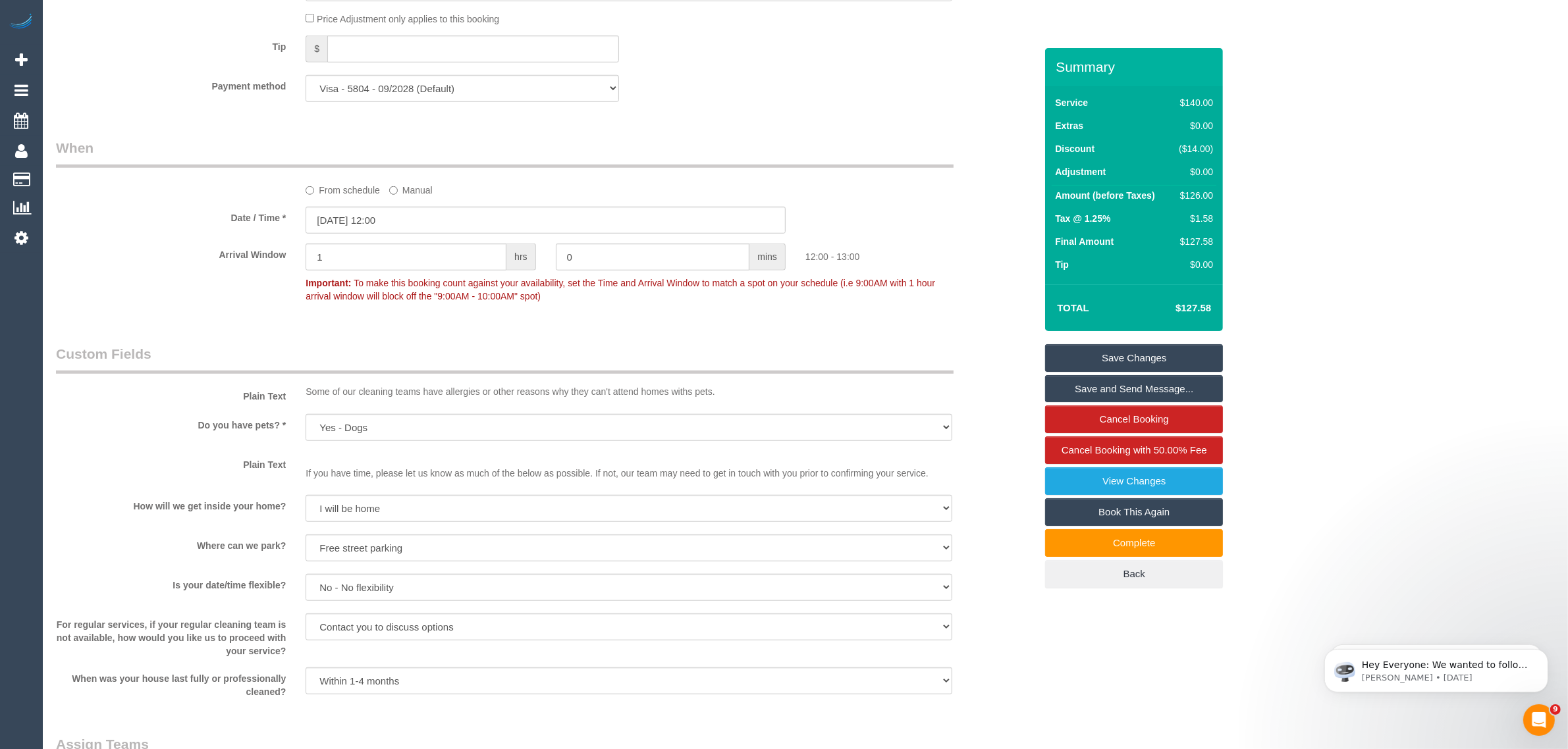
scroll to position [1316, 0]
drag, startPoint x: 691, startPoint y: 339, endPoint x: 711, endPoint y: 344, distance: 20.6
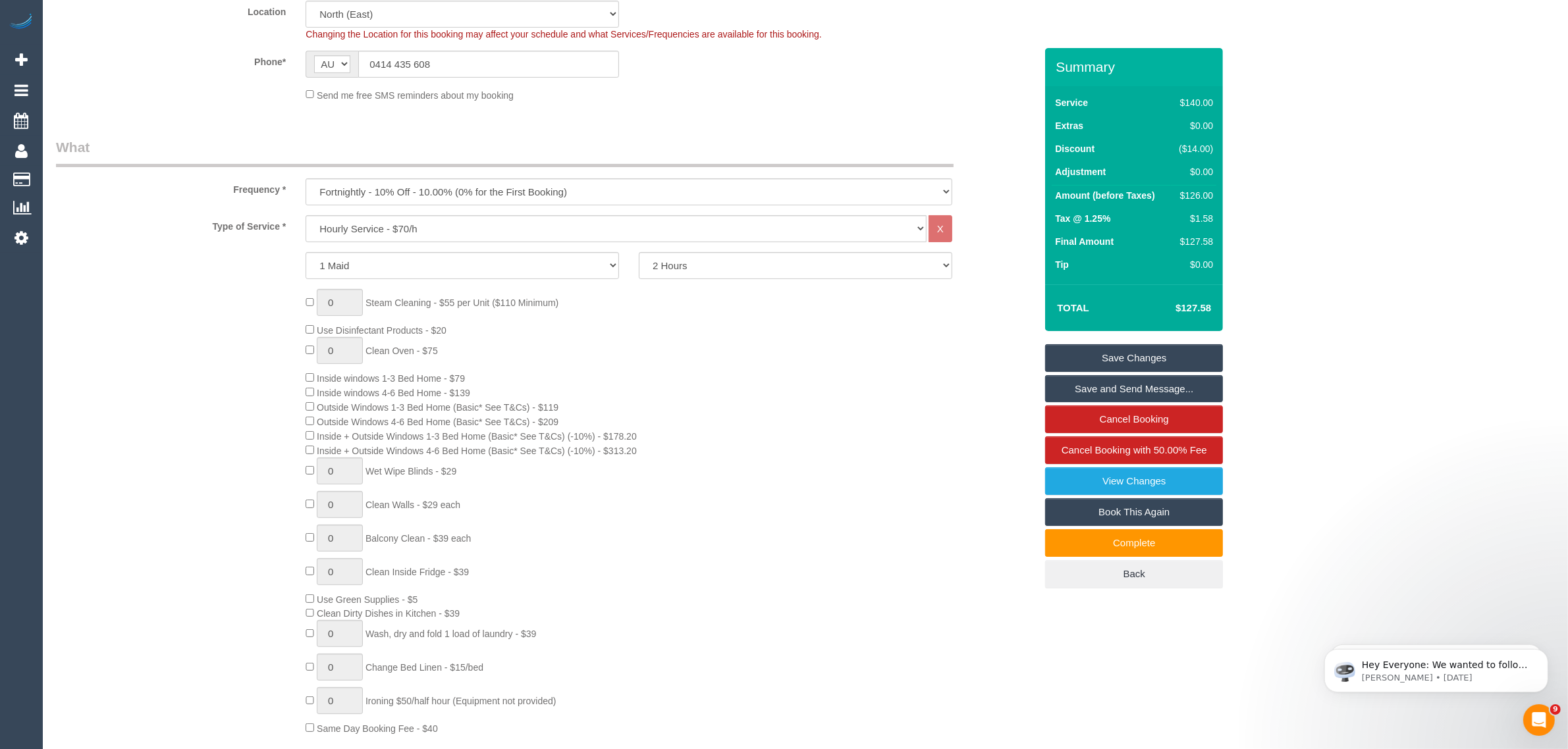
scroll to position [0, 0]
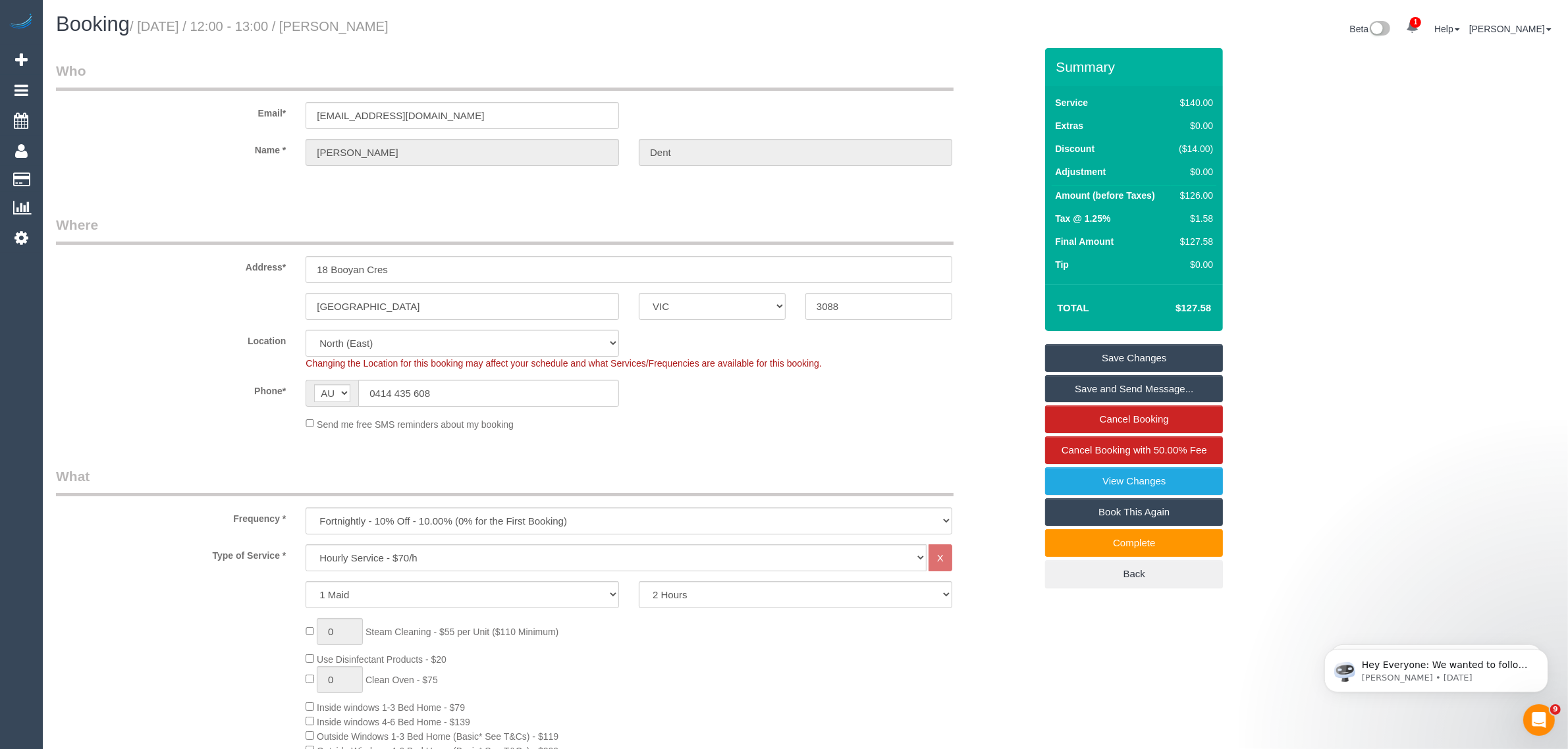
click at [1001, 510] on div "Frequency * One Time Cleaning Weekly - 10% Off - 10.00% (0% for the First Booki…" at bounding box center [545, 500] width 999 height 68
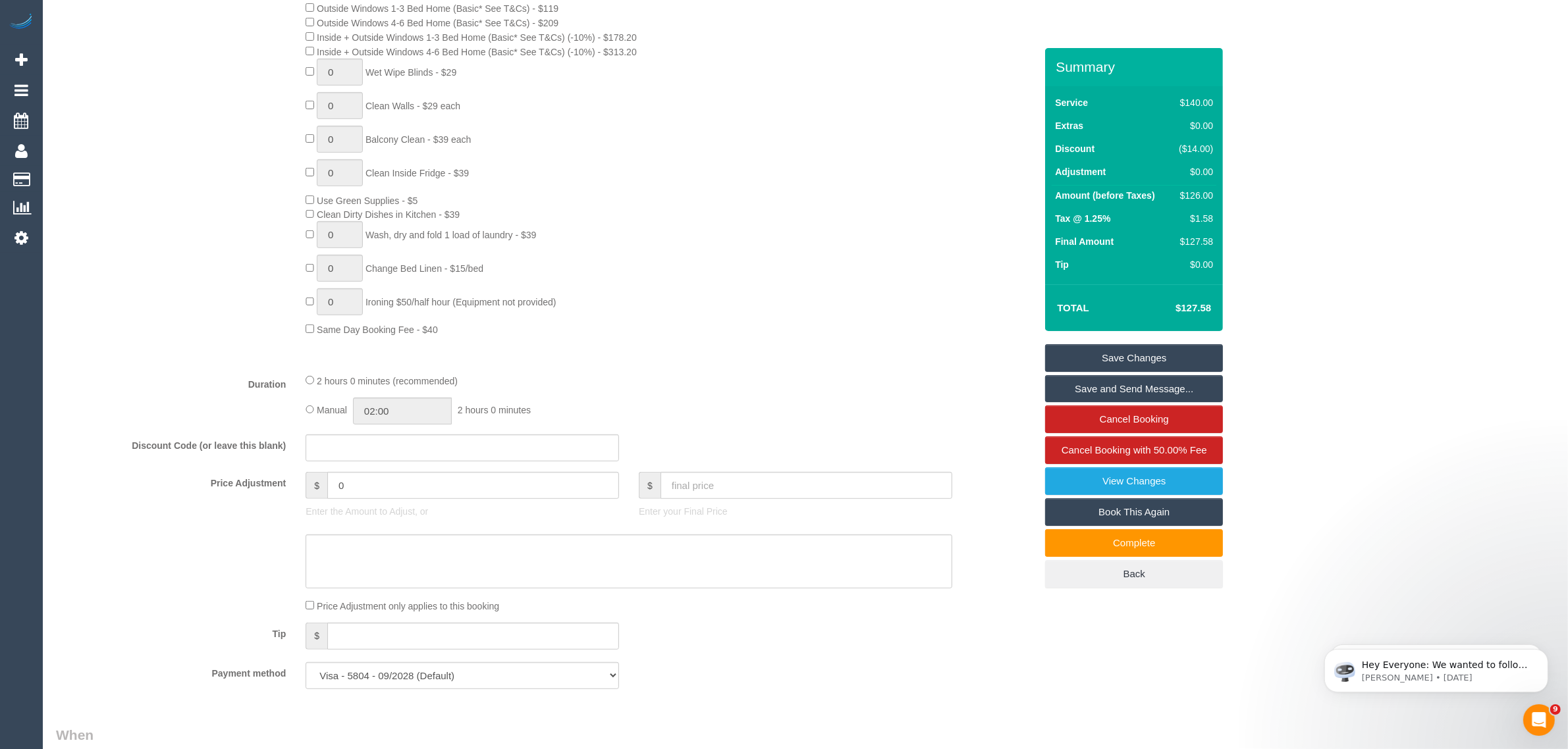
scroll to position [987, 0]
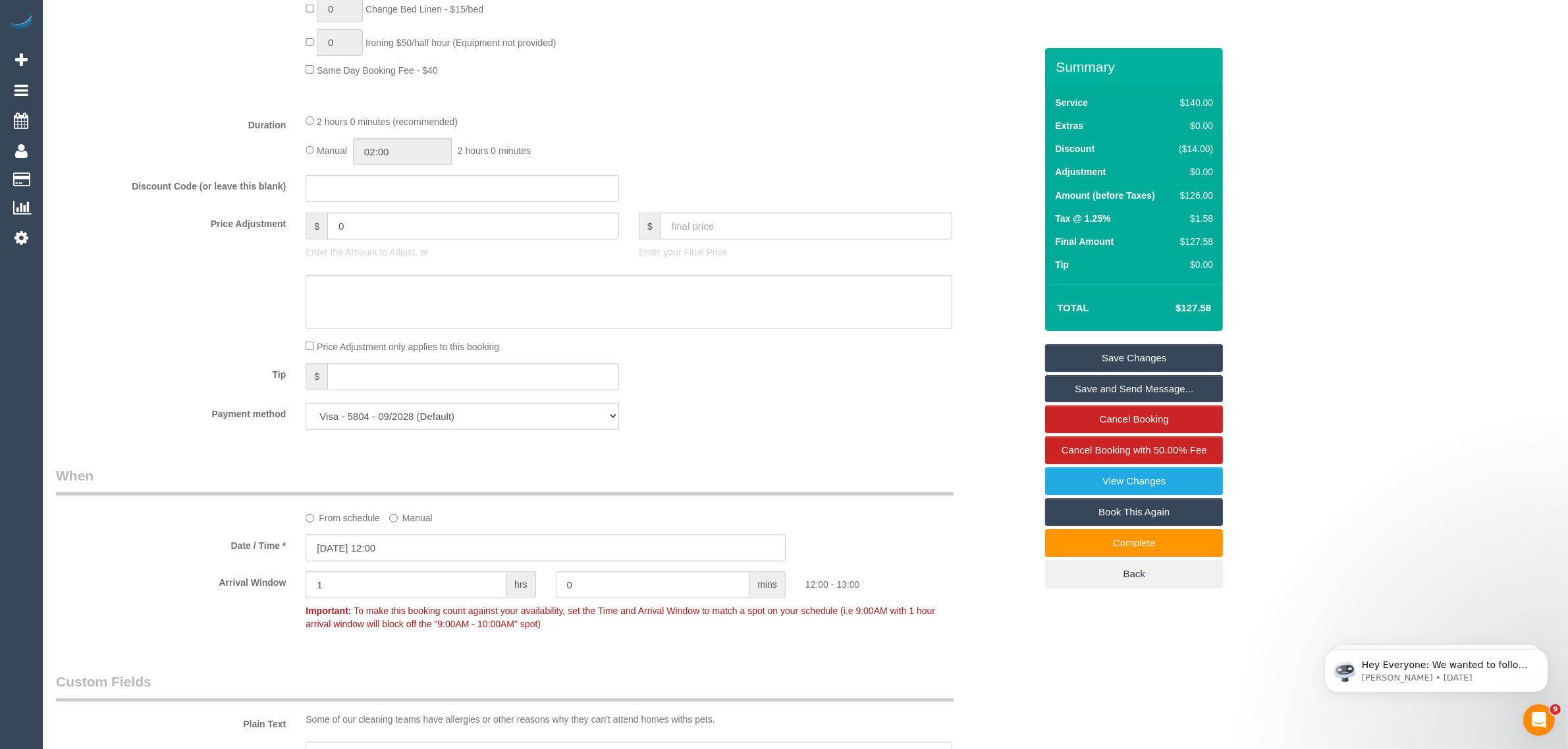
click at [683, 472] on legend "When" at bounding box center [505, 480] width 897 height 30
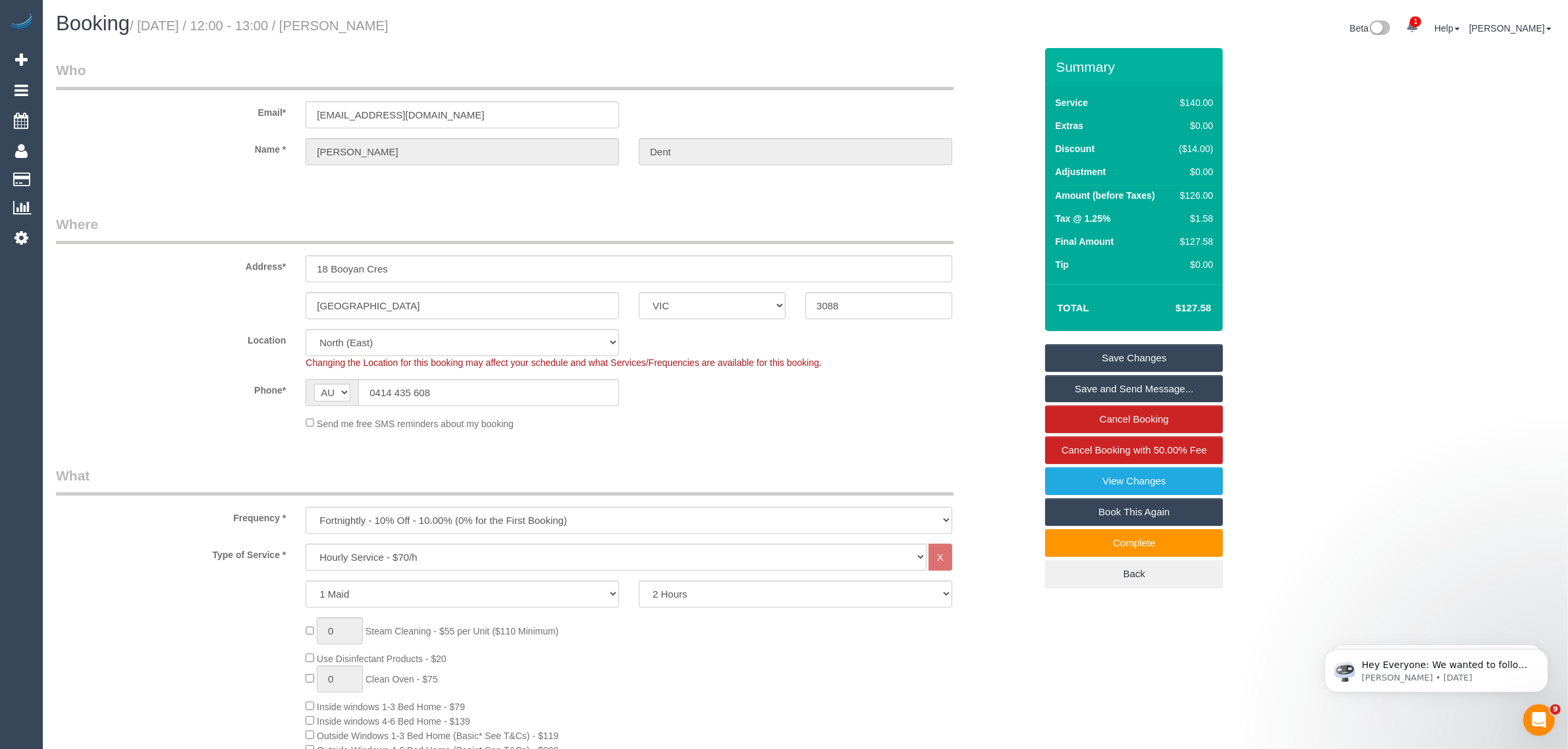
scroll to position [0, 0]
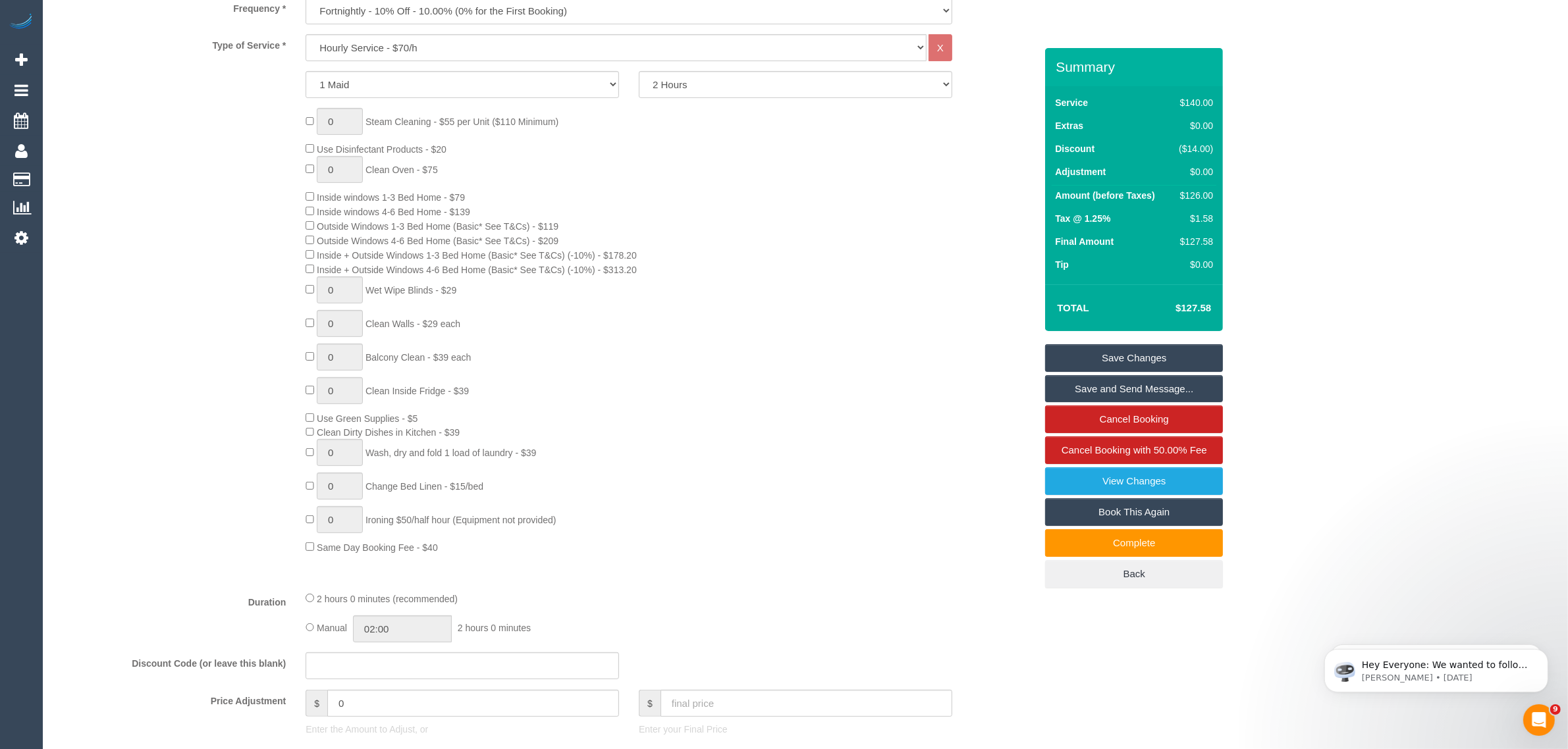
scroll to position [658, 0]
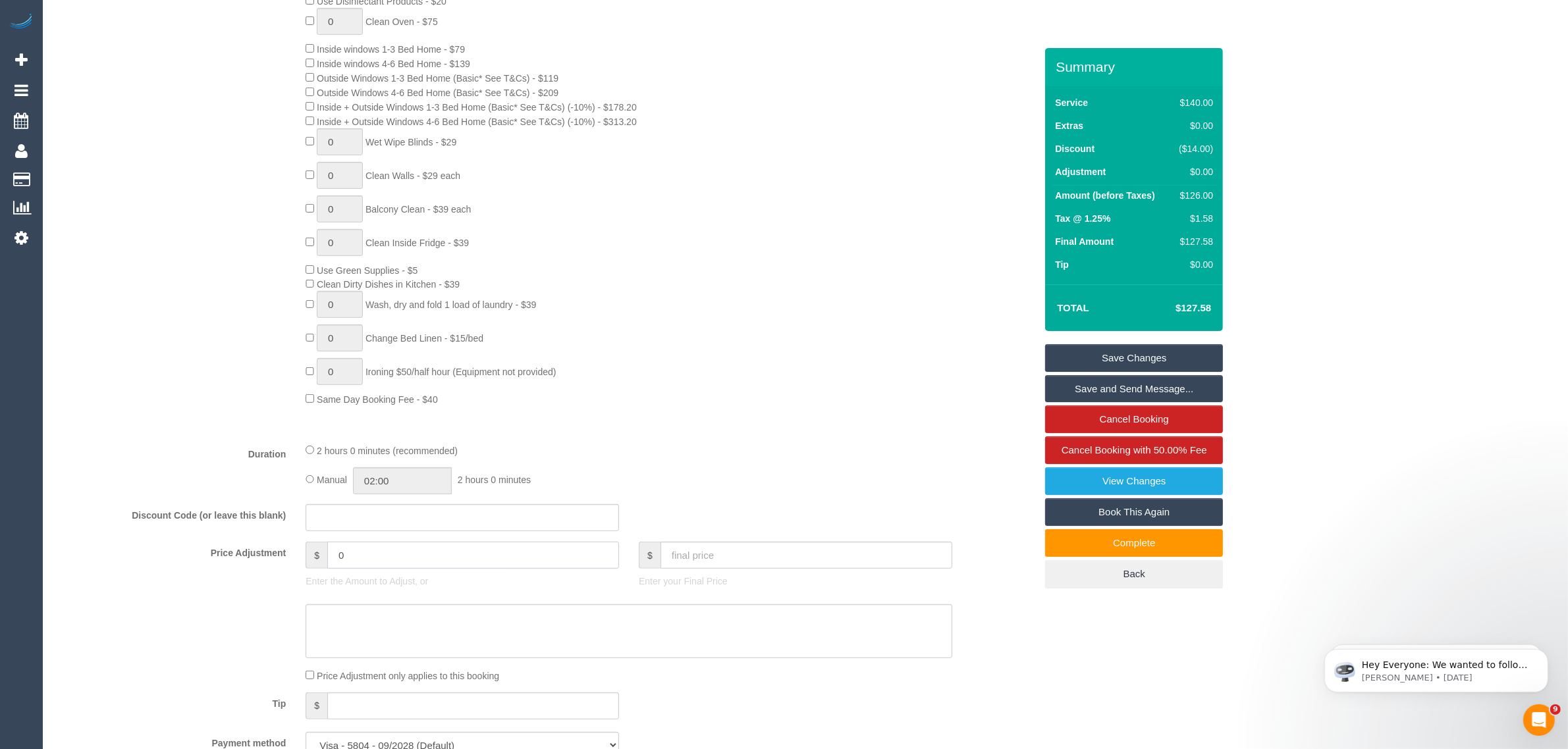
click at [472, 544] on input "0" at bounding box center [473, 554] width 291 height 27
type input "-23"
click at [461, 629] on textarea at bounding box center [629, 631] width 646 height 54
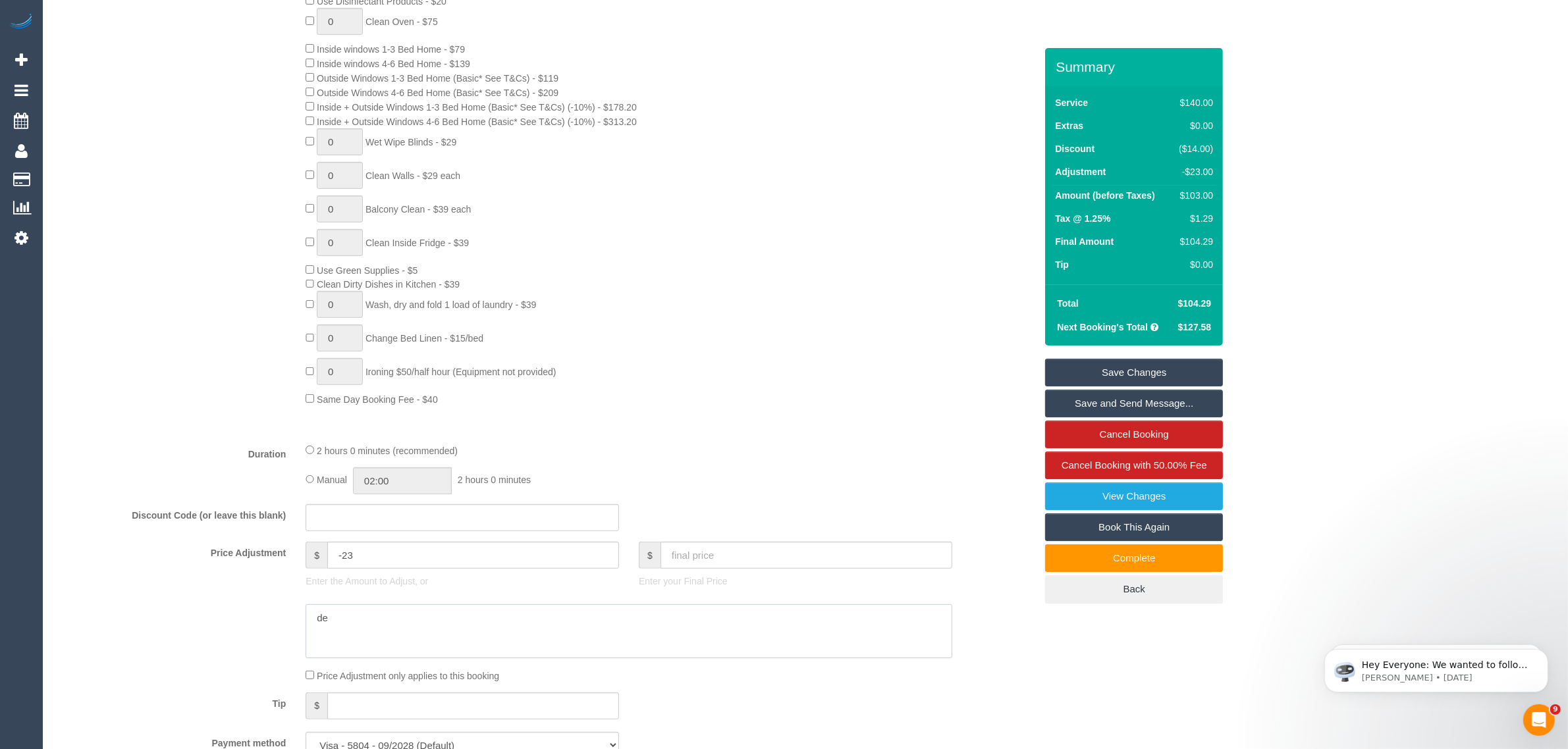
type textarea "d"
type textarea "deducted 20mins from the hrs booked via call AA"
paste textarea "deducted 20mins from the hrs booked via call AA"
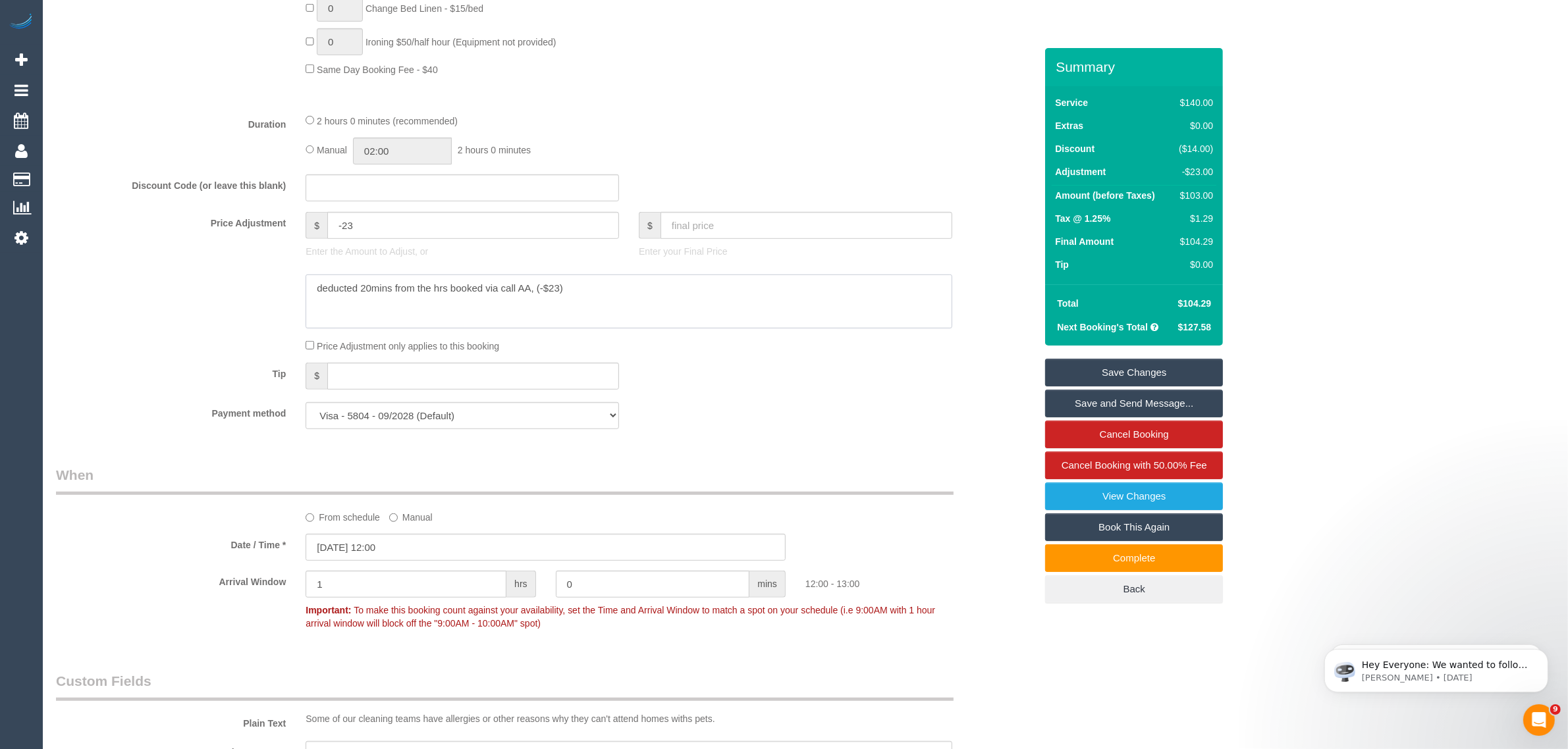
scroll to position [987, 0]
type textarea "deducted 20mins from the hrs booked via call AA, (-$23)"
click at [986, 617] on div "Arrival Window 1 hrs 0 mins 12:00 - 13:00 Important: To make this booking count…" at bounding box center [545, 603] width 999 height 65
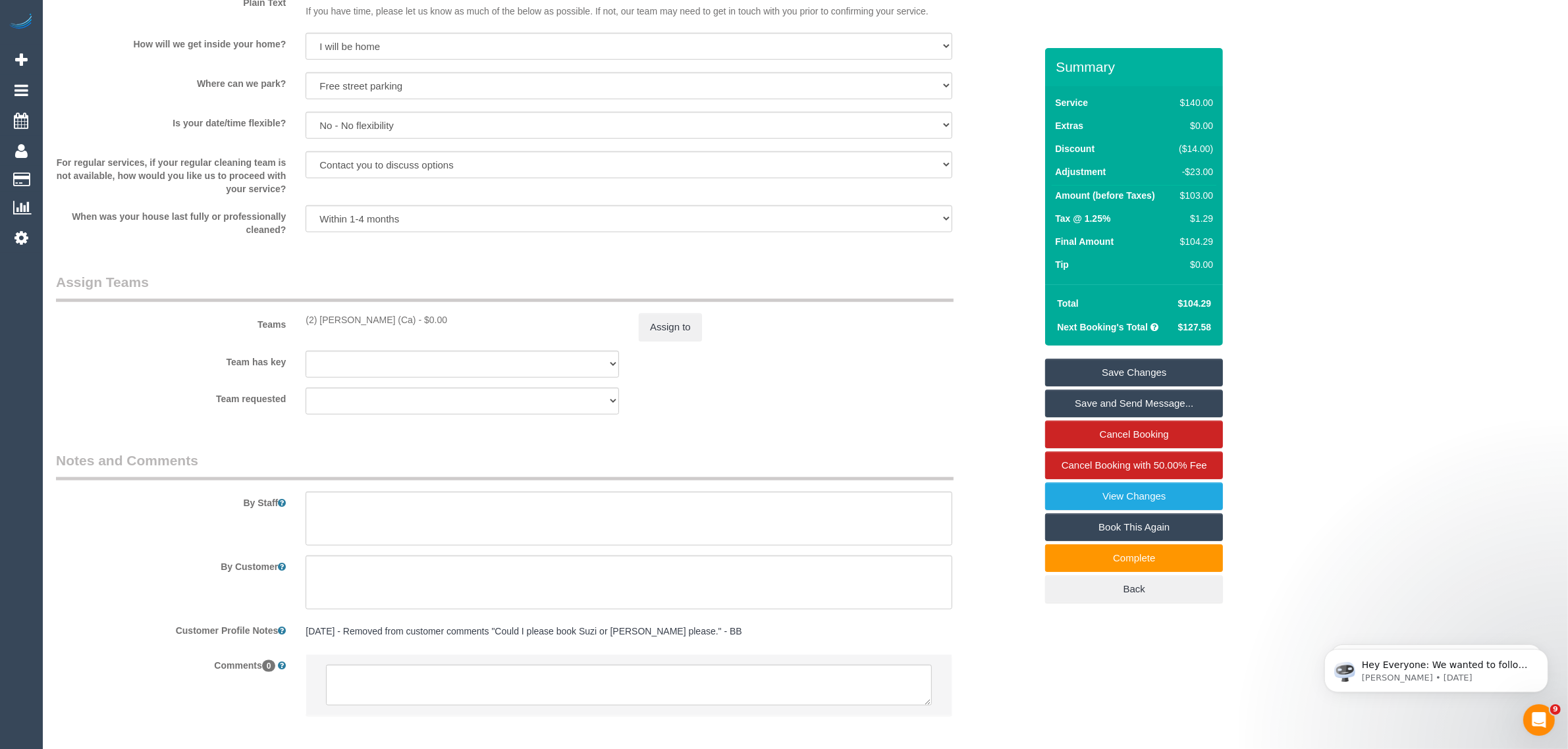
scroll to position [1840, 0]
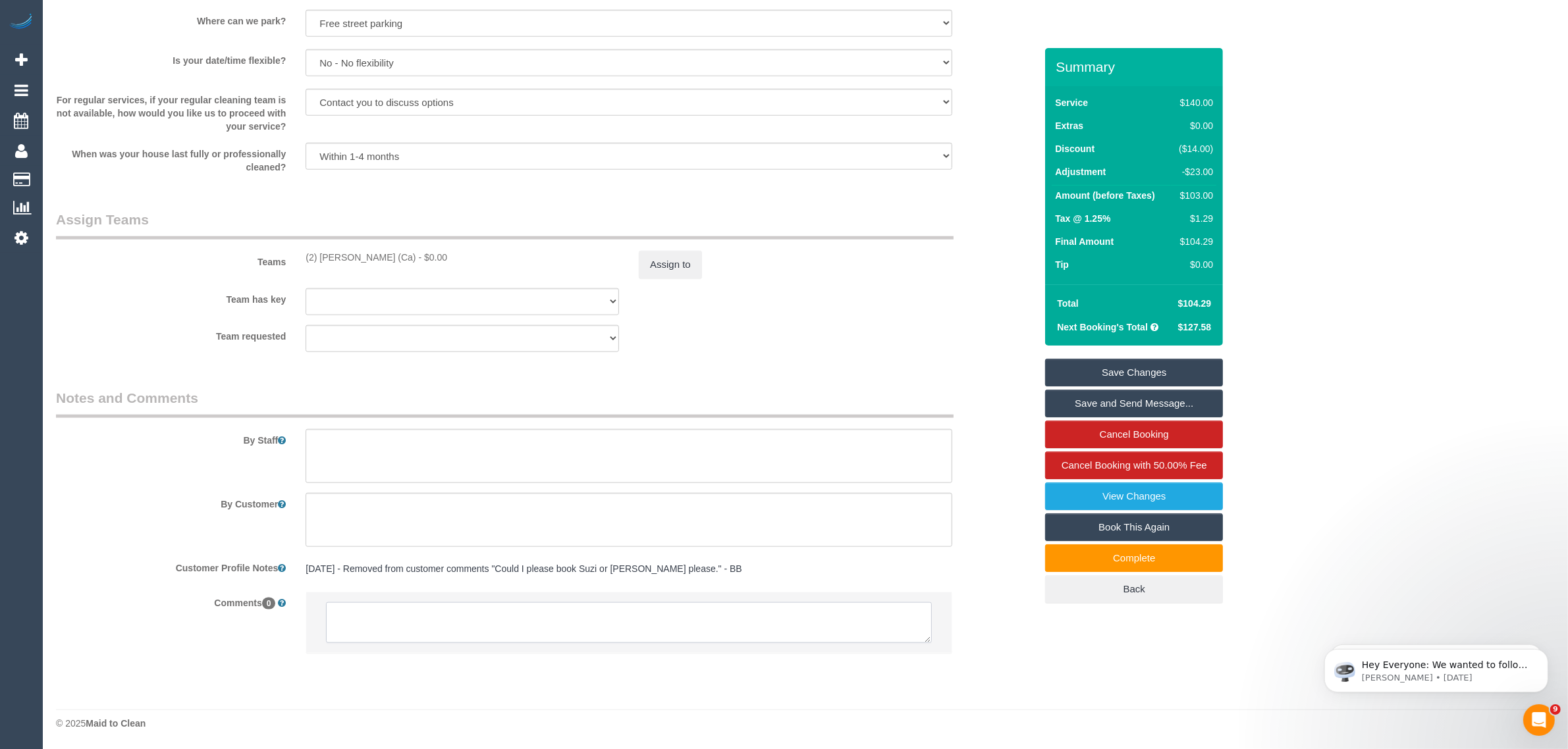
click at [715, 626] on textarea at bounding box center [629, 622] width 606 height 41
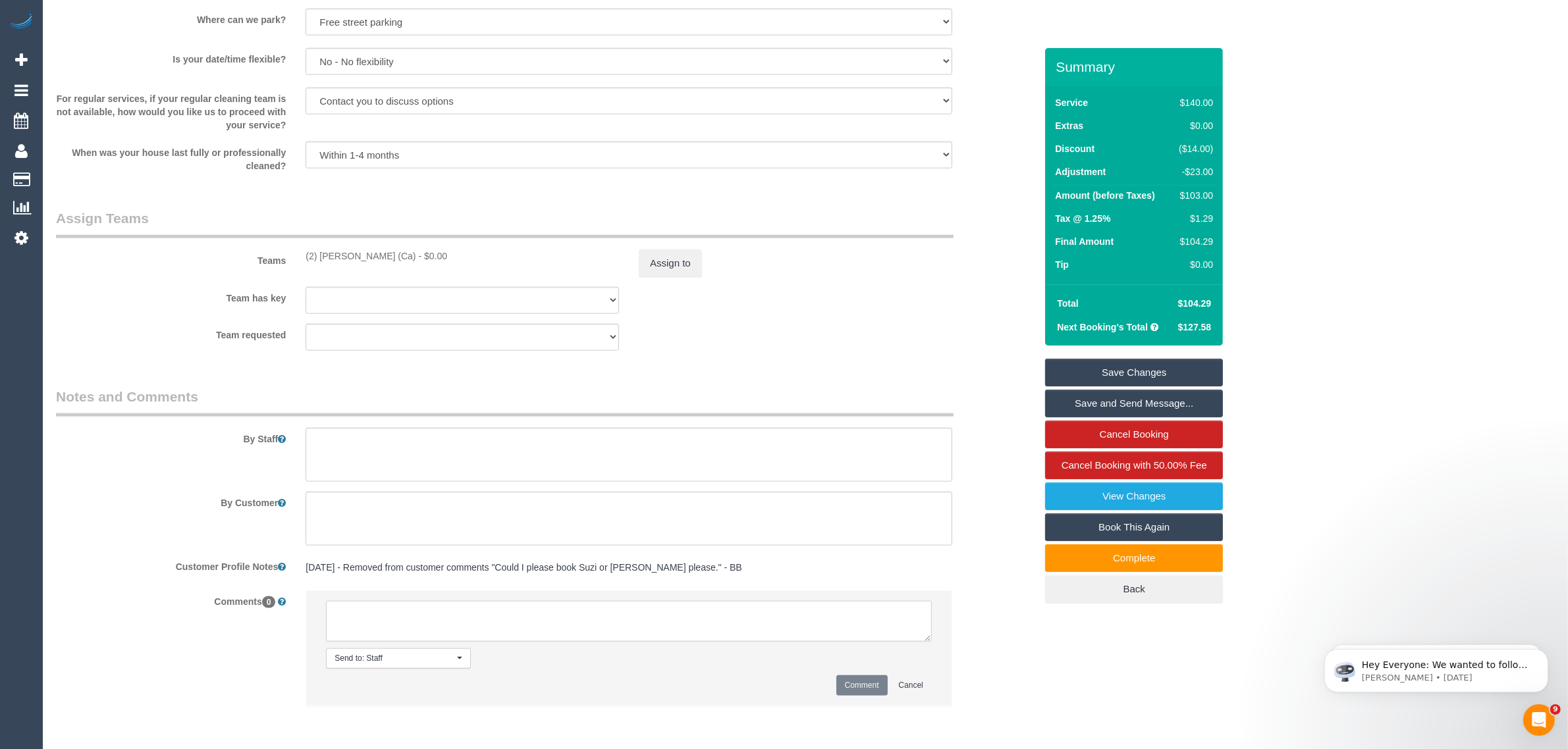
paste textarea "deducted 20mins from the hrs booked via call AA, (-$23)"
type textarea "deducted 20mins from the hrs booked via call AA, (-$23) Team had to leave. son …"
click at [661, 267] on button "Assign to" at bounding box center [670, 263] width 63 height 27
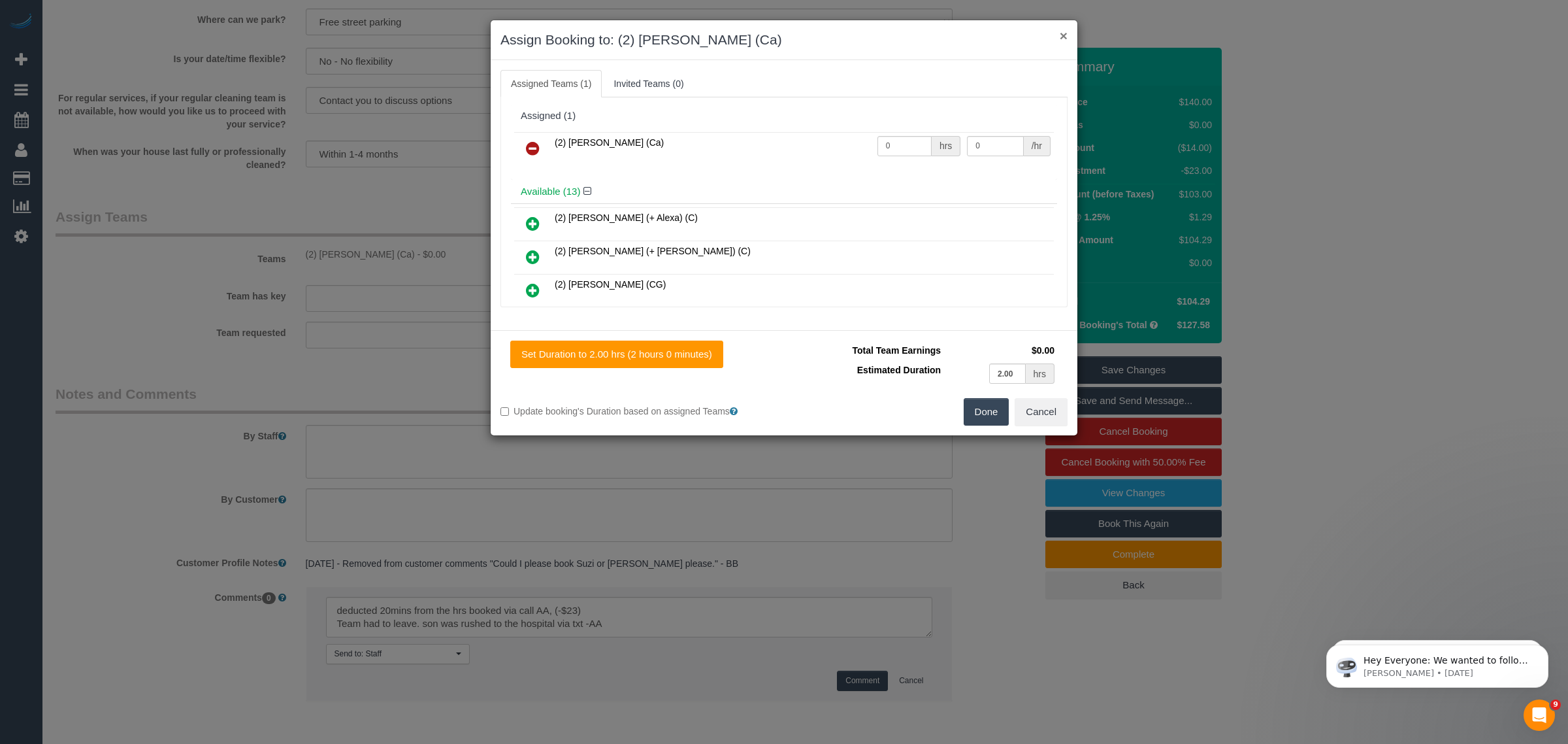
click at [1062, 34] on button "×" at bounding box center [1063, 35] width 8 height 14
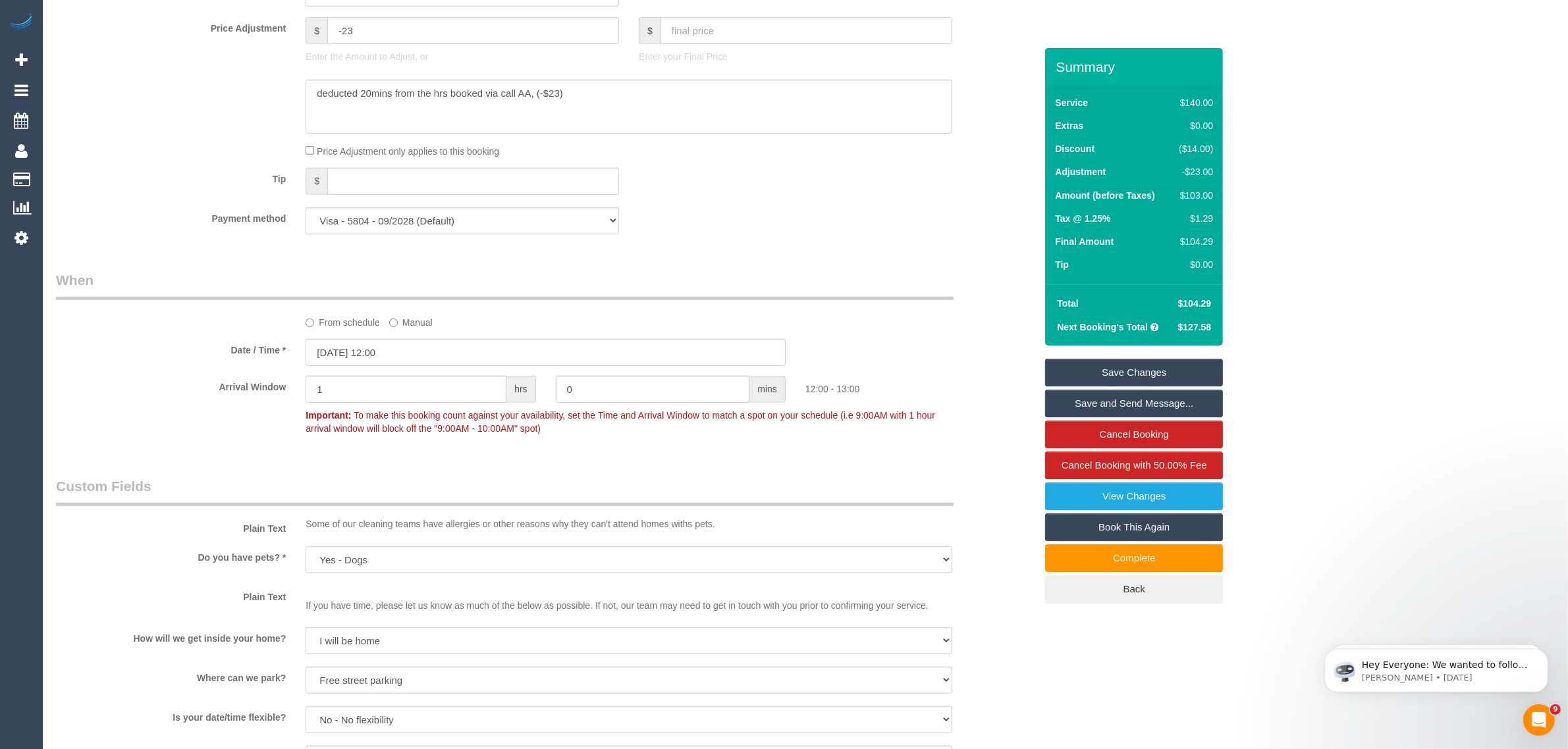
scroll to position [854, 0]
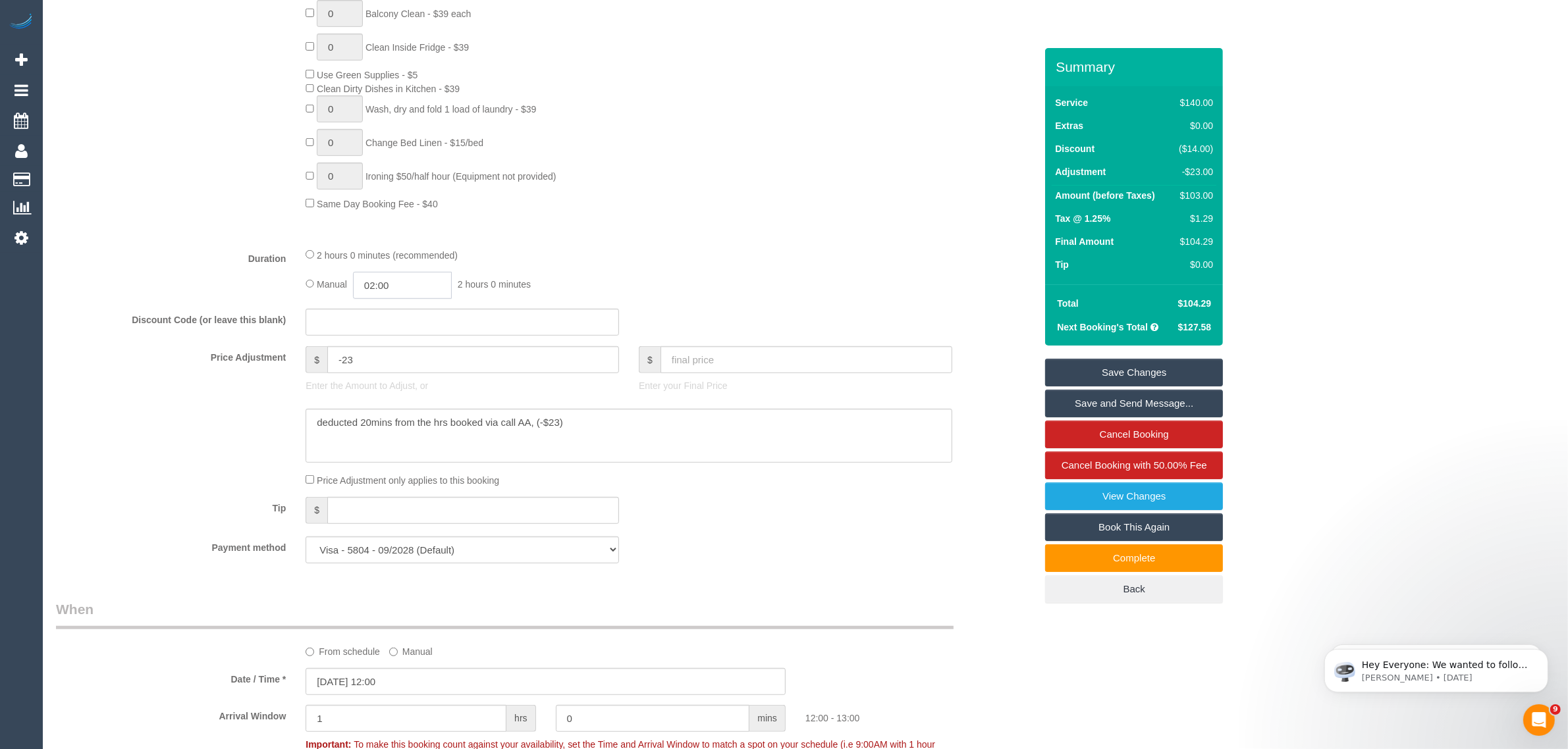
click at [420, 290] on input "02:00" at bounding box center [402, 285] width 99 height 27
click at [419, 283] on input "02:00" at bounding box center [402, 285] width 99 height 27
type input "0"
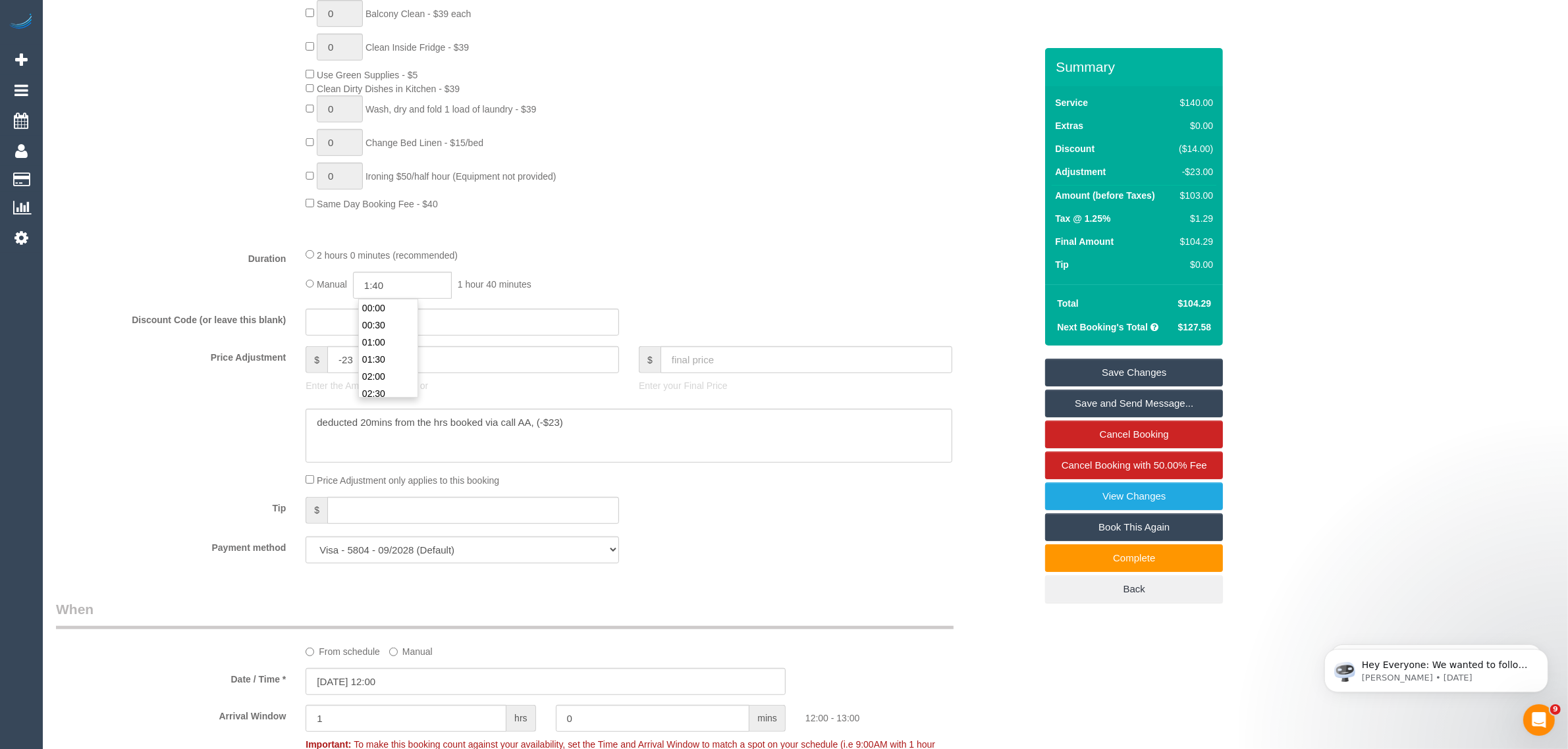
type input "01:40"
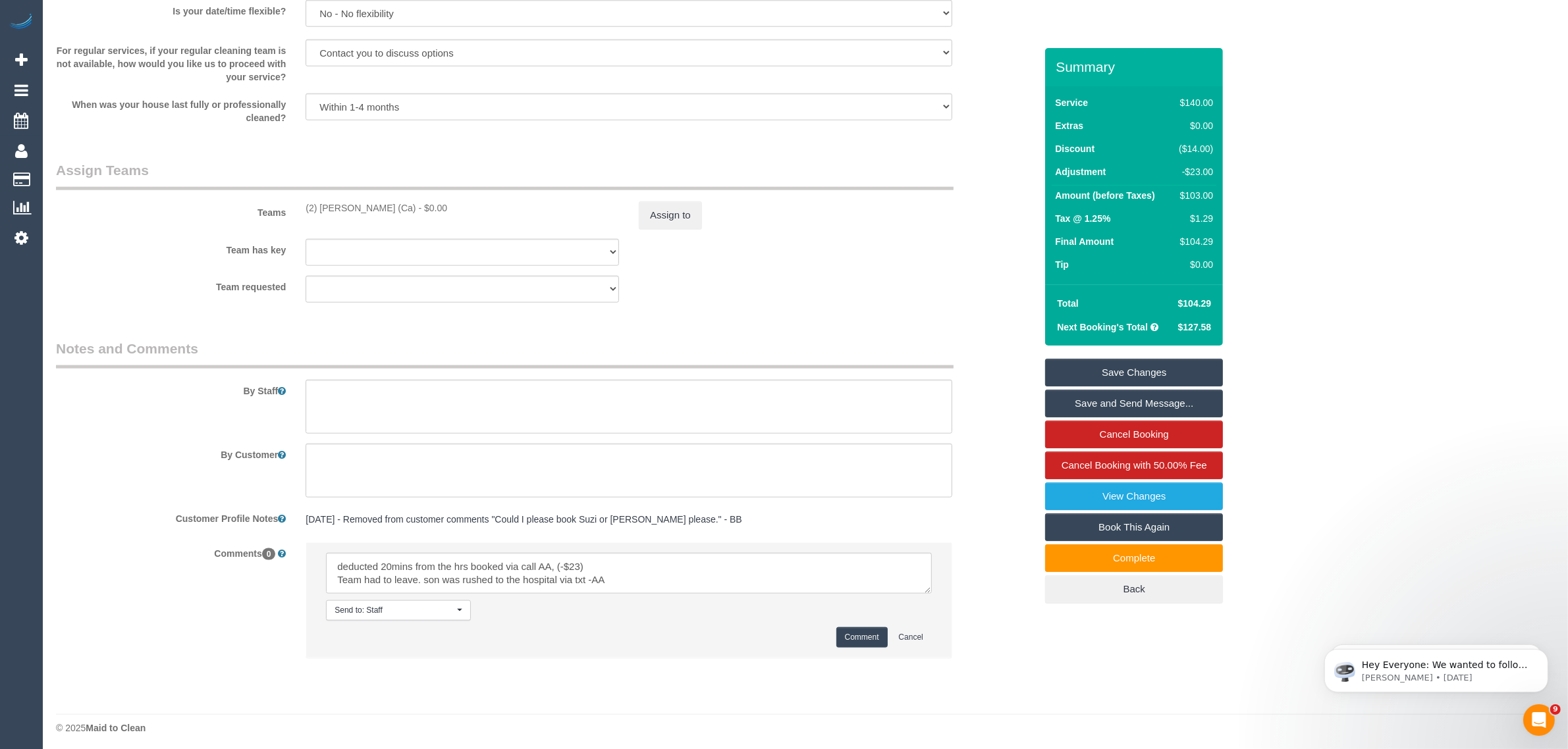
scroll to position [1895, 0]
drag, startPoint x: 1072, startPoint y: 369, endPoint x: 988, endPoint y: 366, distance: 84.1
click at [1072, 369] on link "Save Changes" at bounding box center [1134, 373] width 177 height 27
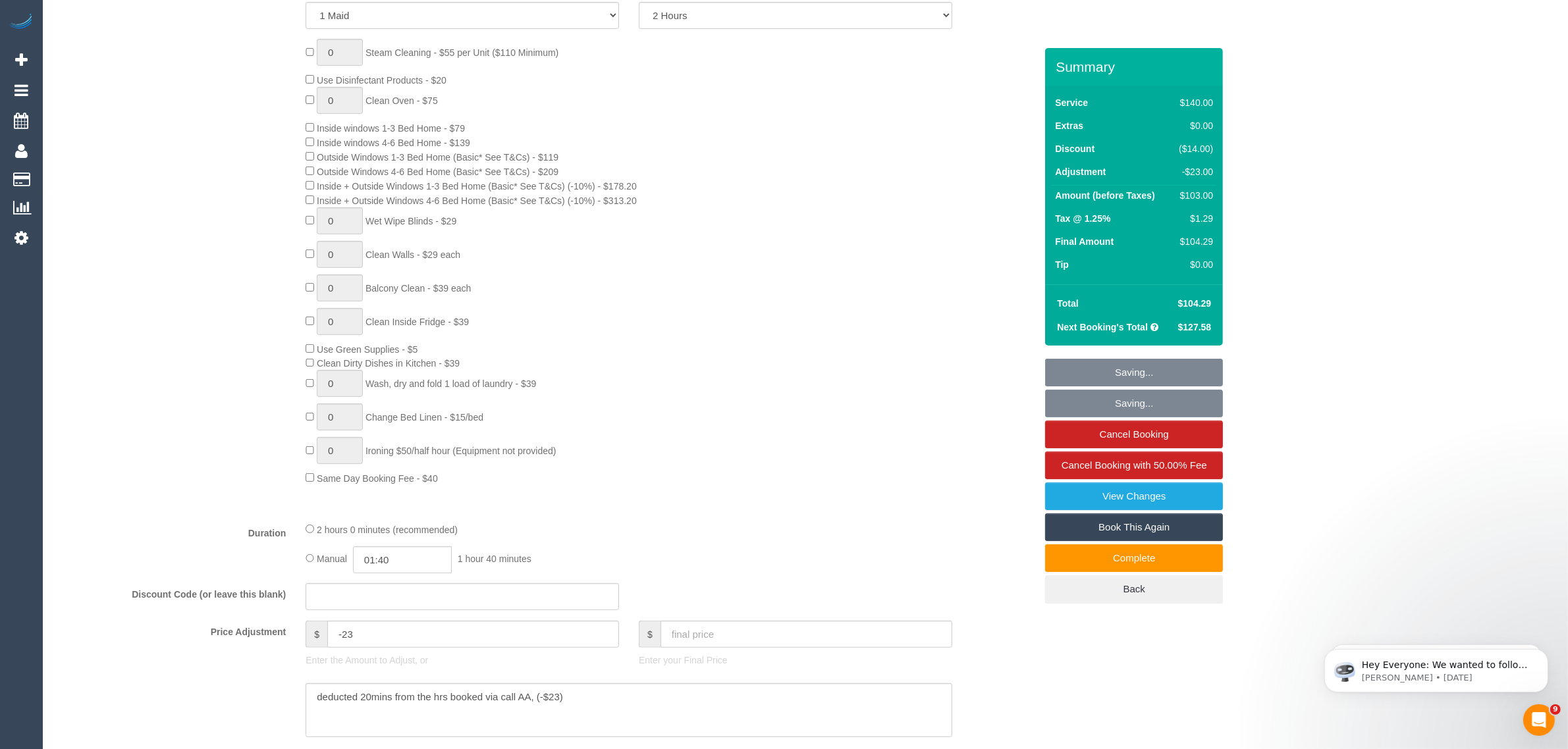
scroll to position [250, 0]
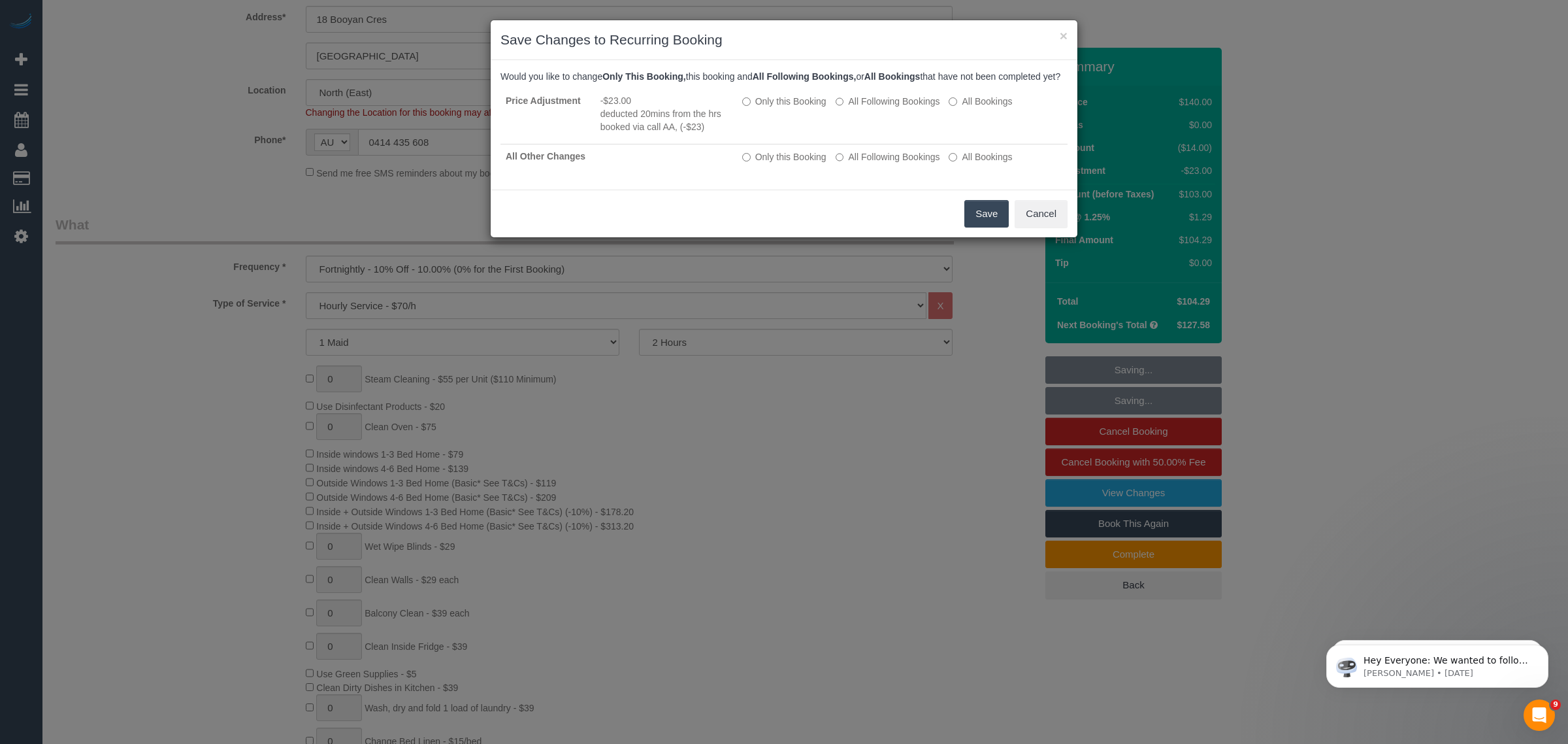
click at [973, 228] on button "Save" at bounding box center [986, 213] width 44 height 27
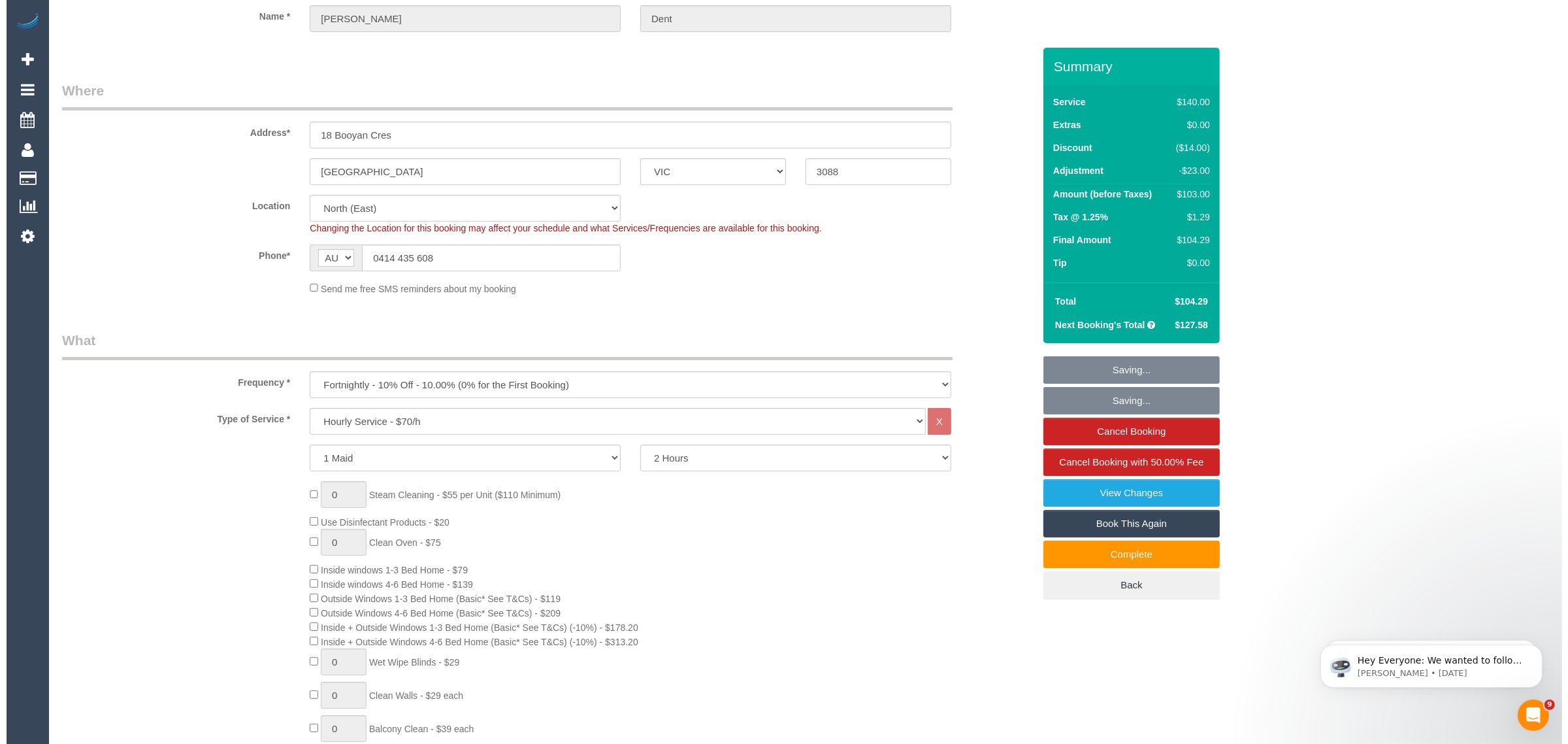
scroll to position [0, 0]
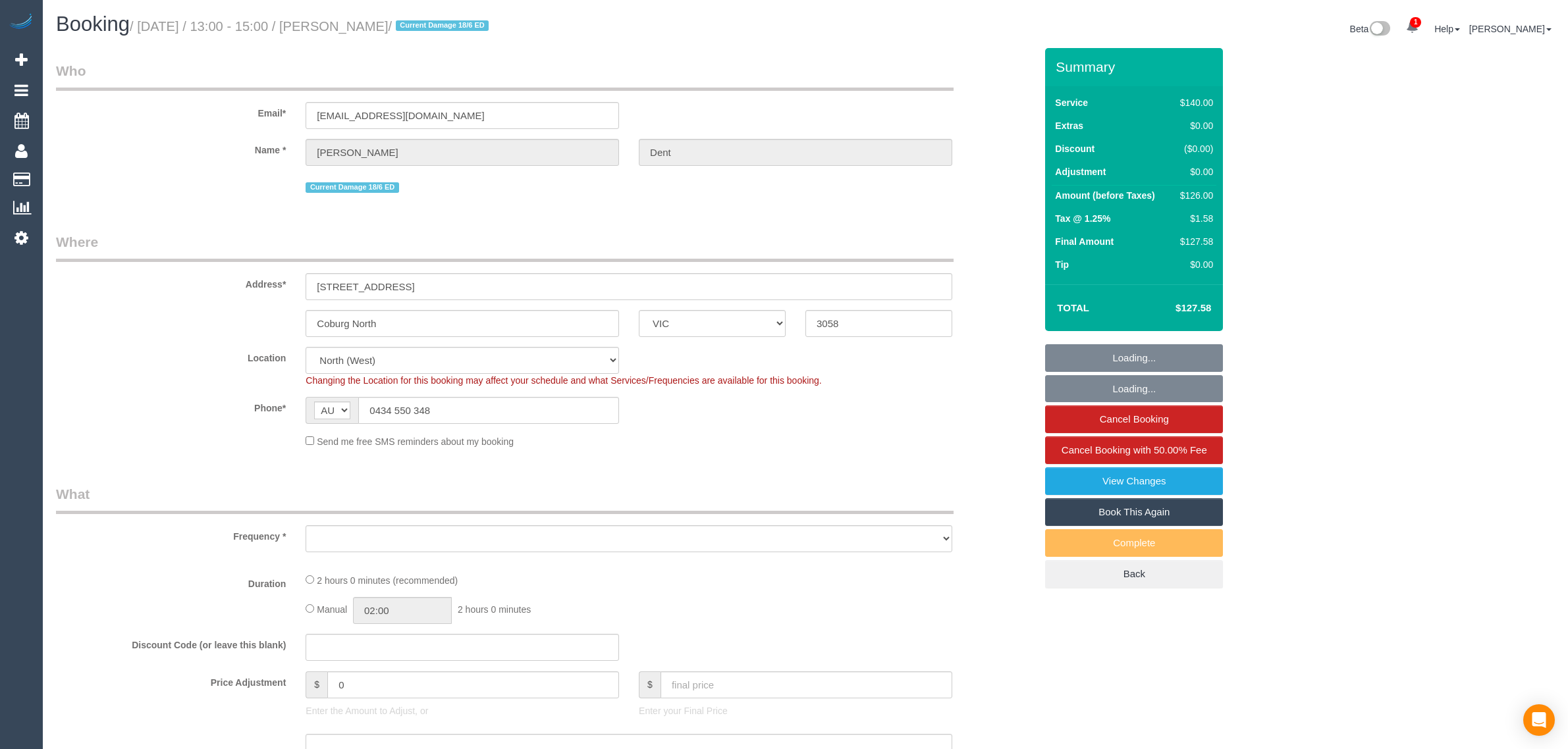
select select "VIC"
select select "number:27"
select select "number:16"
select select "number:19"
select select "number:22"
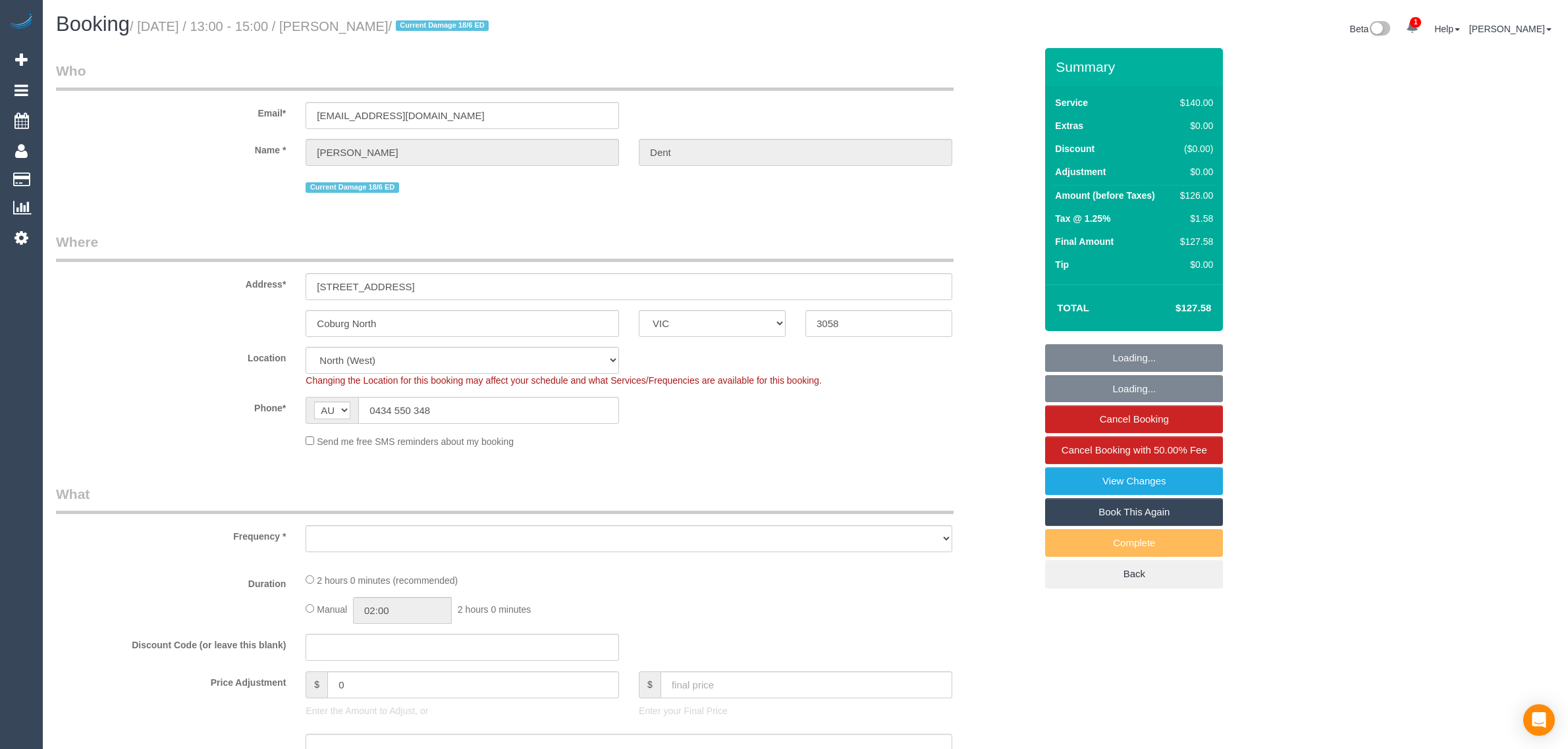
select select "number:34"
select select "number:11"
click at [458, 423] on sui-booking-location "Location [GEOGRAPHIC_DATA] (North) East (South) [GEOGRAPHIC_DATA] (East) [GEOGR…" at bounding box center [545, 397] width 979 height 102
select select "object:1665"
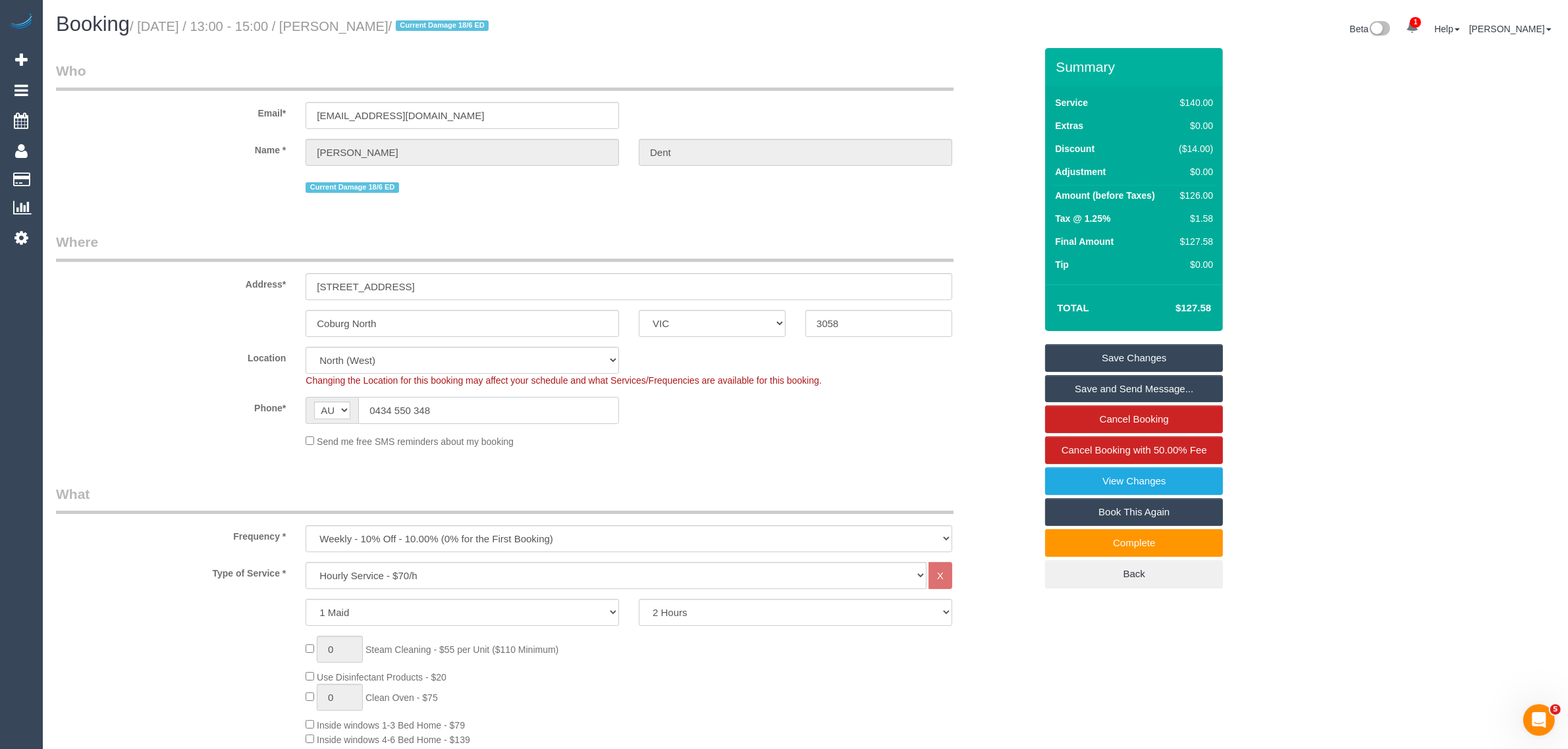
click at [527, 410] on input "0434 550 348" at bounding box center [488, 409] width 260 height 27
click at [499, 412] on input "0434 550 348" at bounding box center [488, 409] width 260 height 27
click at [427, 319] on input "Coburg North" at bounding box center [462, 323] width 314 height 27
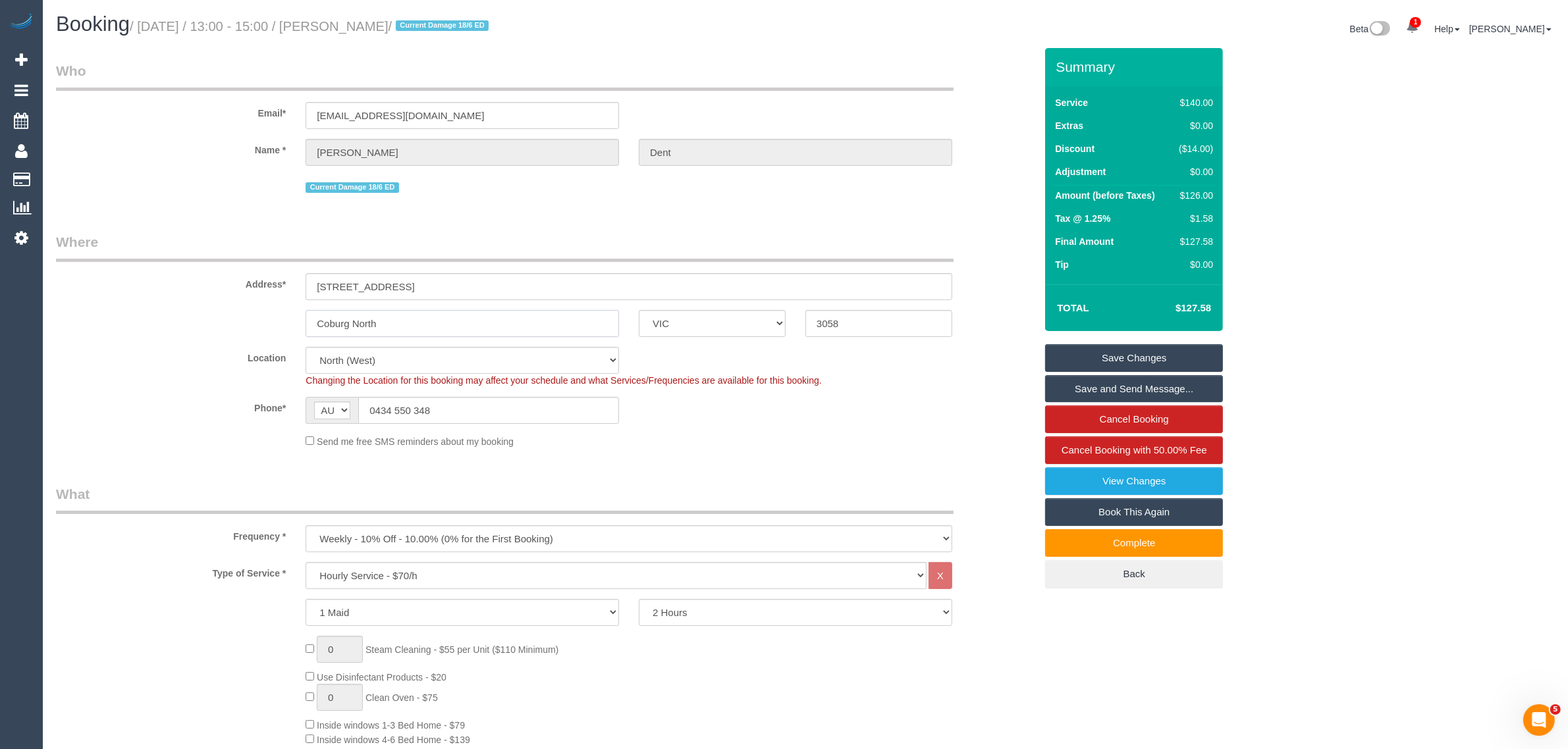
click at [427, 319] on input "Coburg North" at bounding box center [462, 323] width 314 height 27
click at [1090, 451] on span "Cancel Booking with 50.00% Fee" at bounding box center [1135, 450] width 146 height 12
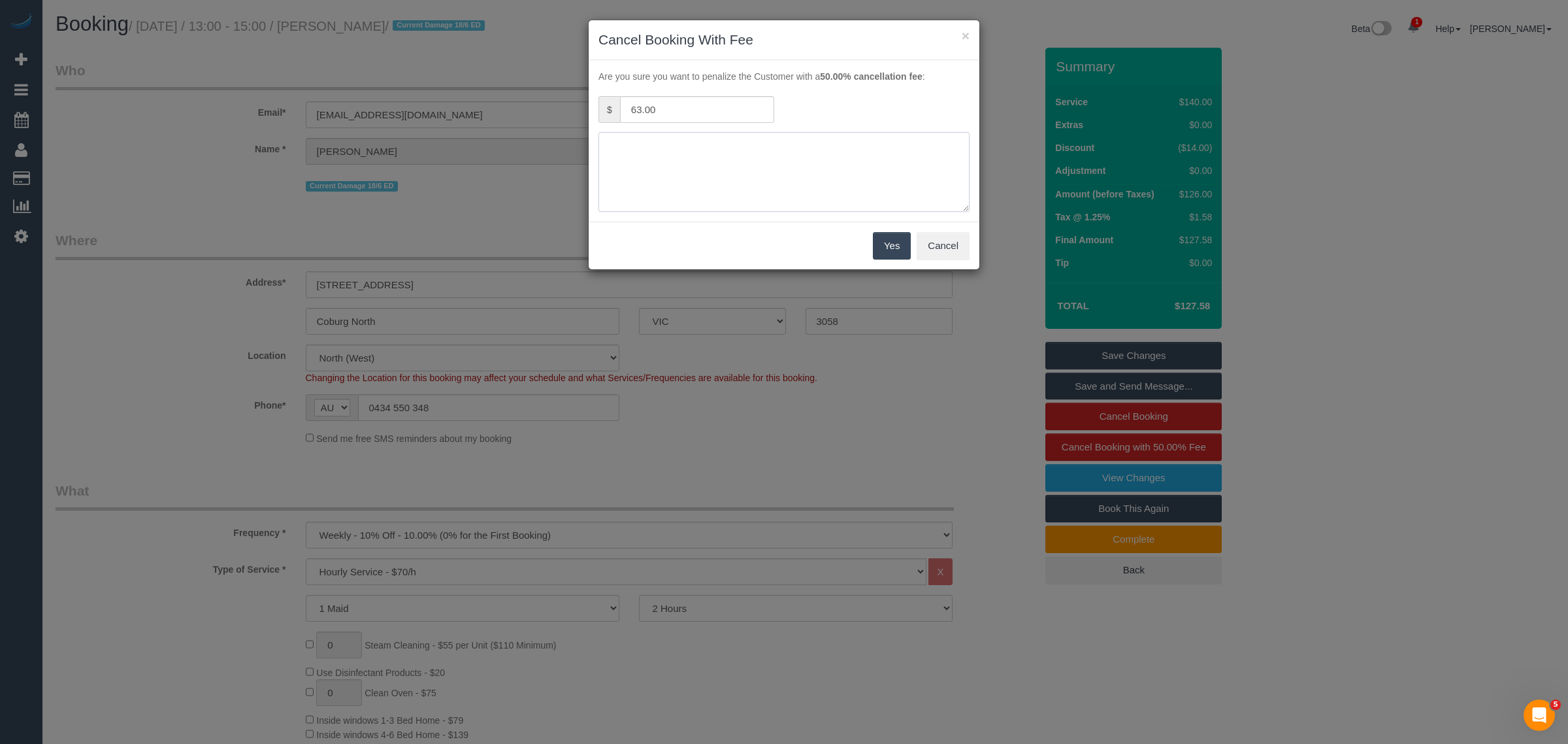
click at [657, 174] on textarea at bounding box center [784, 171] width 371 height 79
type textarea "o"
type textarea "no access via call and txt - AA"
click at [877, 253] on button "Yes" at bounding box center [892, 246] width 38 height 27
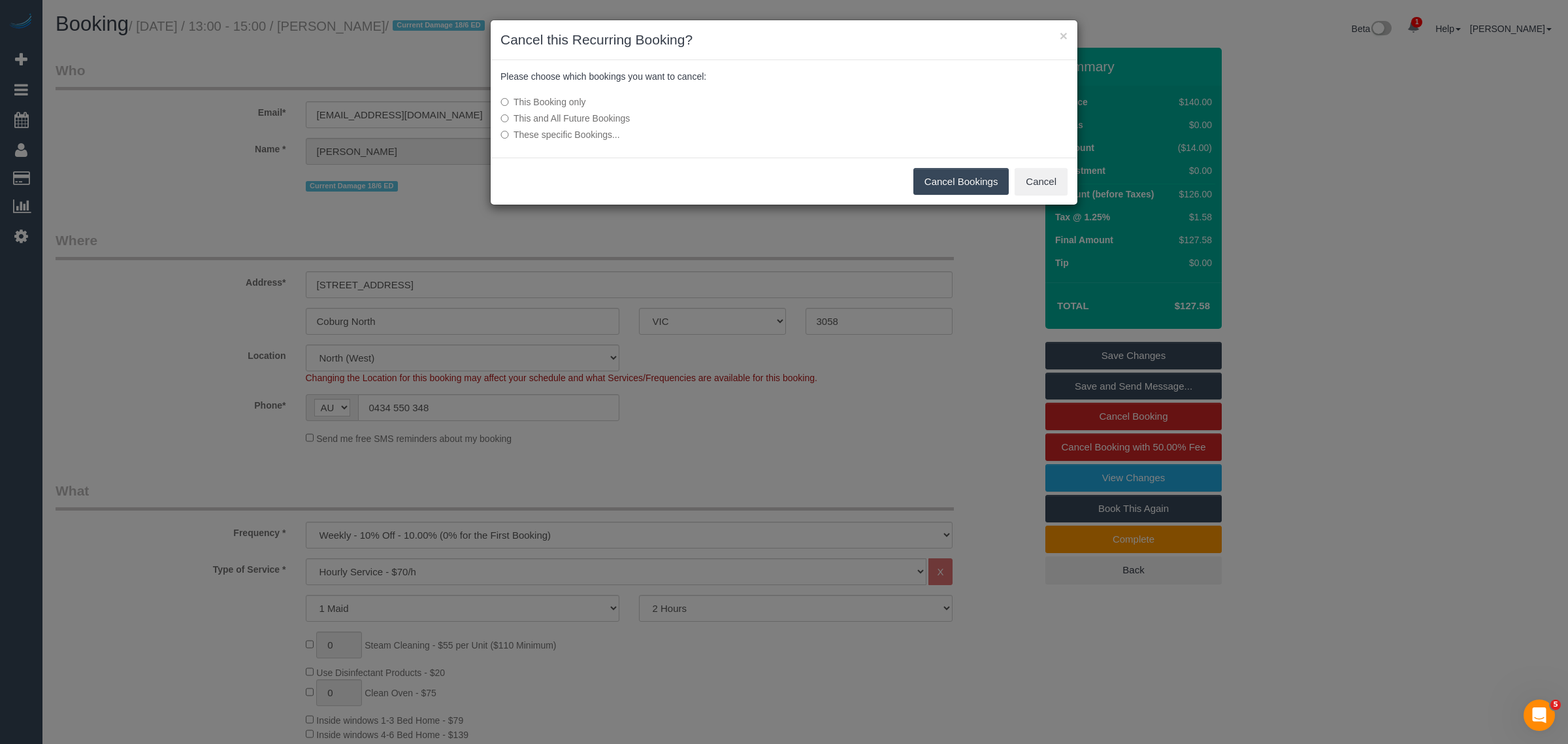
click at [946, 176] on button "Cancel Bookings" at bounding box center [961, 182] width 96 height 27
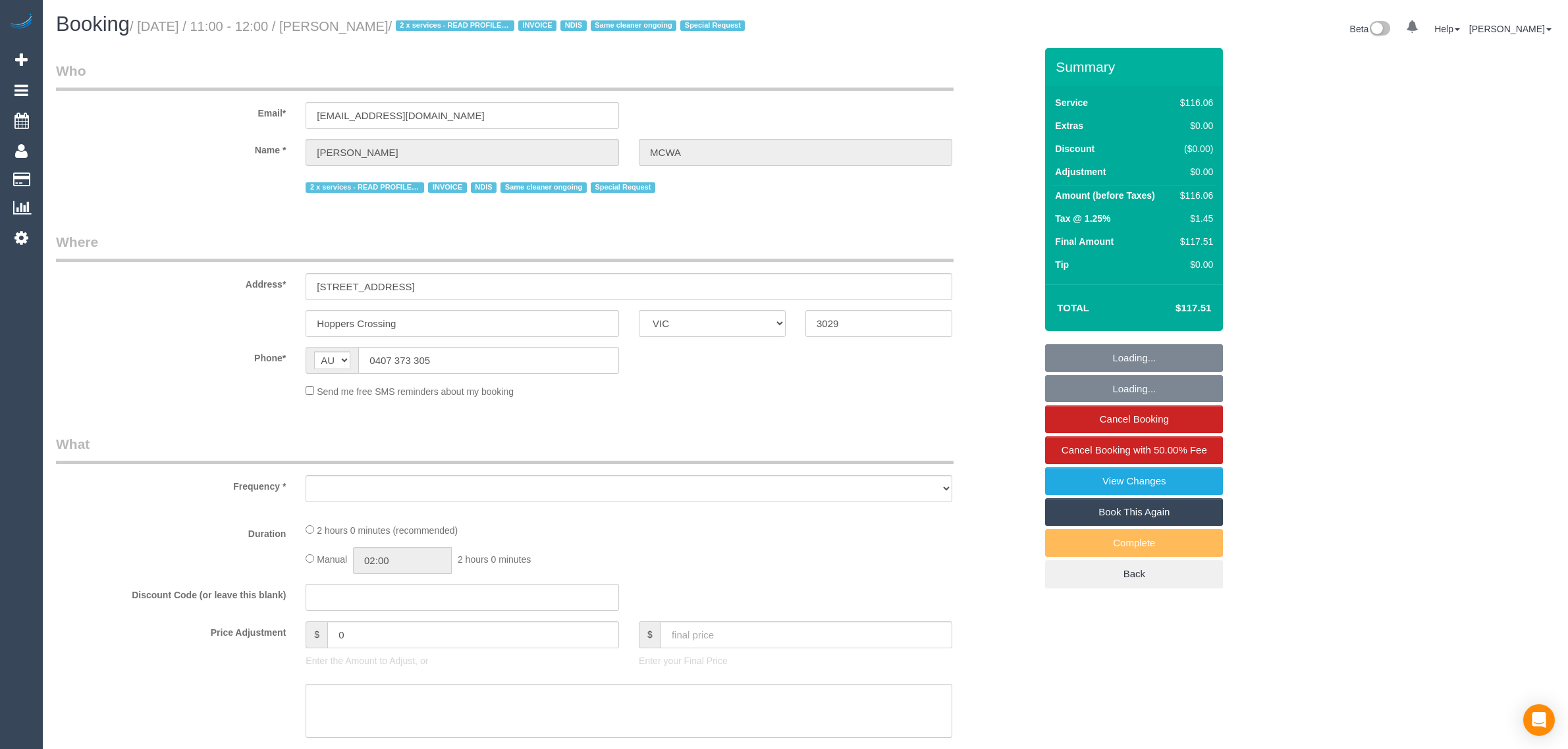
select select "VIC"
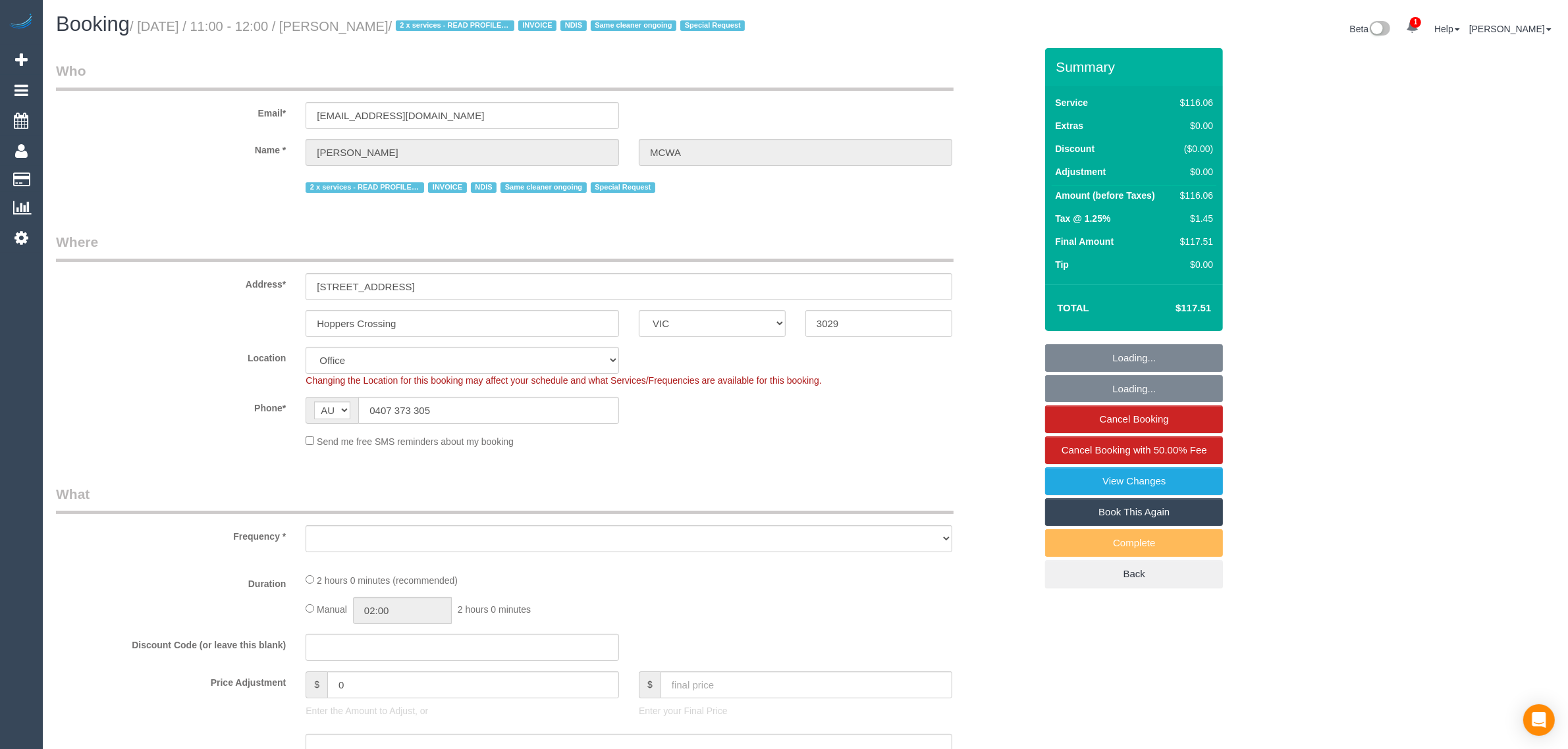
select select "object:648"
select select "number:28"
select select "number:14"
select select "number:19"
select select "number:36"
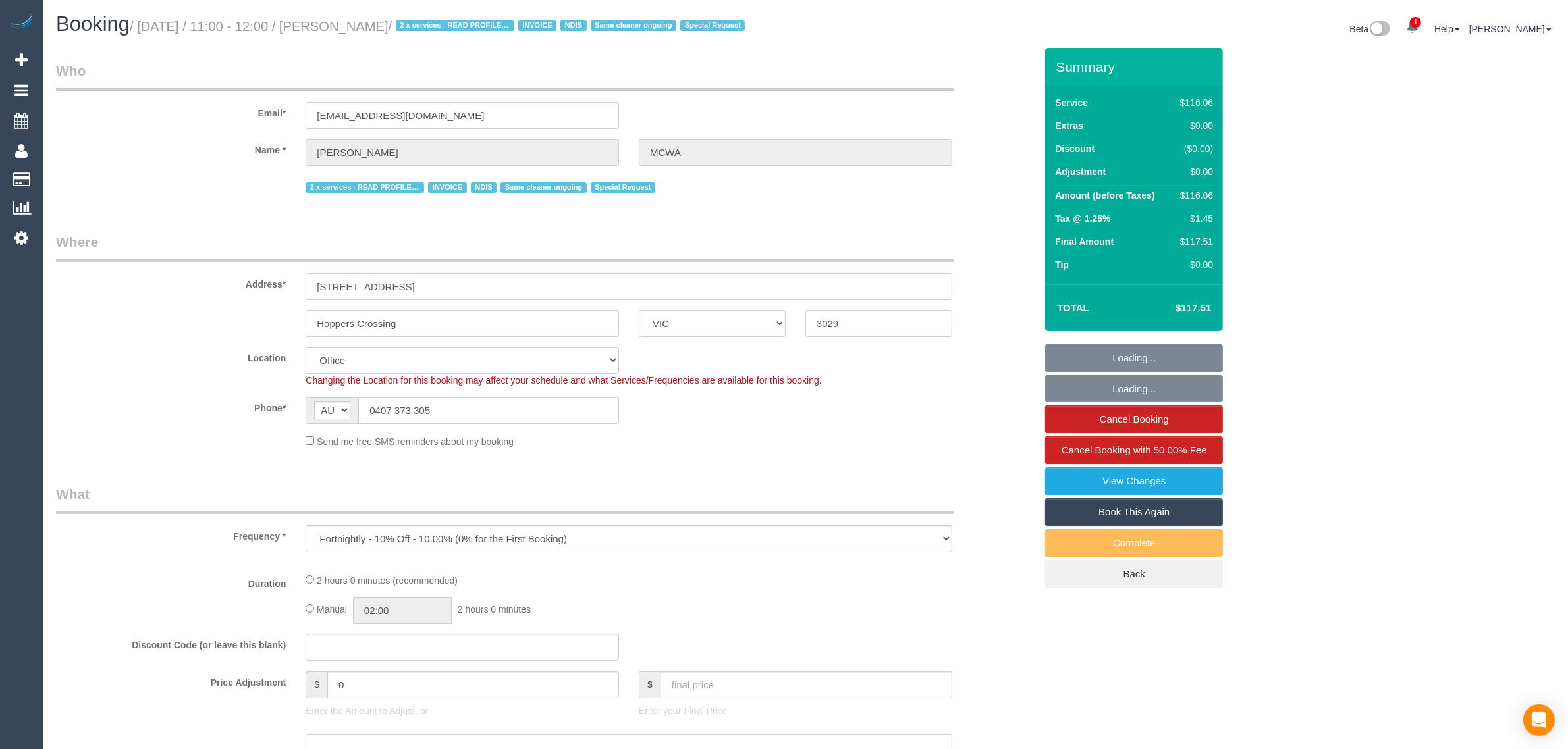
select select "number:35"
select select "number:12"
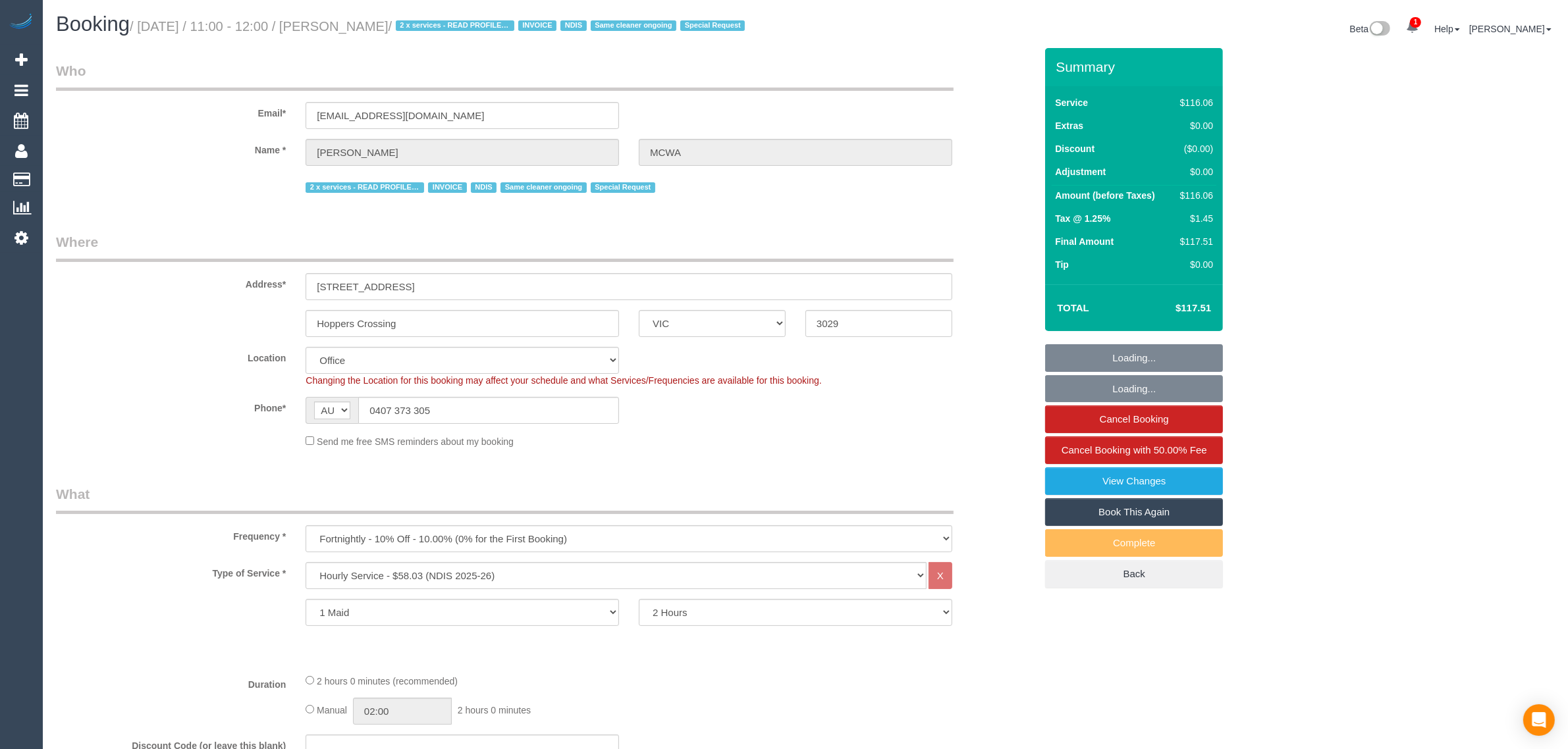
select select "object:858"
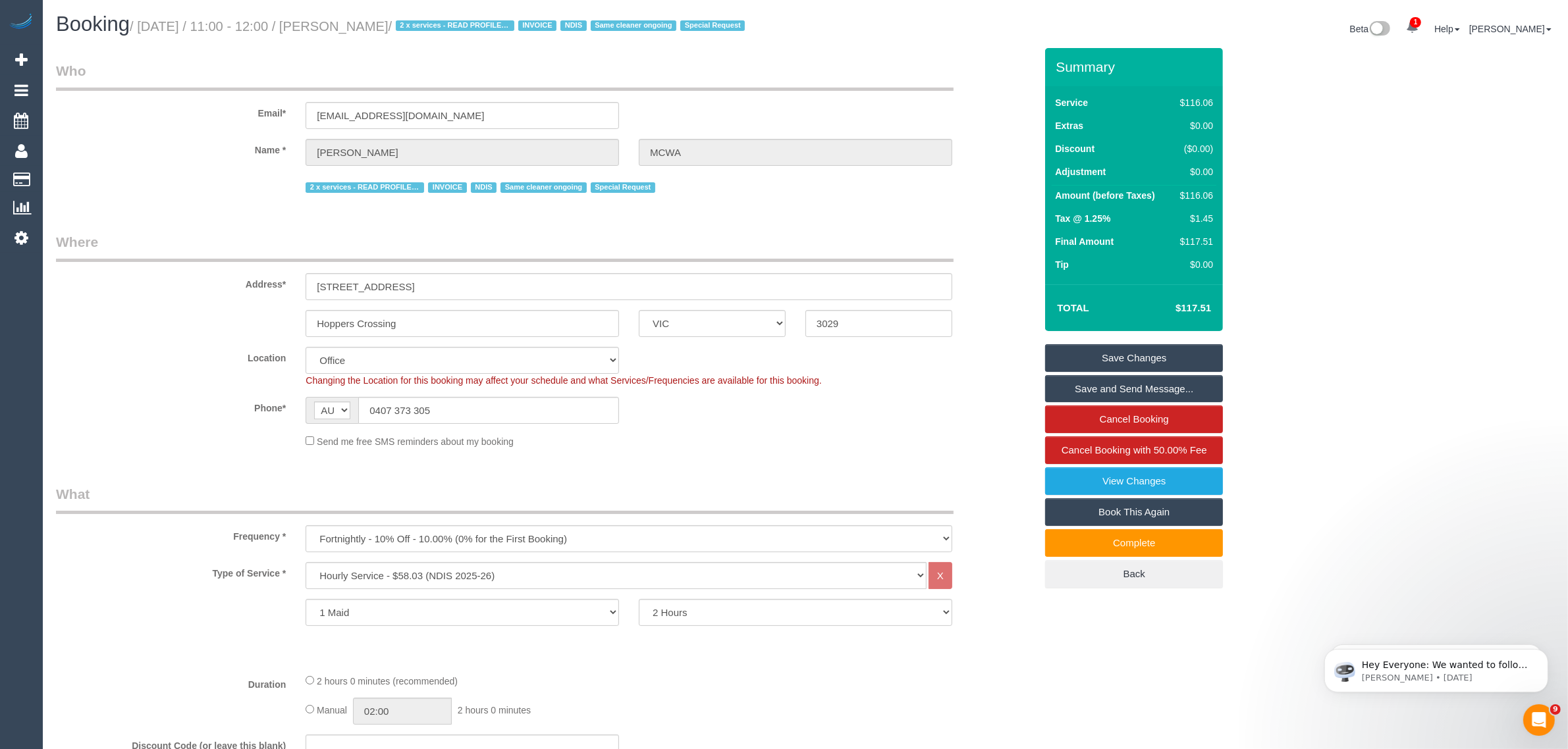
drag, startPoint x: 504, startPoint y: 23, endPoint x: 344, endPoint y: 18, distance: 160.1
click at [344, 18] on h1 "Booking / [DATE] / 11:00 - 12:00 / [PERSON_NAME] / 2 x services - READ PROFILE …" at bounding box center [426, 24] width 739 height 22
click at [64, 177] on link "Customers" at bounding box center [125, 180] width 164 height 27
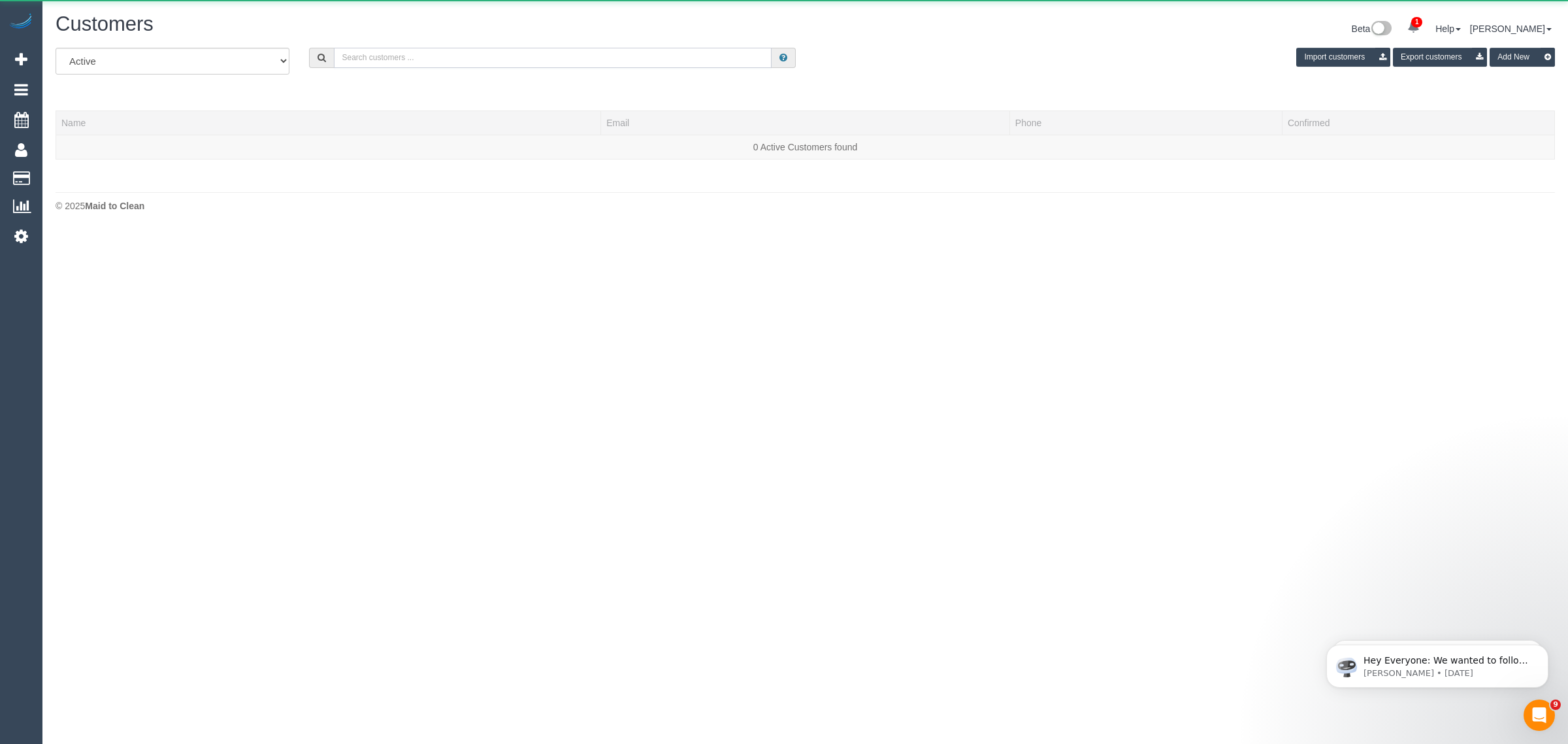
click at [354, 63] on input "text" at bounding box center [552, 58] width 438 height 20
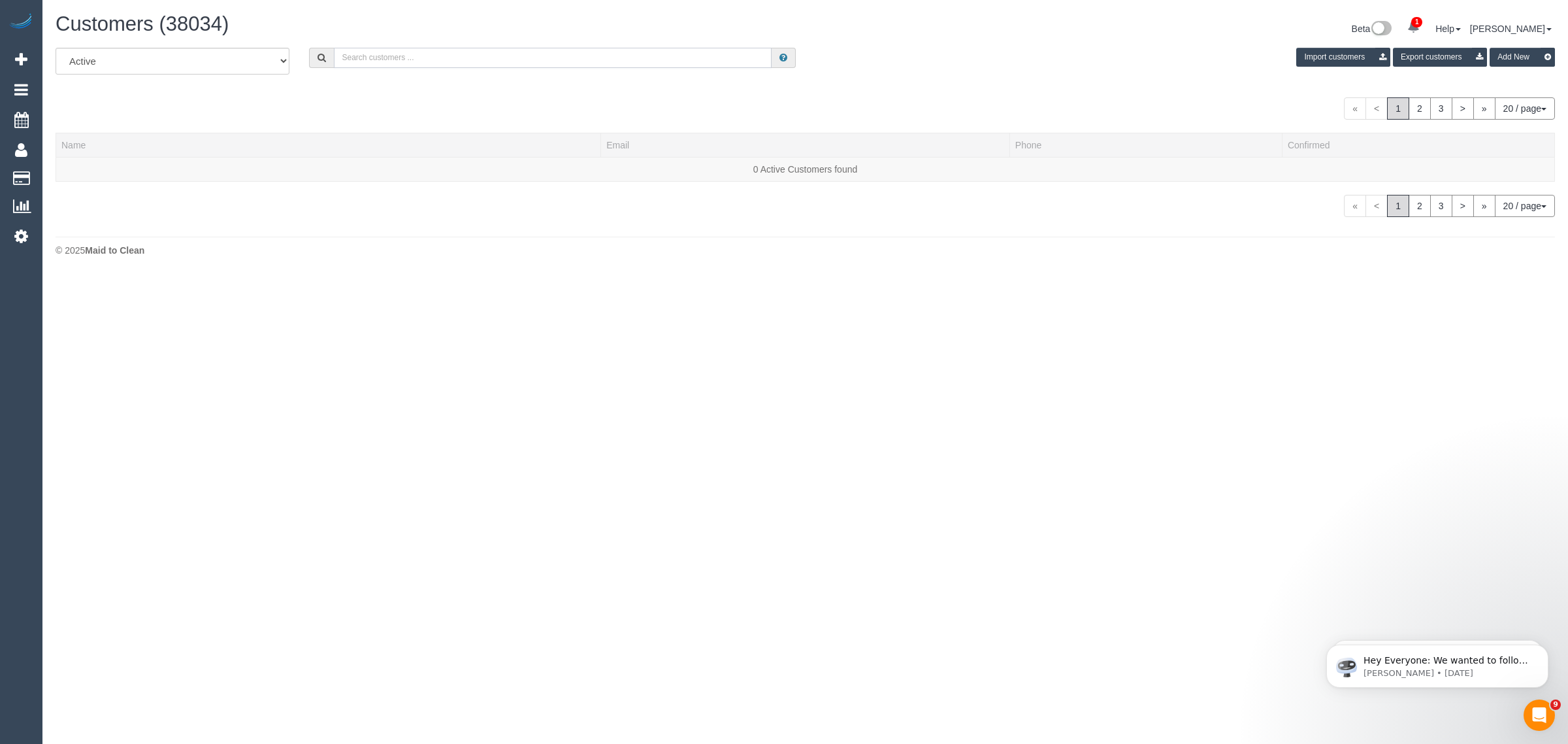
paste input "[PERSON_NAME]"
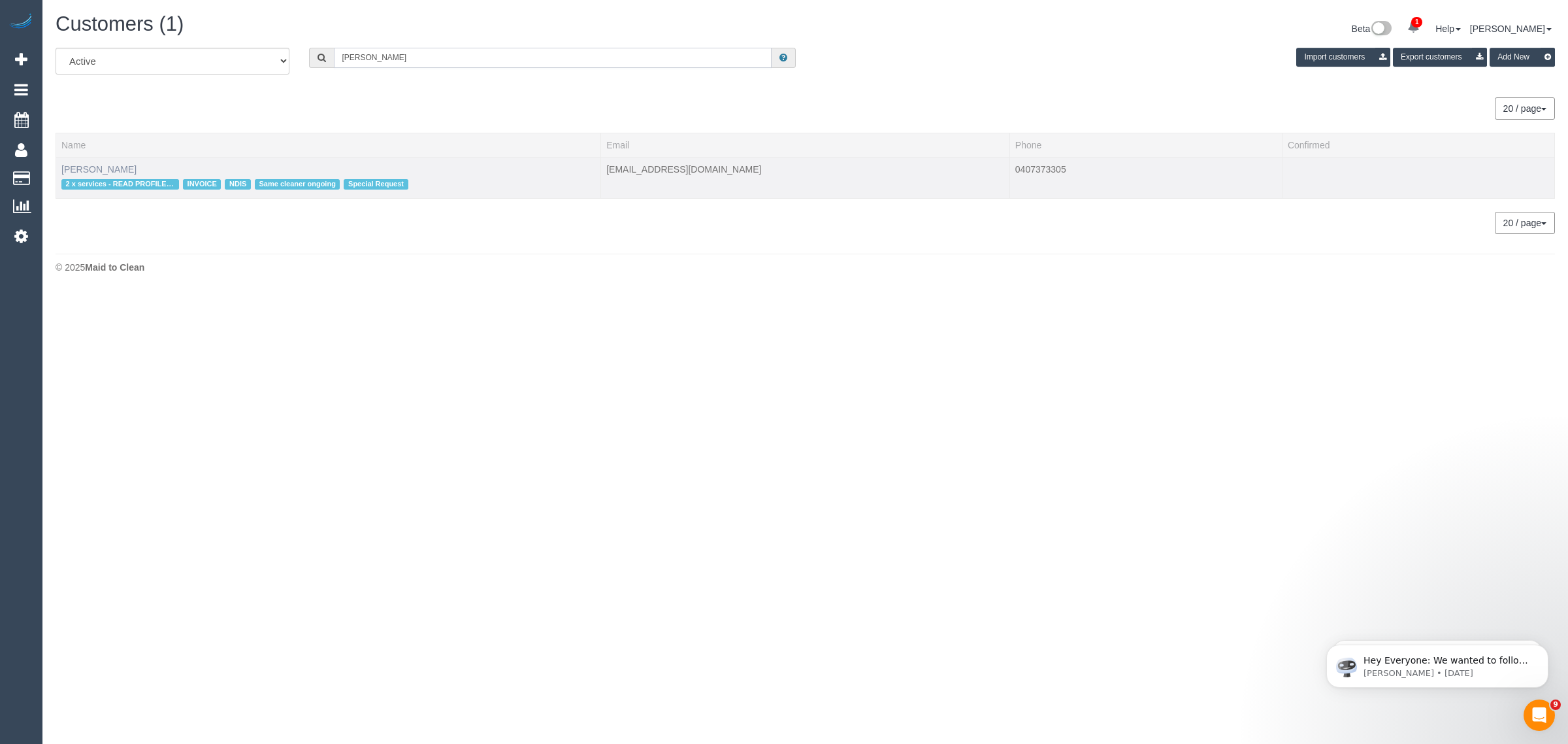
type input "[PERSON_NAME]"
click at [137, 165] on link "[PERSON_NAME]" at bounding box center [99, 169] width 75 height 11
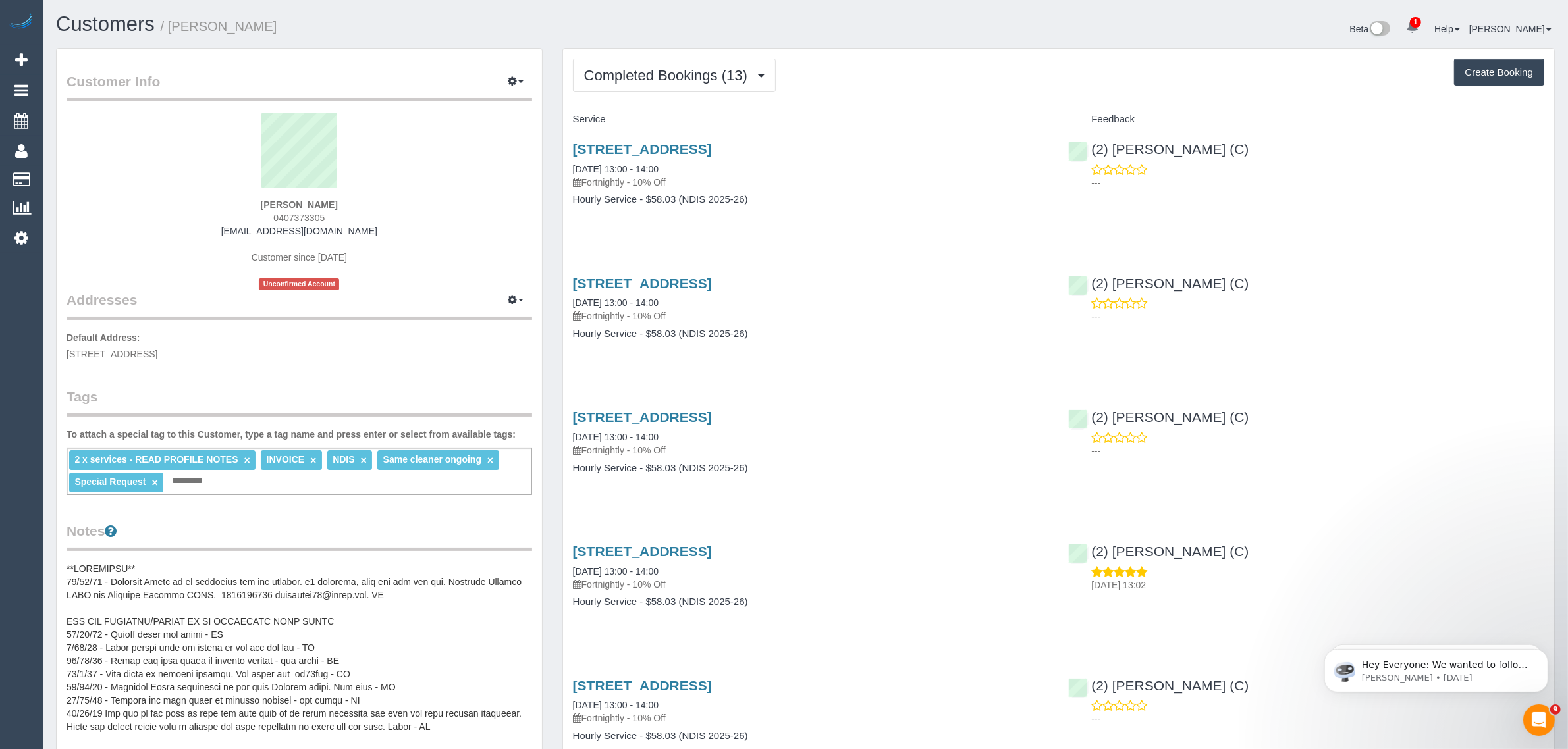
click at [217, 488] on div "2 x services - READ PROFILE NOTES × INVOICE × NDIS × Same cleaner ongoing × Spe…" at bounding box center [299, 471] width 465 height 48
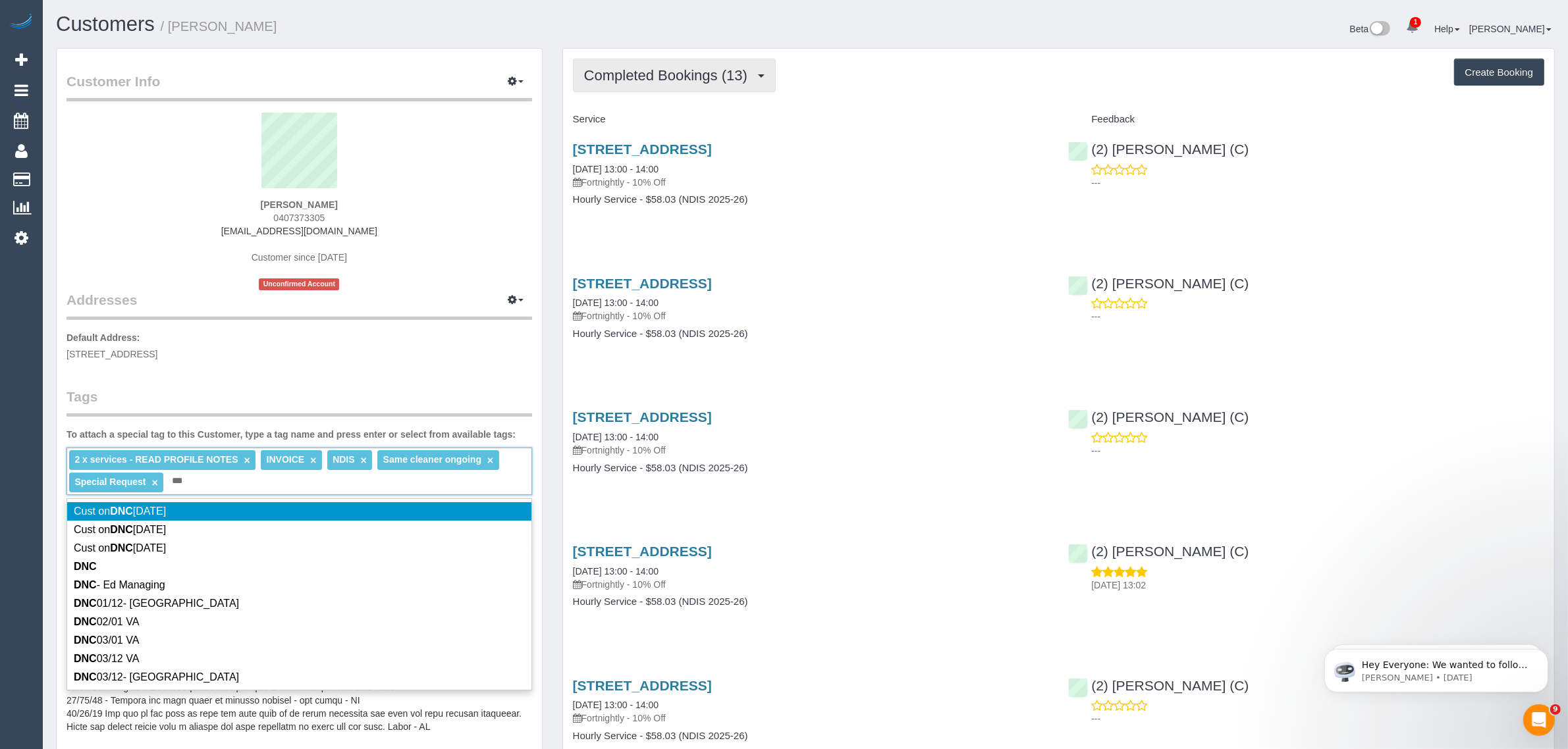
type input "***"
click at [619, 68] on span "Completed Bookings (13)" at bounding box center [669, 75] width 170 height 17
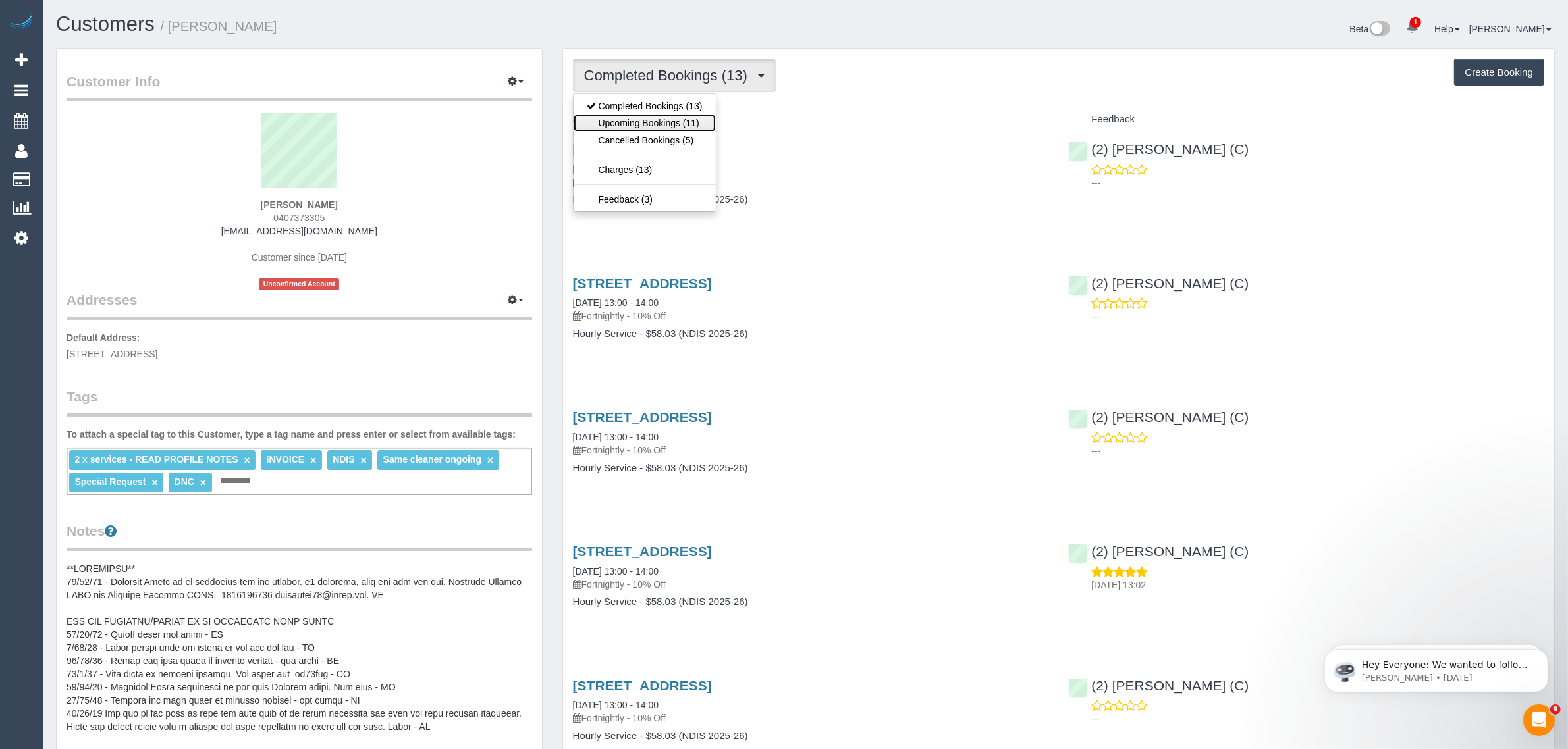
click at [617, 122] on link "Upcoming Bookings (11)" at bounding box center [644, 123] width 142 height 17
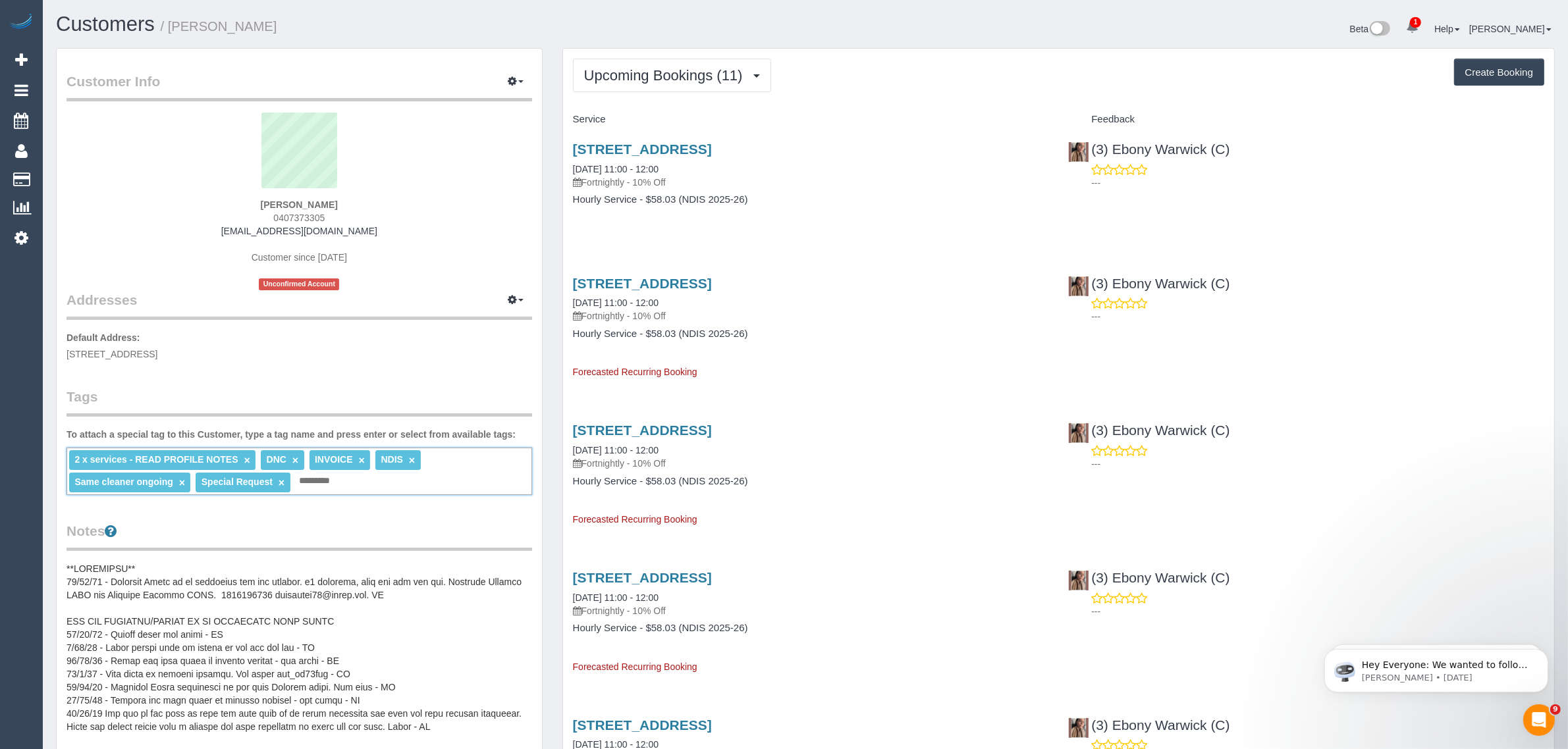
click at [330, 481] on input "text" at bounding box center [318, 481] width 45 height 17
click at [293, 459] on link "×" at bounding box center [295, 461] width 6 height 12
click at [317, 482] on div "2 x services - READ PROFILE NOTES × INVOICE × NDIS × Same cleaner ongoing × Spe…" at bounding box center [299, 471] width 465 height 48
type input "**********"
drag, startPoint x: 361, startPoint y: 229, endPoint x: 247, endPoint y: 229, distance: 114.0
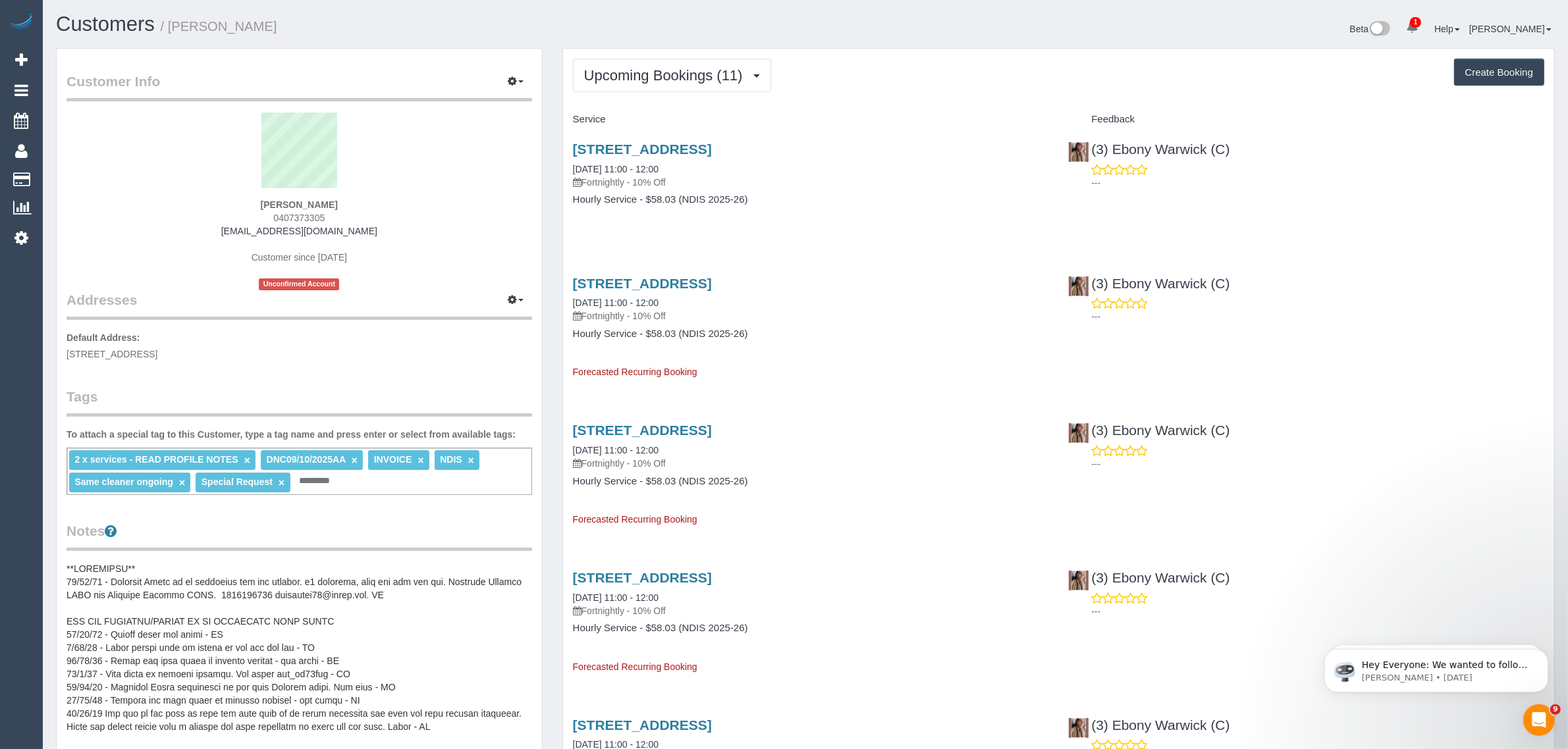
click at [247, 229] on div "[PERSON_NAME] 0407373305 [EMAIL_ADDRESS][DOMAIN_NAME] Customer since [DATE] Unc…" at bounding box center [299, 201] width 465 height 177
copy link "[EMAIL_ADDRESS][DOMAIN_NAME]"
click at [502, 204] on div "[PERSON_NAME] 0407373305 [EMAIL_ADDRESS][DOMAIN_NAME] Customer since [DATE] Unc…" at bounding box center [299, 201] width 465 height 177
drag, startPoint x: 684, startPoint y: 165, endPoint x: 621, endPoint y: 165, distance: 63.0
click at [621, 165] on div "[STREET_ADDRESS] [DATE] 11:00 - 12:00 Fortnightly - 10% Off" at bounding box center [811, 165] width 476 height 48
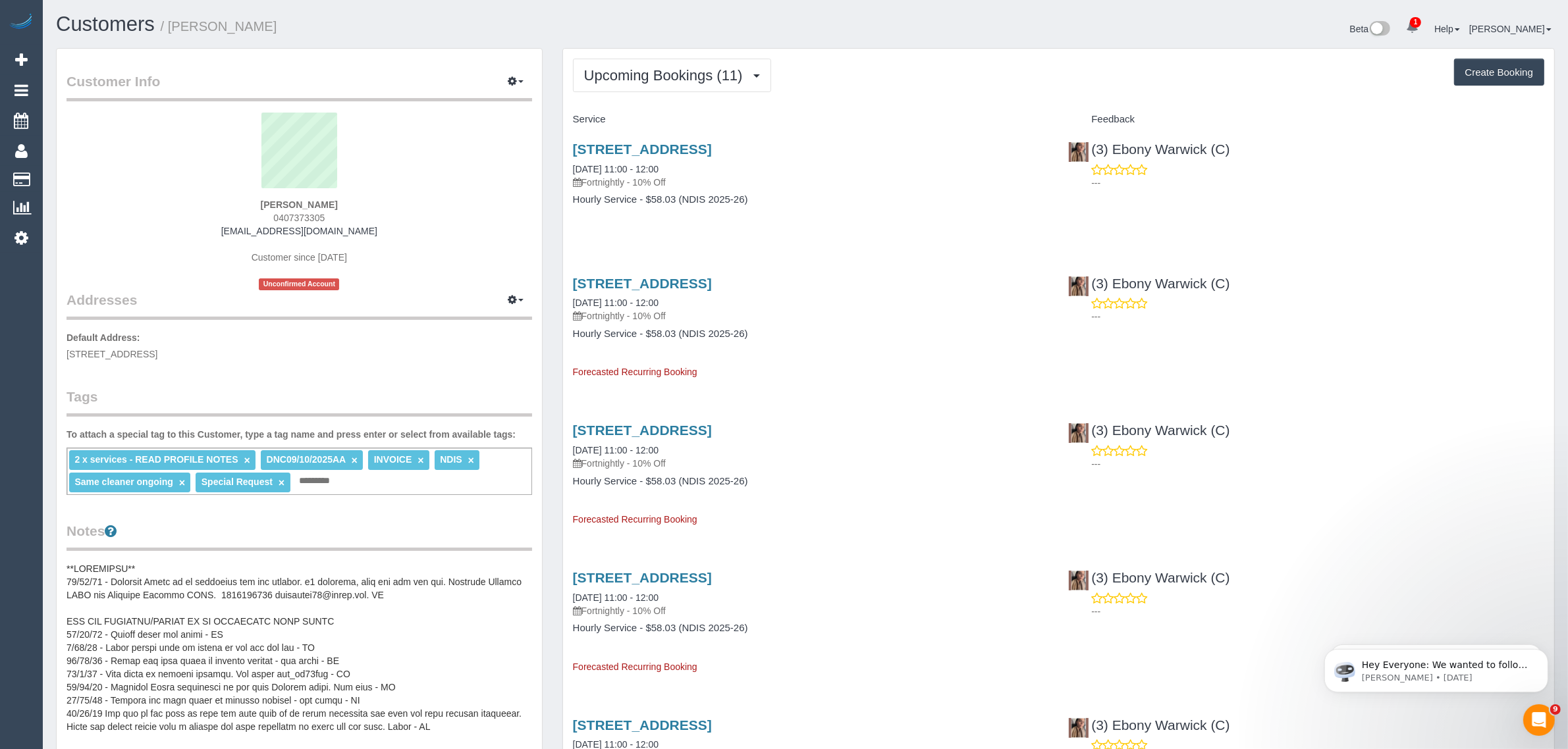
copy link "11:00 - 12:00"
drag, startPoint x: 570, startPoint y: 162, endPoint x: 620, endPoint y: 161, distance: 50.0
click at [620, 161] on div "[STREET_ADDRESS] [DATE] 11:00 - 12:00 Fortnightly - 10% Off Hourly Service - $5…" at bounding box center [810, 181] width 495 height 102
copy link "[DATE]"
